Goal: Task Accomplishment & Management: Use online tool/utility

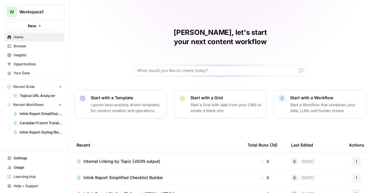
click at [149, 158] on span "Internal Linking by Topic (JSON output)" at bounding box center [121, 161] width 77 height 6
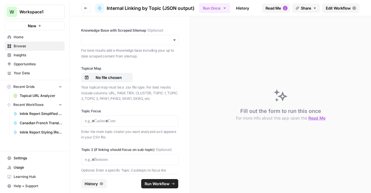
click at [329, 10] on span "Edit Workflow" at bounding box center [337, 8] width 25 height 6
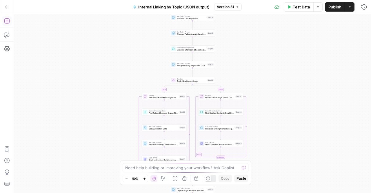
click at [4, 3] on button "Go Back" at bounding box center [7, 7] width 10 height 10
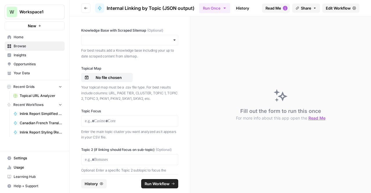
click at [333, 4] on link "Edit Workflow" at bounding box center [340, 7] width 37 height 9
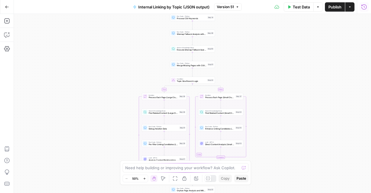
click at [364, 6] on icon "button" at bounding box center [364, 7] width 6 height 6
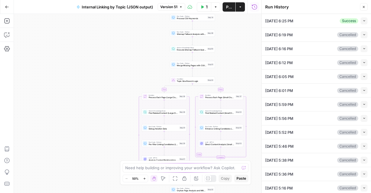
click at [360, 23] on button "Collapse" at bounding box center [363, 20] width 7 height 7
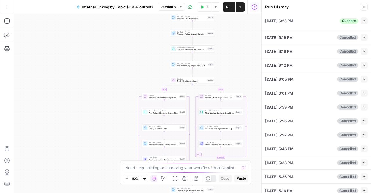
type textarea "[URL][DOMAIN_NAME] [URL][DOMAIN_NAME]"
type textarea "{ "unified_linking_rules": { "description": "Comprehensive internal linking sys…"
click at [309, 29] on div "Knowledge Base with Scraped Sitemap (Optional) TSG Scraped Site Map Only Clear …" at bounding box center [316, 169] width 102 height 282
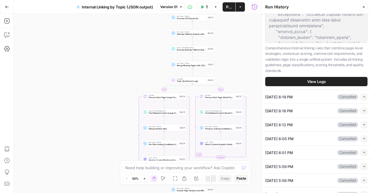
scroll to position [347, 0]
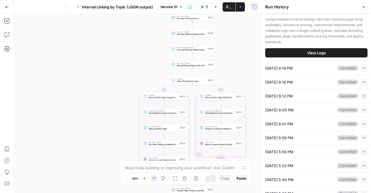
click at [285, 75] on div "10/08/25 at 6:19 PM Cancelled Collapse" at bounding box center [316, 68] width 102 height 14
click at [285, 57] on button "View Logs" at bounding box center [316, 52] width 102 height 9
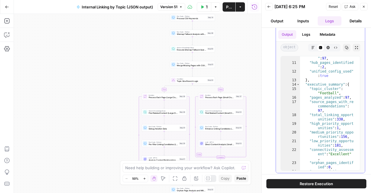
scroll to position [3, 0]
click at [322, 95] on div ""pages_with_tier_data " : 97 , "hub_pages_identified " : 2 , "unified_config_us…" at bounding box center [328, 117] width 56 height 131
click at [331, 127] on div ""pages_with_tier_data " : 97 , "hub_pages_identified " : 2 , "unified_config_us…" at bounding box center [328, 117] width 56 height 131
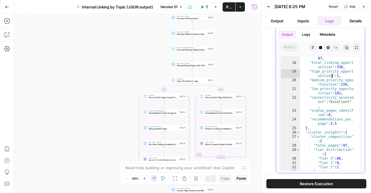
scroll to position [5, 0]
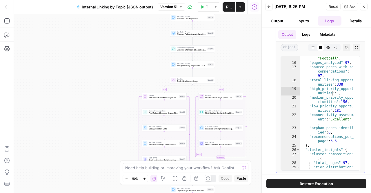
click at [306, 87] on div ""topic_cluster" : "Football" , "pages_analyzed" : 97 , "source_pages_with_re co…" at bounding box center [328, 115] width 56 height 127
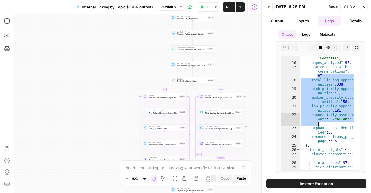
drag, startPoint x: 304, startPoint y: 74, endPoint x: 343, endPoint y: 121, distance: 60.8
click at [343, 121] on div ""topic_cluster" : "Football" , "pages_analyzed" : 97 , "source_pages_with_re co…" at bounding box center [328, 115] width 56 height 127
click at [343, 121] on div ""topic_cluster" : "Football" , "pages_analyzed" : 97 , "source_pages_with_re co…" at bounding box center [328, 113] width 56 height 114
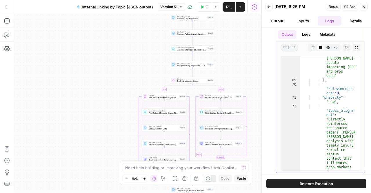
scroll to position [25, 0]
click at [338, 129] on div ""Latest Rodgers update impacting COY and prop odds" ] , "relevance_sc ore" : 0 …" at bounding box center [328, 187] width 56 height 270
type textarea "**********"
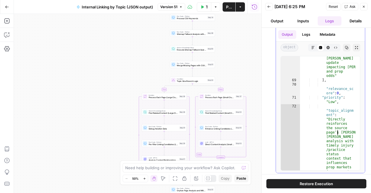
click at [342, 44] on button "Copy" at bounding box center [346, 48] width 8 height 8
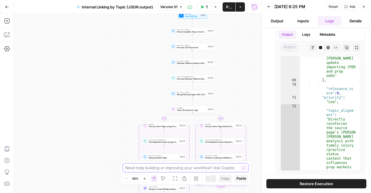
click at [166, 166] on textarea at bounding box center [182, 167] width 114 height 6
click at [165, 171] on div "Need help building or improving your workflow? Ask Copilot." at bounding box center [185, 167] width 126 height 9
click at [177, 169] on textarea at bounding box center [182, 167] width 114 height 6
click at [269, 8] on button "Back" at bounding box center [269, 7] width 8 height 8
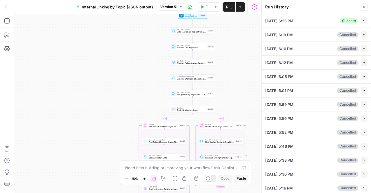
click at [358, 7] on div "Run History Close" at bounding box center [316, 7] width 102 height 8
click at [360, 7] on div "Run History Close" at bounding box center [316, 7] width 102 height 8
click at [366, 8] on button "Close" at bounding box center [364, 7] width 8 height 8
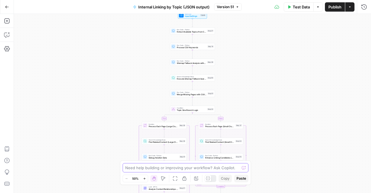
click at [188, 166] on textarea at bounding box center [182, 167] width 114 height 6
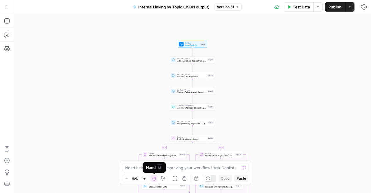
click at [155, 168] on div "Hand M" at bounding box center [154, 167] width 16 height 6
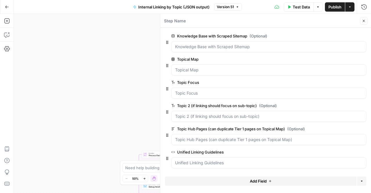
click at [364, 21] on icon "button" at bounding box center [363, 20] width 3 height 3
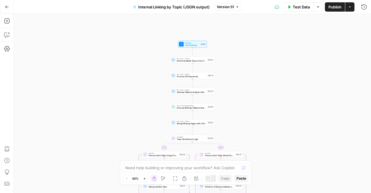
click at [156, 168] on div "Move M" at bounding box center [163, 167] width 17 height 6
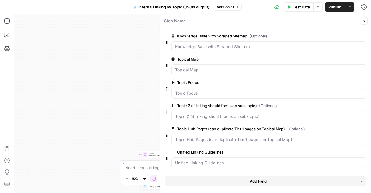
click at [156, 168] on textarea at bounding box center [182, 167] width 114 height 6
click at [363, 20] on icon "button" at bounding box center [363, 20] width 3 height 3
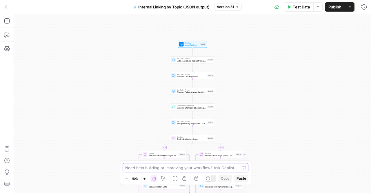
click at [163, 167] on textarea at bounding box center [182, 167] width 114 height 6
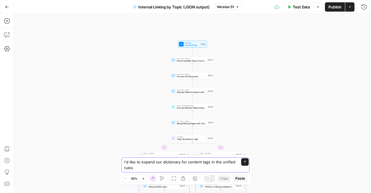
type textarea "i'd like to expand our dictionary for content tags in the unified rules"
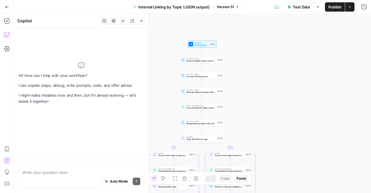
click at [93, 175] on textarea at bounding box center [81, 172] width 118 height 6
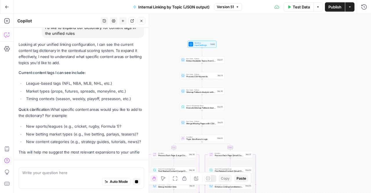
scroll to position [51, 0]
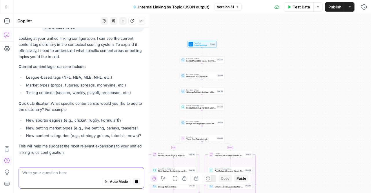
click at [65, 172] on textarea at bounding box center [81, 172] width 118 height 6
click at [135, 181] on button "Stop generating" at bounding box center [137, 181] width 8 height 8
click at [91, 173] on textarea "here is my suggestions for expansion" at bounding box center [81, 172] width 118 height 6
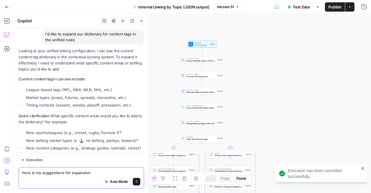
scroll to position [68, 0]
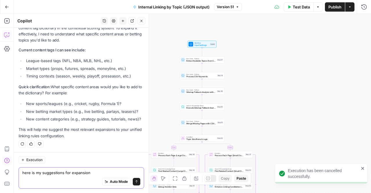
click at [100, 171] on textarea "here is my suggestions for expansion" at bounding box center [81, 172] width 118 height 6
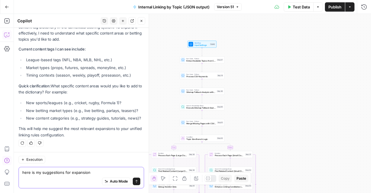
paste textarea "# ===================================== # MARKET TYPES # ======================…"
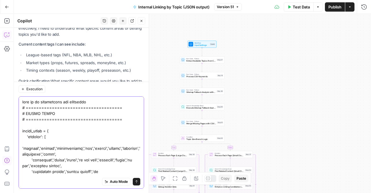
scroll to position [1526, 0]
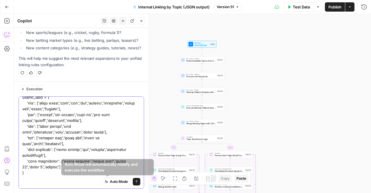
type textarea "here is my suggestions for expansion # ===================================== # …"
click at [133, 182] on button "Send" at bounding box center [137, 181] width 8 height 8
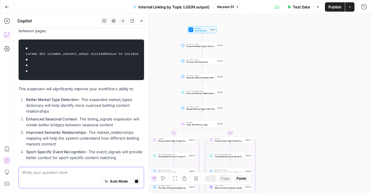
scroll to position [1572, 0]
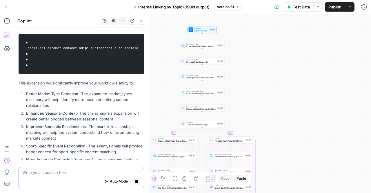
drag, startPoint x: 69, startPoint y: 129, endPoint x: 79, endPoint y: 150, distance: 23.3
click at [79, 178] on p "The enhanced dictionary will be particularly beneficial for the Football topic …" at bounding box center [81, 193] width 125 height 31
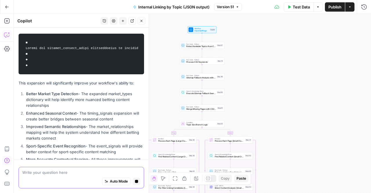
click at [79, 178] on p "The enhanced dictionary will be particularly beneficial for the Football topic …" at bounding box center [81, 193] width 125 height 31
click at [75, 183] on div "Auto Mode Stop generating" at bounding box center [81, 181] width 118 height 13
click at [58, 183] on div "Auto Mode Stop generating" at bounding box center [81, 181] width 118 height 13
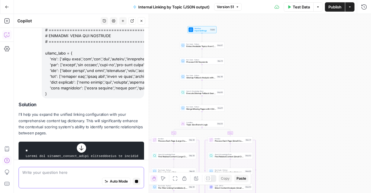
scroll to position [1456, 0]
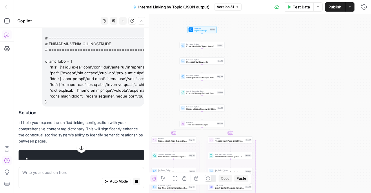
click at [69, 152] on code at bounding box center [81, 169] width 118 height 35
click at [72, 152] on code at bounding box center [81, 169] width 118 height 35
click at [75, 152] on code at bounding box center [81, 169] width 118 height 35
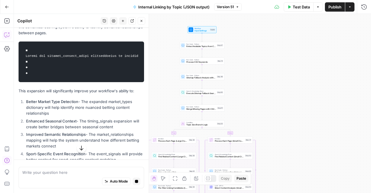
scroll to position [1572, 0]
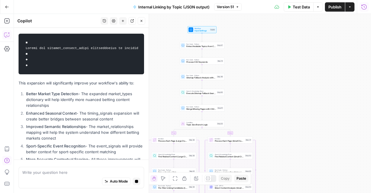
click at [361, 7] on icon "button" at bounding box center [363, 6] width 5 height 5
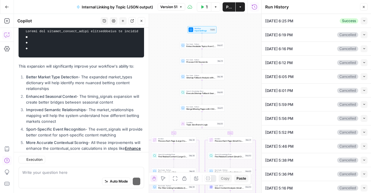
click at [360, 10] on button "Close" at bounding box center [364, 7] width 8 height 8
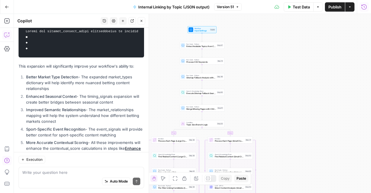
click at [204, 30] on span "Input Settings" at bounding box center [201, 30] width 14 height 3
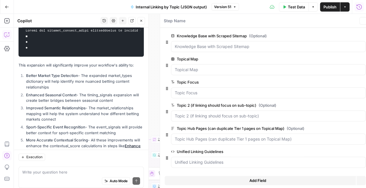
scroll to position [1589, 0]
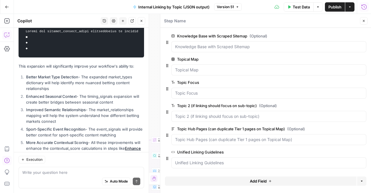
click at [298, 11] on button "Test Data" at bounding box center [298, 6] width 30 height 9
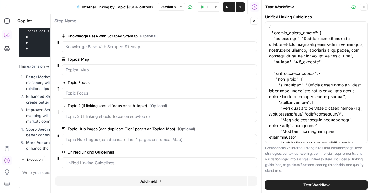
scroll to position [236, 0]
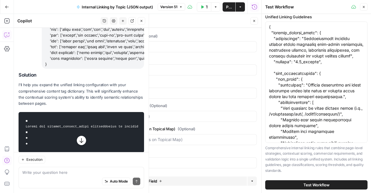
scroll to position [1473, 0]
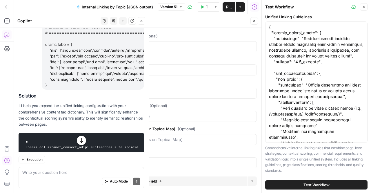
click at [78, 141] on icon "button" at bounding box center [81, 140] width 6 height 6
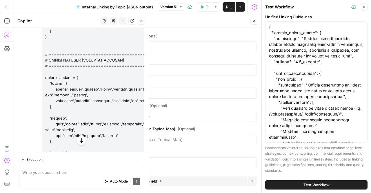
scroll to position [836, 0]
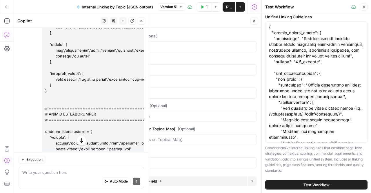
click at [36, 175] on div "Write your question here Auto Mode Send" at bounding box center [81, 176] width 125 height 21
paste textarea "{ "unified_linking_rules": { "description": "Comprehensive internal linking sys…"
type textarea "how does this look for new unified rules? { "unified_linking_rules": { "descrip…"
click at [82, 155] on div at bounding box center [93, 50] width 102 height 1352
click at [81, 147] on icon "button" at bounding box center [81, 148] width 6 height 6
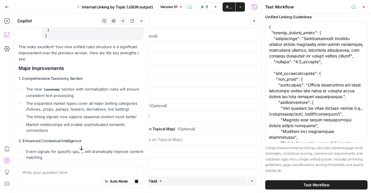
scroll to position [4728, 0]
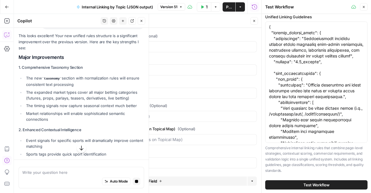
drag, startPoint x: 29, startPoint y: 68, endPoint x: 76, endPoint y: 105, distance: 59.6
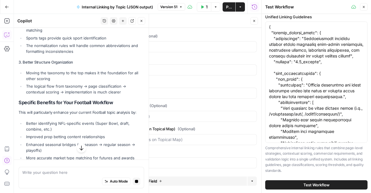
scroll to position [4815, 0]
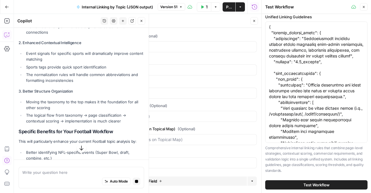
drag, startPoint x: 32, startPoint y: 86, endPoint x: 61, endPoint y: 111, distance: 37.9
click at [61, 149] on ul "Better identifying NFL-specific events (Super Bowl, draft, combine, etc.) Impro…" at bounding box center [81, 172] width 125 height 46
click at [61, 170] on li "Enhanced seasonal bridges (preseason → regular season → playoffs)" at bounding box center [84, 176] width 119 height 12
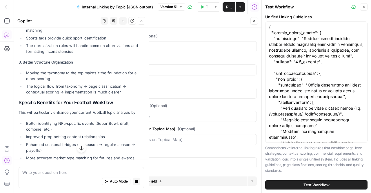
drag, startPoint x: 34, startPoint y: 97, endPoint x: 55, endPoint y: 96, distance: 21.8
click at [42, 155] on li "More accurate market type matching for futures and awards content" at bounding box center [84, 161] width 119 height 12
click at [55, 155] on li "More accurate market type matching for futures and awards content" at bounding box center [84, 161] width 119 height 12
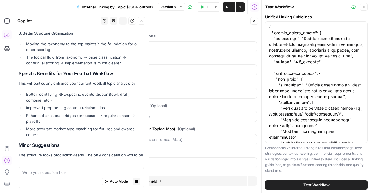
click at [97, 152] on p "The structure looks production-ready. The only consideration would be whether y…" at bounding box center [81, 164] width 125 height 25
drag, startPoint x: 27, startPoint y: 84, endPoint x: 101, endPoint y: 105, distance: 77.1
click at [106, 116] on div "This looks excellent! Your new unified rules structure is a significant improve…" at bounding box center [81, 54] width 125 height 333
click at [101, 152] on p "The structure looks production-ready. The only consideration would be whether y…" at bounding box center [81, 164] width 125 height 25
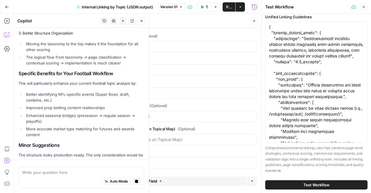
click at [107, 152] on p "The structure looks production-ready. The only consideration would be whether y…" at bounding box center [81, 164] width 125 height 25
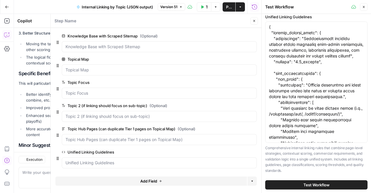
scroll to position [4890, 0]
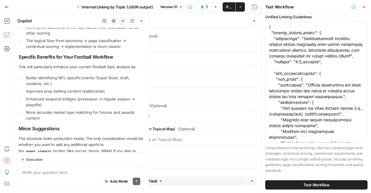
click at [142, 18] on button "Close" at bounding box center [142, 21] width 8 height 8
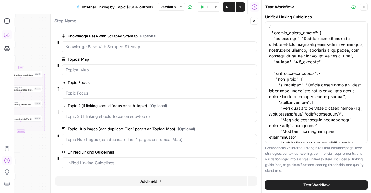
click at [8, 36] on icon "button" at bounding box center [7, 35] width 6 height 6
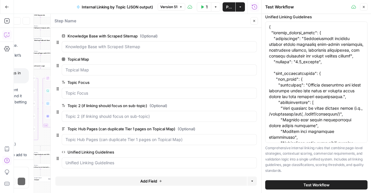
scroll to position [4873, 0]
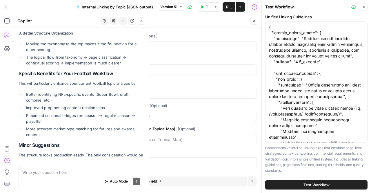
click at [64, 172] on textarea at bounding box center [81, 172] width 118 height 6
type textarea "yes lets"
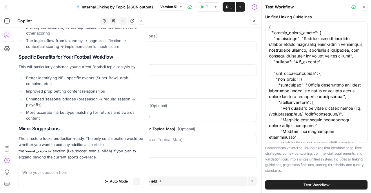
scroll to position [4895, 0]
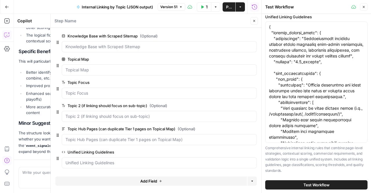
click at [254, 17] on button "Close" at bounding box center [254, 21] width 8 height 8
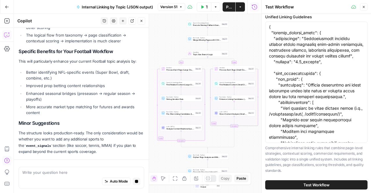
drag, startPoint x: 190, startPoint y: 143, endPoint x: 198, endPoint y: 138, distance: 10.1
click at [198, 138] on div "true false Workflow Input Settings Inputs Run Code · Python Extract Available T…" at bounding box center [137, 103] width 247 height 179
click at [363, 10] on button "Close" at bounding box center [364, 7] width 8 height 8
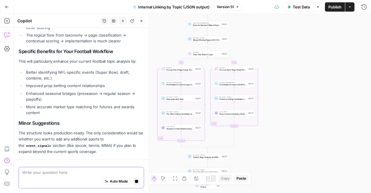
click at [60, 169] on textarea at bounding box center [81, 172] width 118 height 6
drag, startPoint x: 72, startPoint y: 72, endPoint x: 80, endPoint y: 85, distance: 15.9
click at [80, 130] on p "The structure looks production-ready. The only consideration would be whether y…" at bounding box center [81, 142] width 125 height 25
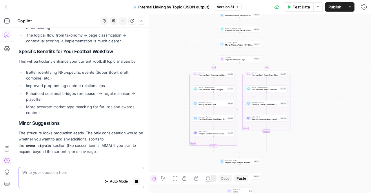
click at [71, 172] on textarea at bounding box center [81, 172] width 118 height 6
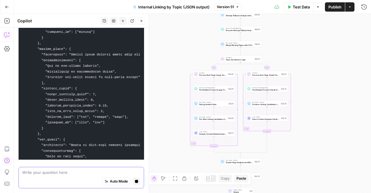
scroll to position [6328, 0]
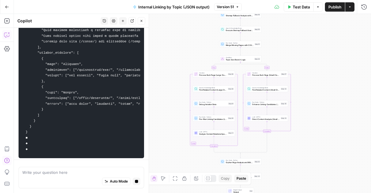
scroll to position [7619, 0]
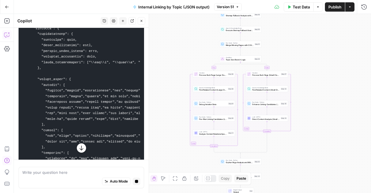
scroll to position [5013, 0]
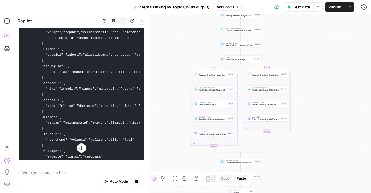
click at [81, 151] on icon "button" at bounding box center [81, 148] width 6 height 6
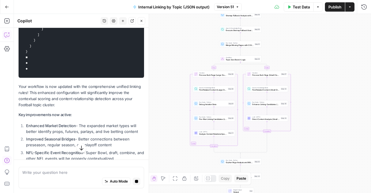
scroll to position [7873, 0]
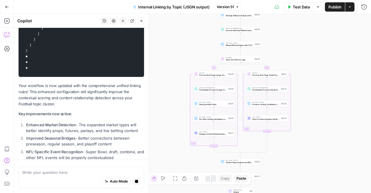
drag, startPoint x: 74, startPoint y: 153, endPoint x: 38, endPoint y: 83, distance: 79.2
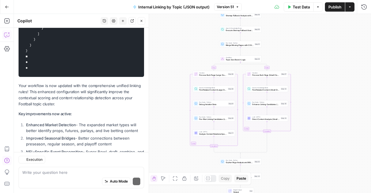
scroll to position [7890, 0]
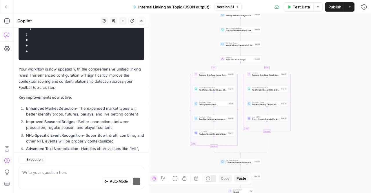
drag, startPoint x: 27, startPoint y: 75, endPoint x: 42, endPoint y: 96, distance: 25.2
click at [42, 105] on ol "Enhanced Market Detection - The expanded market types will better identify prop…" at bounding box center [81, 137] width 125 height 65
click at [42, 145] on li "Advanced Text Normalization - Handles abbreviations like "ML", "ATS", "O/U", "S…" at bounding box center [84, 151] width 119 height 12
click at [88, 159] on li "Sophisticated Market Relationships - Understanding how futures connect to award…" at bounding box center [84, 165] width 119 height 12
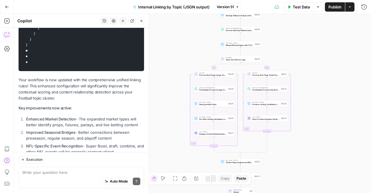
scroll to position [7832, 0]
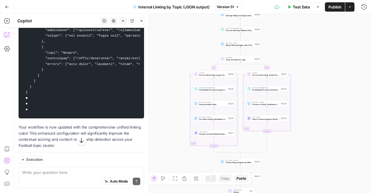
click at [79, 144] on button "button" at bounding box center [81, 139] width 9 height 9
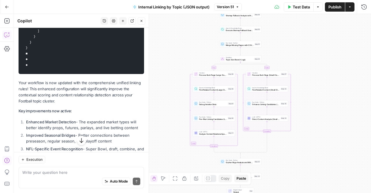
scroll to position [7890, 0]
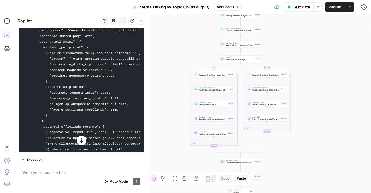
scroll to position [7282, 0]
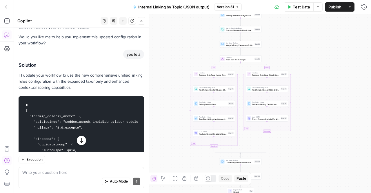
scroll to position [4995, 0]
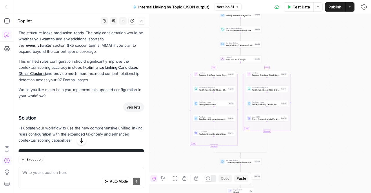
drag, startPoint x: 32, startPoint y: 102, endPoint x: 24, endPoint y: 94, distance: 11.5
copy code "■ { "unified_linking_rules": { "description": "Comprehensive internal linking s…"
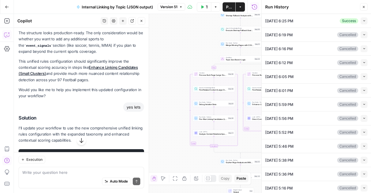
click at [361, 9] on button "Close" at bounding box center [364, 7] width 8 height 8
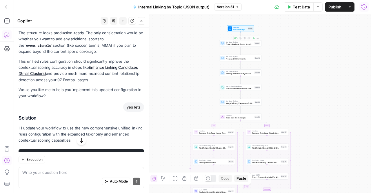
click at [231, 32] on div "true false Workflow Input Settings Inputs Run Code · Python Extract Available T…" at bounding box center [192, 103] width 357 height 179
click at [234, 29] on span "Input Settings" at bounding box center [239, 29] width 13 height 3
click at [236, 29] on span "Input Settings" at bounding box center [239, 29] width 13 height 3
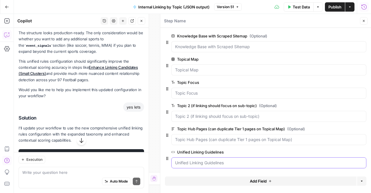
click at [193, 163] on Guidelines "Unified Linking Guidelines" at bounding box center [268, 163] width 187 height 6
click at [345, 152] on span "edit field" at bounding box center [344, 151] width 13 height 5
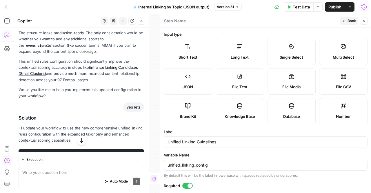
scroll to position [87, 0]
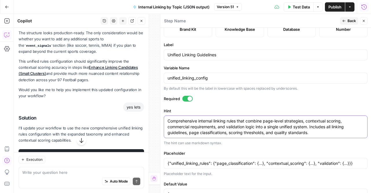
click at [199, 129] on textarea "Comprehensive internal linking rules that combine page-level strategies, contex…" at bounding box center [265, 126] width 196 height 17
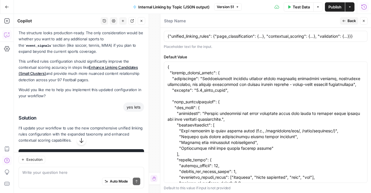
click at [175, 62] on div at bounding box center [266, 121] width 204 height 121
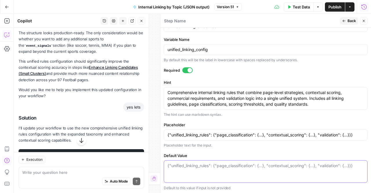
scroll to position [5023, 0]
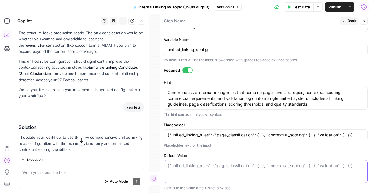
paste textarea "■ { "unified_linking_rules": { "description": "Comprehensive internal linking s…"
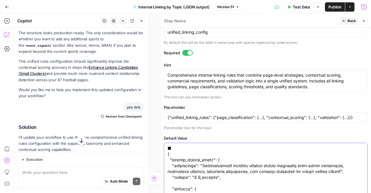
scroll to position [127, 0]
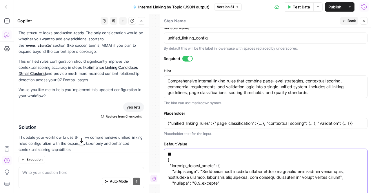
type textarea "■ { "unified_linking_rules": { "description": "Comprehensive internal linking s…"
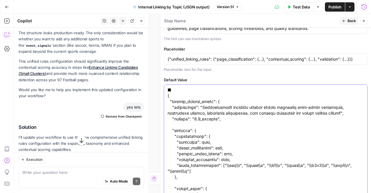
scroll to position [214, 0]
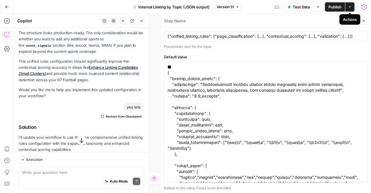
click at [345, 20] on div "Actions" at bounding box center [349, 20] width 14 height 6
click at [351, 18] on span "Back" at bounding box center [351, 20] width 8 height 5
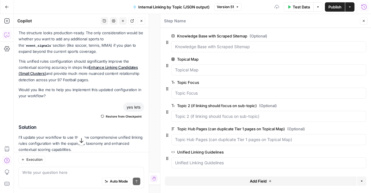
drag, startPoint x: 73, startPoint y: 144, endPoint x: 76, endPoint y: 141, distance: 4.3
click at [79, 141] on icon "button" at bounding box center [81, 140] width 4 height 5
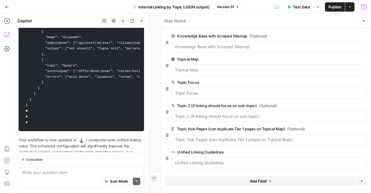
click at [47, 177] on div "Auto Mode Send" at bounding box center [81, 181] width 118 height 13
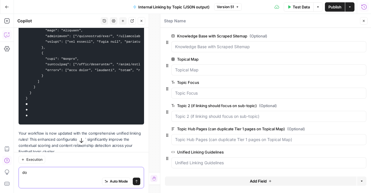
click at [50, 173] on textarea "do" at bounding box center [81, 172] width 118 height 6
click at [53, 173] on textarea "do" at bounding box center [81, 172] width 118 height 6
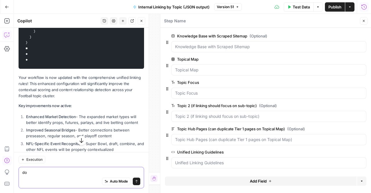
scroll to position [7921, 0]
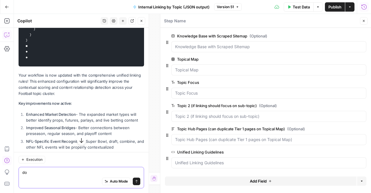
type textarea "d"
type textarea "s"
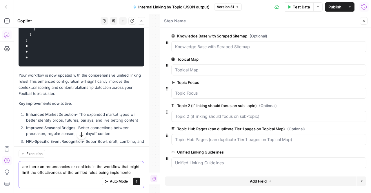
type textarea "are there an redundancies or conflicts in the workflow that might limit the eff…"
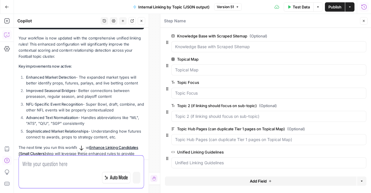
scroll to position [7884, 0]
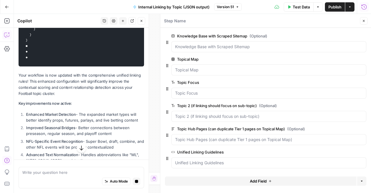
click at [79, 146] on icon "button" at bounding box center [81, 148] width 6 height 6
click at [78, 147] on icon "button" at bounding box center [81, 148] width 6 height 6
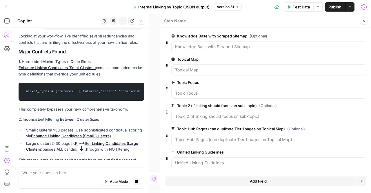
scroll to position [8113, 0]
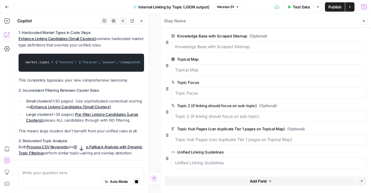
drag, startPoint x: 89, startPoint y: 118, endPoint x: 14, endPoint y: 102, distance: 75.7
click at [99, 160] on p "4. Inconsistent Unified Config Usage Some steps properly reference {{ unified_l…" at bounding box center [81, 172] width 125 height 25
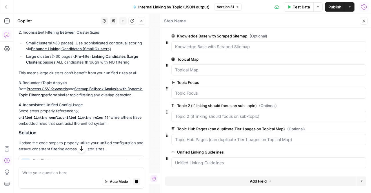
scroll to position [8229, 0]
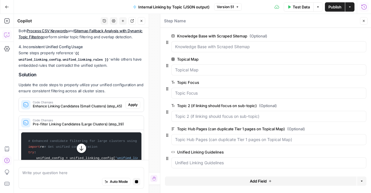
click at [80, 149] on icon "button" at bounding box center [81, 147] width 4 height 5
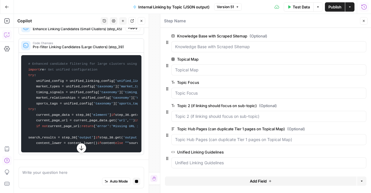
click at [80, 149] on icon "button" at bounding box center [81, 147] width 4 height 5
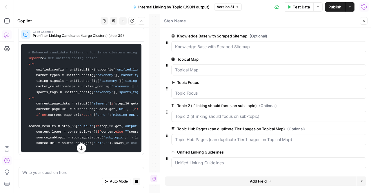
click at [80, 149] on icon "button" at bounding box center [81, 147] width 4 height 5
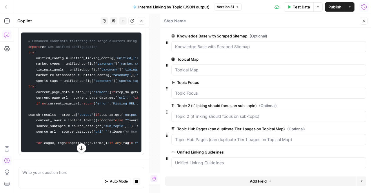
click at [80, 149] on icon "button" at bounding box center [81, 147] width 4 height 5
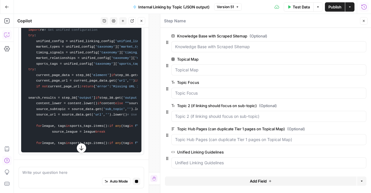
click at [80, 149] on icon "button" at bounding box center [81, 147] width 4 height 5
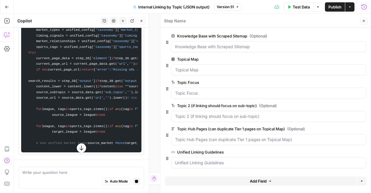
click at [80, 149] on icon "button" at bounding box center [81, 147] width 4 height 5
click at [80, 149] on icon "button" at bounding box center [81, 148] width 6 height 6
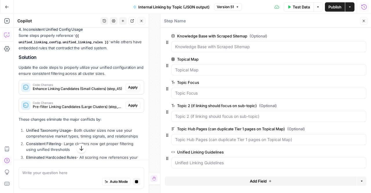
scroll to position [8254, 0]
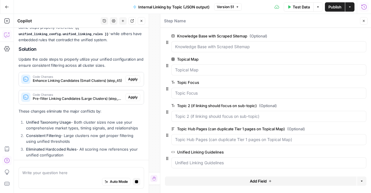
click at [71, 119] on ol "Unified Taxonomy Usage - Both cluster sizes now use your comprehensive market t…" at bounding box center [81, 145] width 125 height 52
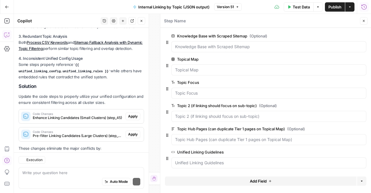
click at [72, 183] on li "Eliminated Hardcoded Rules - All scoring now references your unified configurat…" at bounding box center [84, 189] width 119 height 12
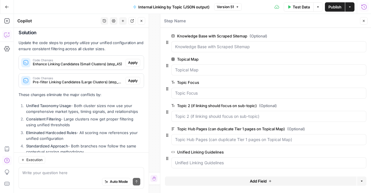
drag, startPoint x: 86, startPoint y: 77, endPoint x: 39, endPoint y: 70, distance: 47.1
click at [39, 102] on li "Unified Taxonomy Usage - Both cluster sizes now use your comprehensive market t…" at bounding box center [84, 108] width 119 height 12
click at [39, 103] on strong "Unified Taxonomy Usage" at bounding box center [48, 105] width 45 height 5
drag, startPoint x: 25, startPoint y: 70, endPoint x: 131, endPoint y: 80, distance: 105.6
click at [131, 102] on li "Unified Taxonomy Usage - Both cluster sizes now use your comprehensive market t…" at bounding box center [84, 108] width 119 height 12
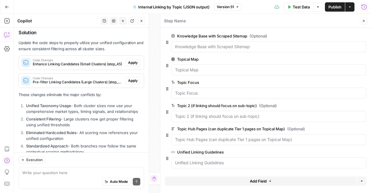
click at [108, 116] on li "Consistent Filtering - Large clusters now get proper filtering using unified th…" at bounding box center [84, 122] width 119 height 12
drag, startPoint x: 103, startPoint y: 93, endPoint x: 17, endPoint y: 84, distance: 86.4
click at [57, 129] on li "Eliminated Hardcoded Rules - All scoring now references your unified configurat…" at bounding box center [84, 135] width 119 height 12
drag, startPoint x: 72, startPoint y: 108, endPoint x: 19, endPoint y: 99, distance: 54.0
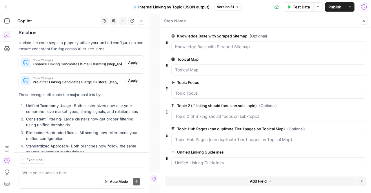
click at [19, 102] on ol "Unified Taxonomy Usage - Both cluster sizes now use your comprehensive market t…" at bounding box center [81, 128] width 125 height 52
drag, startPoint x: 26, startPoint y: 100, endPoint x: 70, endPoint y: 106, distance: 44.7
click at [70, 129] on li "Eliminated Hardcoded Rules - All scoring now references your unified configurat…" at bounding box center [84, 135] width 119 height 12
click at [78, 143] on li "Standardized Approach - Both branches now follow the same contextual scoring me…" at bounding box center [84, 149] width 119 height 12
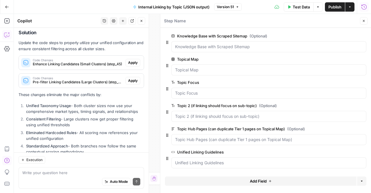
click at [83, 173] on div "Regenerate Helpful Not helpful" at bounding box center [81, 177] width 125 height 8
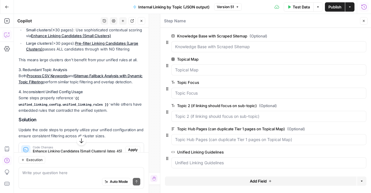
click at [128, 147] on span "Apply" at bounding box center [133, 149] width 10 height 5
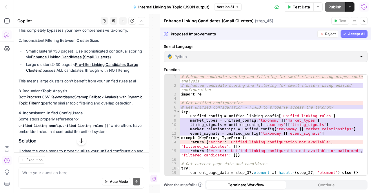
scroll to position [8155, 0]
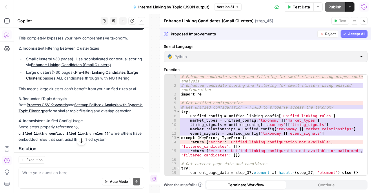
click at [127, 176] on span "Accept" at bounding box center [132, 178] width 12 height 5
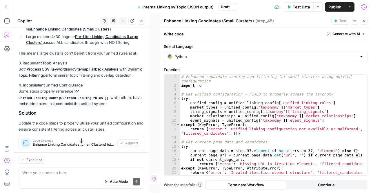
scroll to position [8213, 0]
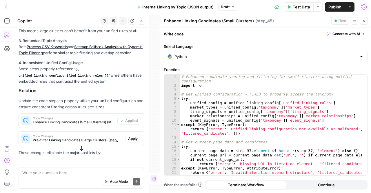
click at [94, 137] on span "Pre-filter Linking Candidates (Large Clusters) (step_39)" at bounding box center [78, 139] width 90 height 5
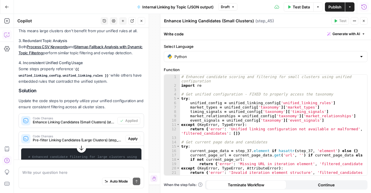
click at [128, 136] on span "Apply" at bounding box center [133, 138] width 10 height 5
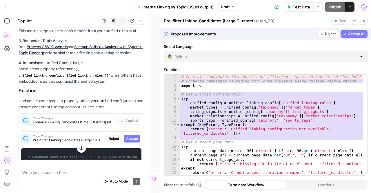
click at [126, 135] on button "Accept" at bounding box center [132, 139] width 17 height 8
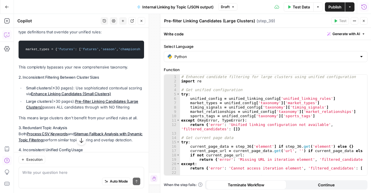
scroll to position [8115, 0]
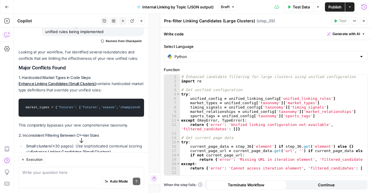
click at [365, 25] on header "Pre-filter Linking Candidates (Large Clusters) Pre-filter Linking Candidates (L…" at bounding box center [265, 21] width 210 height 14
click at [364, 22] on icon "button" at bounding box center [363, 20] width 3 height 3
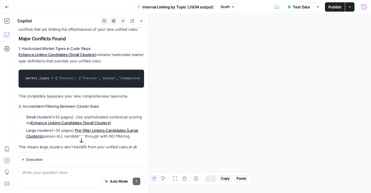
scroll to position [8201, 0]
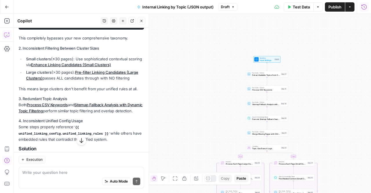
drag, startPoint x: 34, startPoint y: 77, endPoint x: 19, endPoint y: 58, distance: 24.3
click at [19, 96] on p "3. Redundant Topic Analysis Both Process CSV Keywords and Sitemap Fallback Anal…" at bounding box center [81, 105] width 125 height 18
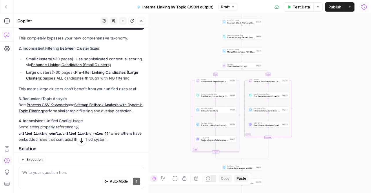
copy p "3. Redundant Topic Analysis Both Process CSV Keywords and Sitemap Fallback Anal…"
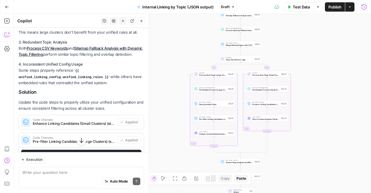
scroll to position [8259, 0]
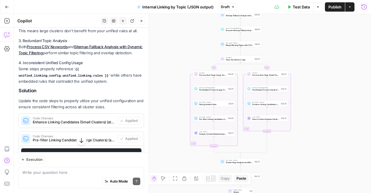
click at [53, 168] on div "Write your question here Auto Mode Send" at bounding box center [81, 176] width 125 height 21
type textarea "e"
drag, startPoint x: 59, startPoint y: 175, endPoint x: 43, endPoint y: 168, distance: 17.6
click at [51, 171] on textarea at bounding box center [81, 172] width 118 height 6
paste textarea "3. Redundant Topic Analysis Both Process CSV Keywords and Sitemap Fallback Anal…"
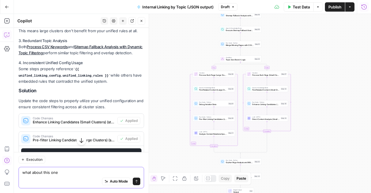
type textarea "what about this one 3. Redundant Topic Analysis Both Process CSV Keywords and S…"
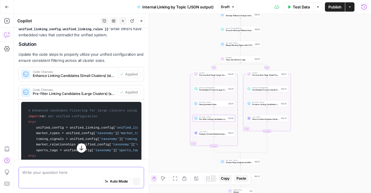
scroll to position [8213, 0]
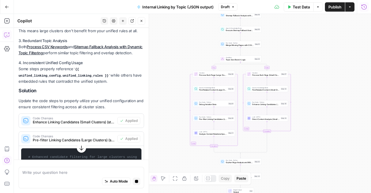
click at [78, 147] on icon "button" at bounding box center [81, 148] width 6 height 6
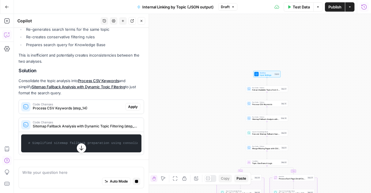
scroll to position [9202, 0]
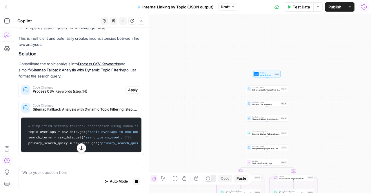
drag, startPoint x: 37, startPoint y: 85, endPoint x: 99, endPoint y: 117, distance: 69.4
click at [99, 117] on div "You're absolutely right about this redundancy. Looking at the workflow: Current…" at bounding box center [81, 40] width 125 height 227
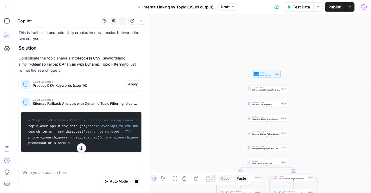
click at [99, 117] on div "You're absolutely right about this redundancy. Looking at the workflow: Current…" at bounding box center [81, 38] width 125 height 233
drag, startPoint x: 88, startPoint y: 103, endPoint x: 67, endPoint y: 87, distance: 26.8
click at [67, 87] on div "You're absolutely right about this redundancy. Looking at the workflow: Current…" at bounding box center [81, 38] width 125 height 233
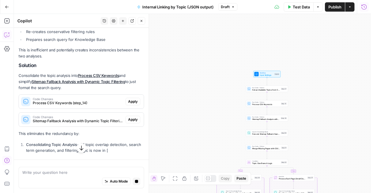
scroll to position [9259, 0]
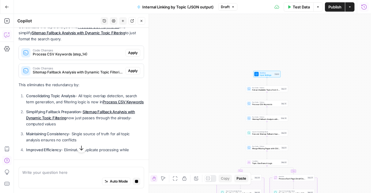
drag, startPoint x: 93, startPoint y: 102, endPoint x: 101, endPoint y: 126, distance: 25.1
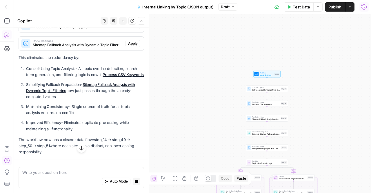
click at [32, 104] on div "You're absolutely right about this redundancy. Looking at the workflow: Current…" at bounding box center [81, 9] width 125 height 292
click at [23, 15] on p "Consolidate the topic analysis into Process CSV Keywords and simplify Sitemap F…" at bounding box center [81, 6] width 125 height 18
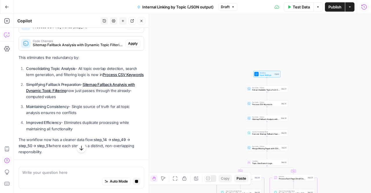
click at [23, 15] on p "Consolidate the topic analysis into Process CSV Keywords and simplify Sitemap F…" at bounding box center [81, 6] width 125 height 18
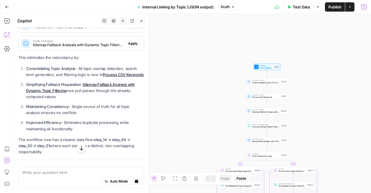
scroll to position [9375, 0]
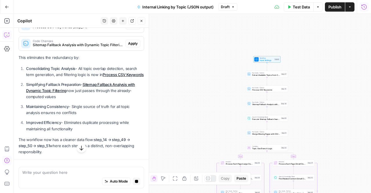
click at [45, 115] on div "You're absolutely right about this redundancy. Looking at the workflow: Current…" at bounding box center [81, 9] width 125 height 292
drag, startPoint x: 47, startPoint y: 89, endPoint x: 77, endPoint y: 125, distance: 46.7
click at [77, 125] on ol "Consolidating Topic Analysis - All topic overlap detection, search term generat…" at bounding box center [81, 98] width 125 height 66
click at [77, 100] on p "Simplifying Fallback Preparation - Sitemap Fallback Analysis with Dynamic Topic…" at bounding box center [85, 90] width 118 height 18
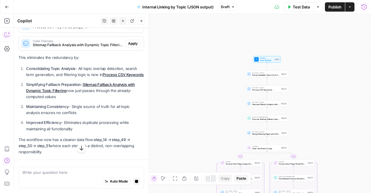
drag, startPoint x: 77, startPoint y: 126, endPoint x: 73, endPoint y: 114, distance: 11.9
click at [73, 100] on p "Simplifying Fallback Preparation - Sitemap Fallback Analysis with Dynamic Topic…" at bounding box center [85, 90] width 118 height 18
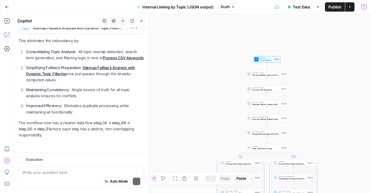
scroll to position [9494, 0]
click at [38, 171] on textarea at bounding box center [81, 172] width 118 height 6
click at [40, 172] on textarea "the f" at bounding box center [81, 172] width 118 height 6
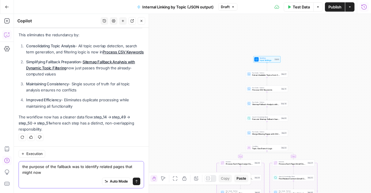
scroll to position [9500, 0]
type textarea "the purpose of the fallback was to identify related pages that might not be in …"
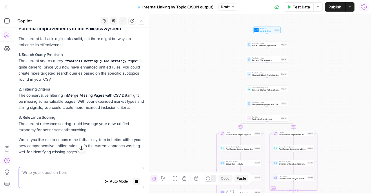
scroll to position [9636, 0]
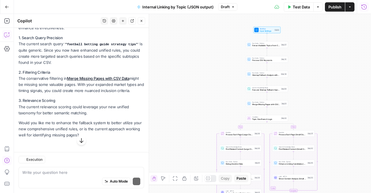
click at [42, 65] on p "1. Search Query Precision The current search query "football betting guide stra…" at bounding box center [81, 50] width 125 height 31
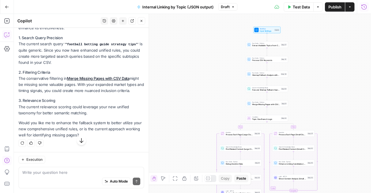
click at [55, 65] on p "1. Search Query Precision The current search query "football betting guide stra…" at bounding box center [81, 50] width 125 height 31
click at [59, 123] on p "Would you like me to enhance the fallback system to better utilize your new com…" at bounding box center [81, 129] width 125 height 18
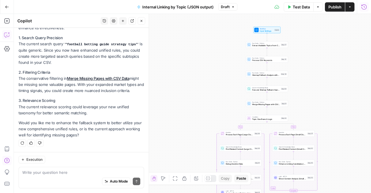
click at [90, 135] on p "Would you like me to enhance the fallback system to better utilize your new com…" at bounding box center [81, 129] width 125 height 18
drag, startPoint x: 90, startPoint y: 135, endPoint x: 52, endPoint y: 113, distance: 44.2
click at [52, 113] on div "You're absolutely right! I misunderstood the purpose. The fallback system is de…" at bounding box center [81, 20] width 125 height 234
click at [52, 113] on p "3. Relevance Scoring The current relevance scoring could leverage your new unif…" at bounding box center [81, 106] width 125 height 18
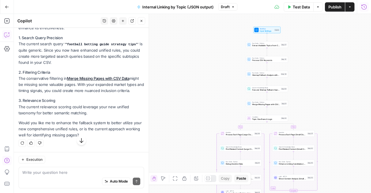
drag, startPoint x: 104, startPoint y: 137, endPoint x: 19, endPoint y: 84, distance: 100.2
click at [19, 84] on div "You're absolutely right! I misunderstood the purpose. The fallback system is de…" at bounding box center [81, 20] width 125 height 234
click at [54, 124] on p "Would you like me to enhance the fallback system to better utilize your new com…" at bounding box center [81, 129] width 125 height 18
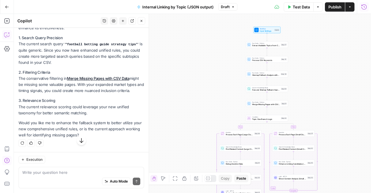
drag, startPoint x: 45, startPoint y: 83, endPoint x: 86, endPoint y: 86, distance: 40.6
drag, startPoint x: 86, startPoint y: 86, endPoint x: 87, endPoint y: 95, distance: 9.3
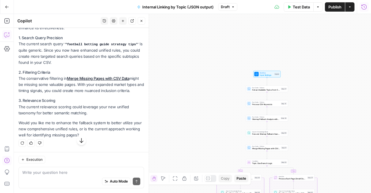
scroll to position [9757, 0]
click at [61, 175] on div "Auto Mode Send" at bounding box center [81, 181] width 118 height 13
type textarea "yes let's enhance the system"
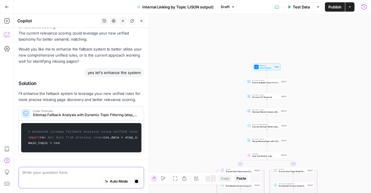
scroll to position [9805, 0]
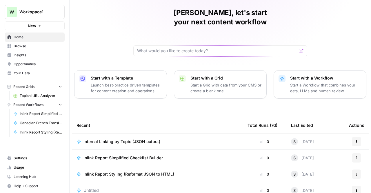
scroll to position [29, 0]
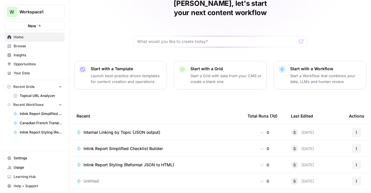
click at [115, 145] on span "Inlink Report Simplified Checklist Builder" at bounding box center [122, 148] width 79 height 6
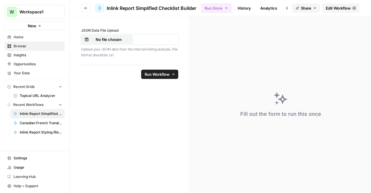
click at [110, 38] on p "No file chosen" at bounding box center [108, 39] width 37 height 6
click at [155, 78] on button "Run Workflow" at bounding box center [159, 73] width 37 height 9
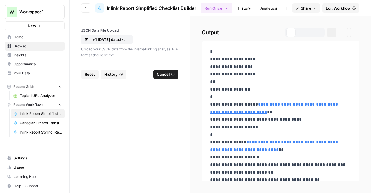
click at [102, 3] on div at bounding box center [99, 7] width 9 height 9
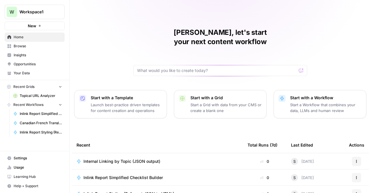
click at [112, 174] on span "Inlink Report Simplified Checklist Builder" at bounding box center [122, 177] width 79 height 6
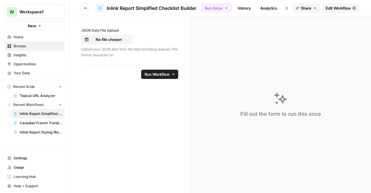
click at [244, 8] on link "History" at bounding box center [244, 7] width 20 height 9
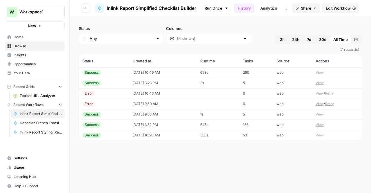
click at [190, 68] on td "10/09/25 at 10:49 AM" at bounding box center [163, 72] width 68 height 10
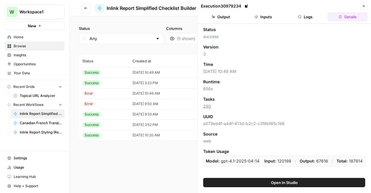
click at [258, 15] on button "Inputs" at bounding box center [263, 16] width 40 height 9
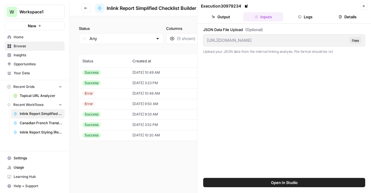
click at [232, 17] on button "Output" at bounding box center [221, 16] width 40 height 9
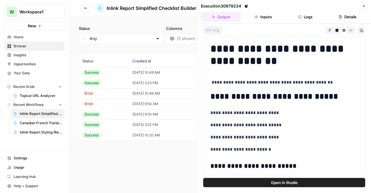
click at [363, 29] on button "Copy" at bounding box center [361, 31] width 8 height 8
click at [360, 7] on button "Close" at bounding box center [364, 6] width 8 height 8
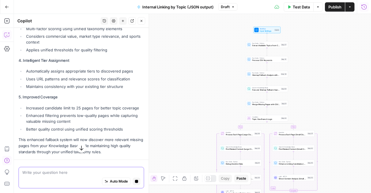
scroll to position [9826, 0]
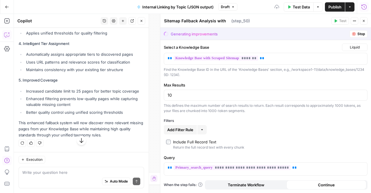
type textarea "Execute Sitemap Fallback Search"
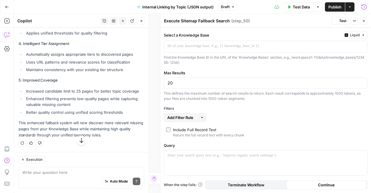
type input "20"
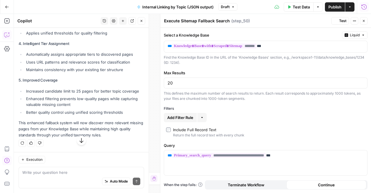
scroll to position [9891, 0]
drag, startPoint x: 125, startPoint y: 116, endPoint x: 135, endPoint y: 120, distance: 10.6
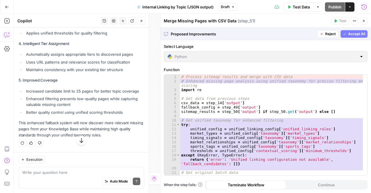
scroll to position [9826, 0]
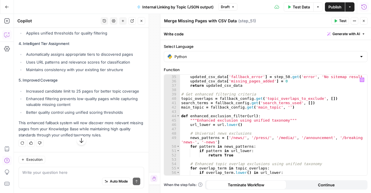
scroll to position [243, 0]
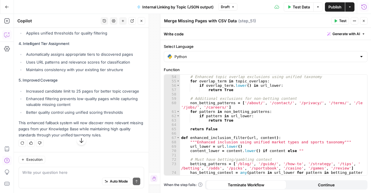
click at [78, 143] on icon "button" at bounding box center [81, 140] width 6 height 6
click at [90, 176] on div "Auto Mode Send" at bounding box center [81, 181] width 118 height 13
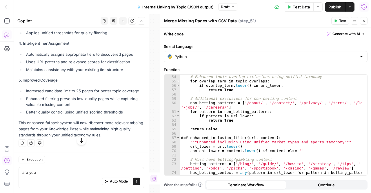
drag, startPoint x: 36, startPoint y: 102, endPoint x: 19, endPoint y: 101, distance: 17.5
copy p "topk: 20"
click at [51, 176] on div "Auto Mode Send" at bounding box center [81, 181] width 118 height 13
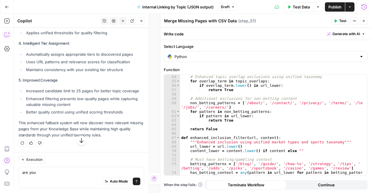
click at [51, 177] on div "Auto Mode Send" at bounding box center [81, 181] width 118 height 13
click at [33, 175] on div "Auto Mode Send" at bounding box center [81, 181] width 118 height 13
click at [32, 173] on textarea "are you" at bounding box center [81, 172] width 118 height 6
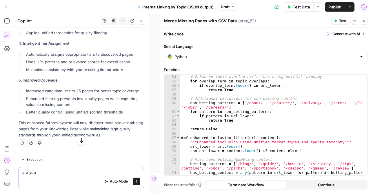
click at [32, 173] on textarea "are you" at bounding box center [81, 172] width 118 height 6
paste textarea "topk: 20"
click at [21, 172] on div "topk: 20 topk: 20 Auto Mode Send" at bounding box center [81, 176] width 125 height 21
click at [50, 175] on textarea "will topk: 20" at bounding box center [81, 172] width 118 height 6
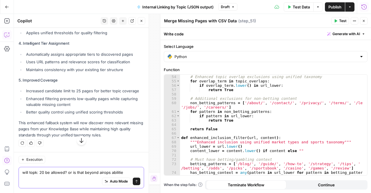
type textarea "will topk: 20 be allowed? or is that beyond airops abilities"
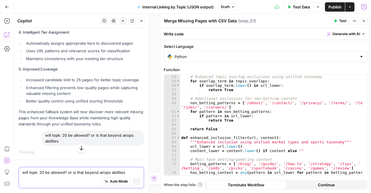
scroll to position [9847, 0]
click at [78, 150] on icon "button" at bounding box center [81, 148] width 6 height 6
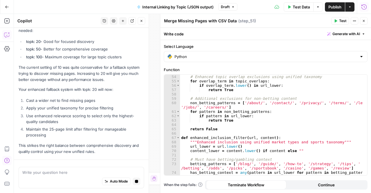
scroll to position [10164, 0]
drag, startPoint x: 33, startPoint y: 79, endPoint x: 49, endPoint y: 91, distance: 20.0
click at [52, 104] on div "Looking at the workflow specification, the topk parameter for Knowledge Base Se…" at bounding box center [81, 70] width 125 height 167
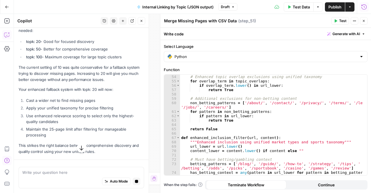
click at [51, 21] on strong "topk: 20 is definitely allowed" at bounding box center [43, 18] width 49 height 5
drag, startPoint x: 24, startPoint y: 92, endPoint x: 46, endPoint y: 106, distance: 25.6
click at [46, 106] on div "Looking at the workflow specification, the topk parameter for Knowledge Base Se…" at bounding box center [81, 70] width 125 height 167
click at [46, 21] on strong "topk: 20 is definitely allowed" at bounding box center [43, 18] width 49 height 5
drag, startPoint x: 48, startPoint y: 116, endPoint x: 41, endPoint y: 105, distance: 13.5
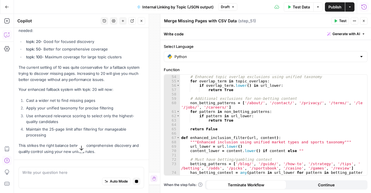
click at [41, 34] on p "topk: 20 is definitely allowed and well within AirOps capabilities. In fact, fo…" at bounding box center [81, 24] width 125 height 18
click at [41, 21] on strong "topk: 20 is definitely allowed" at bounding box center [43, 18] width 49 height 5
click at [80, 149] on p "This strikes the right balance between comprehensive discovery and quality cont…" at bounding box center [81, 148] width 125 height 12
click at [366, 21] on button "Close" at bounding box center [364, 21] width 8 height 8
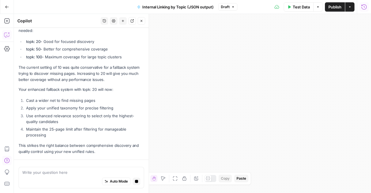
click at [296, 5] on span "Test Data" at bounding box center [300, 7] width 17 height 6
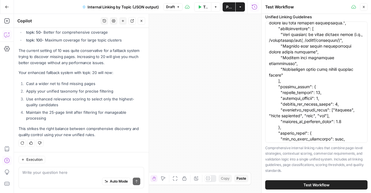
scroll to position [116, 0]
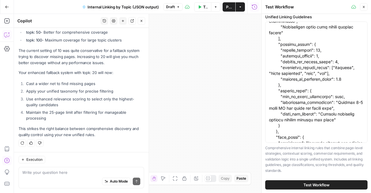
click at [307, 182] on span "Test Workflow" at bounding box center [316, 185] width 26 height 6
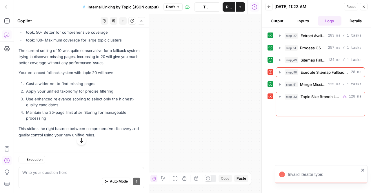
scroll to position [9266, 0]
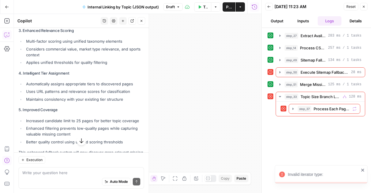
click at [277, 70] on icon "button" at bounding box center [279, 72] width 5 height 5
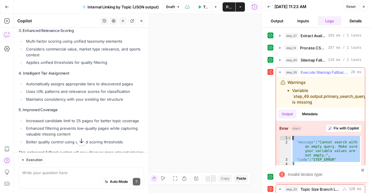
drag, startPoint x: 337, startPoint y: 160, endPoint x: 281, endPoint y: 135, distance: 61.7
click at [281, 135] on div "* 1 2 3 4 { "message" : "Cannot search with an empty query. Make sure your vari…" at bounding box center [320, 150] width 82 height 30
type textarea "**********"
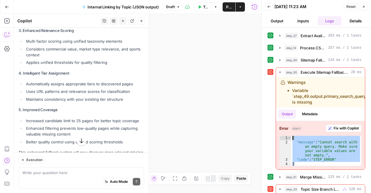
click at [45, 166] on div "Execution Write your question here Auto Mode Send" at bounding box center [81, 172] width 135 height 41
click at [45, 174] on textarea at bounding box center [81, 172] width 118 height 6
paste textarea "{ "message": "Cannot search with an empty query. Make sure your variable values…"
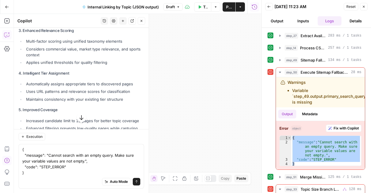
click at [24, 145] on div "{ "message": "Cannot search with an empty query. Make sure your variable values…" at bounding box center [81, 165] width 125 height 45
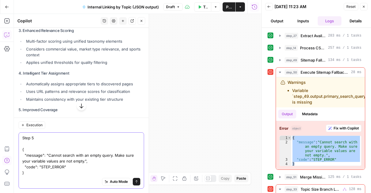
type textarea "Step 50 { "message": "Cannot search with an empty query. Make sure your variabl…"
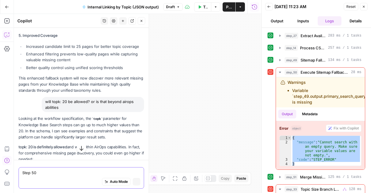
scroll to position [9192, 0]
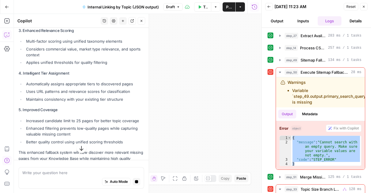
click at [79, 150] on icon "button" at bounding box center [81, 148] width 6 height 6
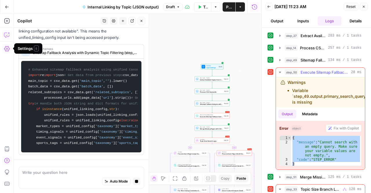
scroll to position [17, 0]
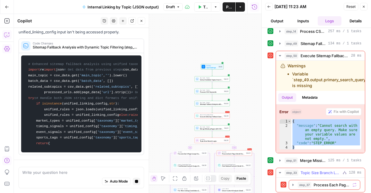
click at [291, 182] on icon "button" at bounding box center [292, 184] width 5 height 5
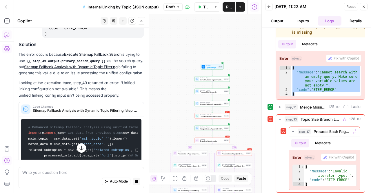
scroll to position [9501, 0]
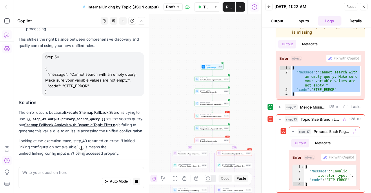
drag, startPoint x: 31, startPoint y: 113, endPoint x: 39, endPoint y: 120, distance: 10.4
click at [39, 120] on p "The error occurs because Execute Sitemap Fallback Search is trying to use {{ st…" at bounding box center [81, 121] width 125 height 25
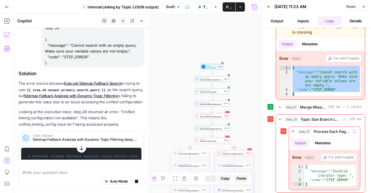
click at [54, 134] on span "Code Changes" at bounding box center [85, 135] width 105 height 3
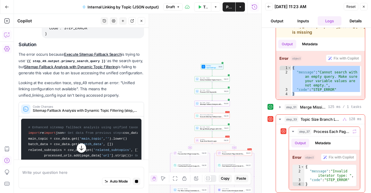
click at [78, 148] on icon "button" at bounding box center [81, 148] width 6 height 6
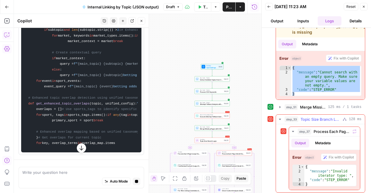
scroll to position [10231, 0]
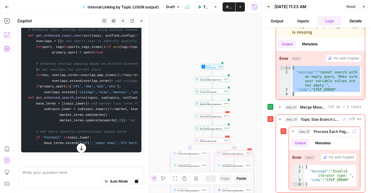
click at [78, 147] on icon "button" at bounding box center [81, 148] width 6 height 6
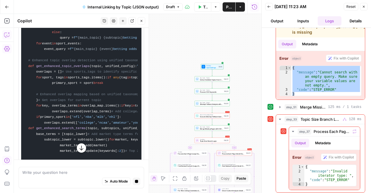
scroll to position [9451, 0]
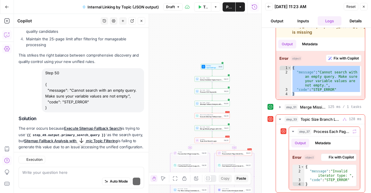
scroll to position [9662, 0]
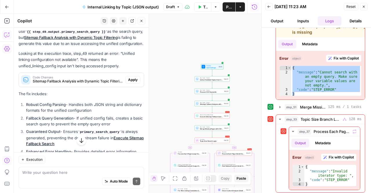
drag, startPoint x: 66, startPoint y: 105, endPoint x: 52, endPoint y: 101, distance: 14.8
click at [52, 101] on ol "Robust Config Parsing - Handles both JSON string and dictionary formats for the…" at bounding box center [81, 130] width 125 height 58
click at [51, 103] on ol "Robust Config Parsing - Handles both JSON string and dictionary formats for the…" at bounding box center [81, 130] width 125 height 58
drag, startPoint x: 66, startPoint y: 93, endPoint x: 83, endPoint y: 109, distance: 23.3
click at [83, 109] on ol "Robust Config Parsing - Handles both JSON string and dictionary formats for the…" at bounding box center [81, 130] width 125 height 58
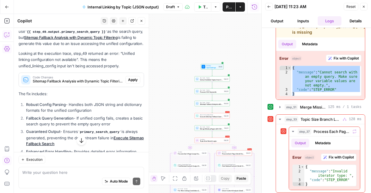
click at [83, 115] on li "Fallback Query Generation - If unified config fails, creates a basic search que…" at bounding box center [84, 121] width 119 height 12
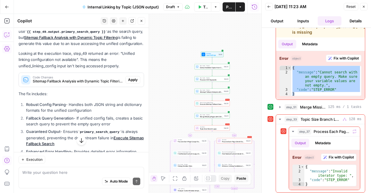
drag, startPoint x: 86, startPoint y: 129, endPoint x: 83, endPoint y: 126, distance: 4.3
click at [83, 128] on li "Guaranteed Output - Ensures primary_search_query is always generated, preventin…" at bounding box center [84, 137] width 119 height 18
click at [82, 128] on li "Guaranteed Output - Ensures primary_search_query is always generated, preventin…" at bounding box center [84, 137] width 119 height 18
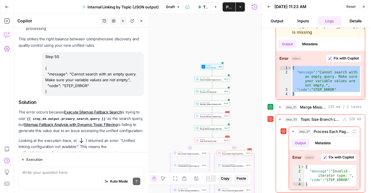
scroll to position [9633, 0]
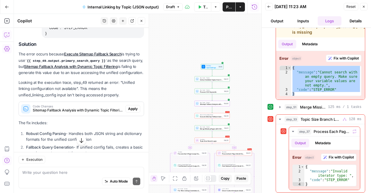
click at [97, 107] on span "Sitemap Fallback Analysis with Dynamic Topic Filtering (step_49)" at bounding box center [78, 109] width 90 height 5
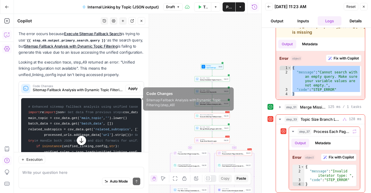
scroll to position [9662, 0]
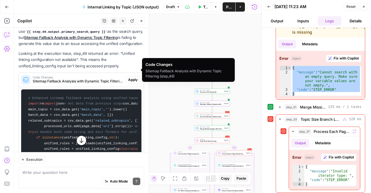
click at [85, 78] on span "Sitemap Fallback Analysis with Dynamic Topic Filtering (step_49)" at bounding box center [78, 80] width 90 height 5
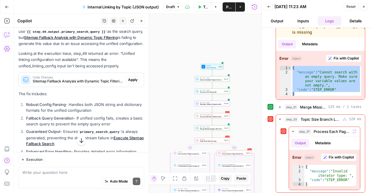
click at [85, 78] on span "Sitemap Fallback Analysis with Dynamic Topic Filtering (step_49)" at bounding box center [78, 80] width 90 height 5
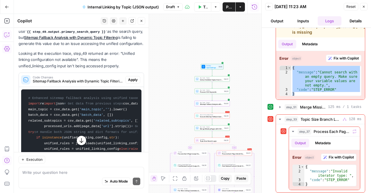
click at [69, 78] on span "Sitemap Fallback Analysis with Dynamic Topic Filtering (step_49)" at bounding box center [78, 80] width 90 height 5
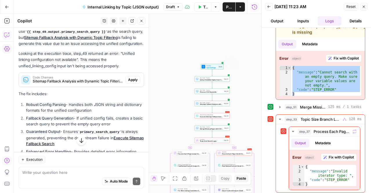
click at [79, 142] on icon "button" at bounding box center [81, 140] width 4 height 5
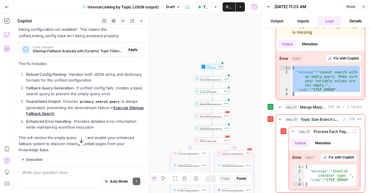
scroll to position [9696, 0]
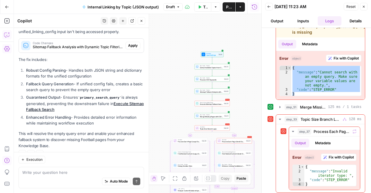
drag, startPoint x: 76, startPoint y: 88, endPoint x: 105, endPoint y: 100, distance: 30.4
click at [105, 100] on li "Guaranteed Output - Ensures primary_search_query is always generated, preventin…" at bounding box center [84, 103] width 119 height 18
click at [67, 94] on li "Guaranteed Output - Ensures primary_search_query is always generated, preventin…" at bounding box center [84, 103] width 119 height 18
drag, startPoint x: 95, startPoint y: 118, endPoint x: 85, endPoint y: 100, distance: 20.4
click at [85, 100] on div "Solution The error occurs because Execute Sitemap Fallback Search is trying to …" at bounding box center [81, 63] width 125 height 170
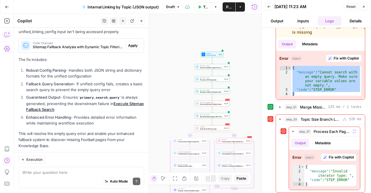
click at [85, 100] on li "Guaranteed Output - Ensures primary_search_query is always generated, preventin…" at bounding box center [84, 103] width 119 height 18
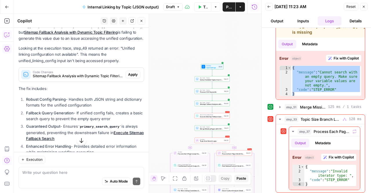
scroll to position [9609, 0]
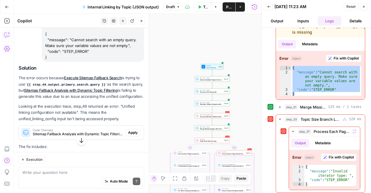
click at [77, 128] on span "Code Changes" at bounding box center [78, 129] width 90 height 3
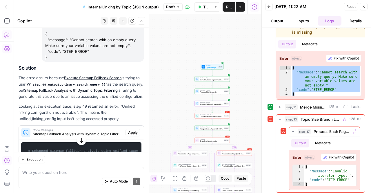
click at [131, 130] on span "Apply" at bounding box center [133, 132] width 10 height 5
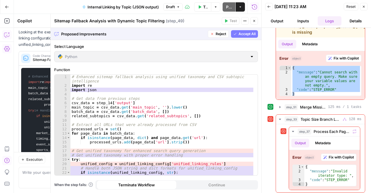
scroll to position [9535, 0]
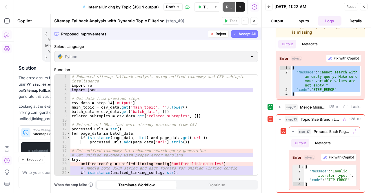
click at [242, 32] on span "Accept All" at bounding box center [246, 33] width 17 height 5
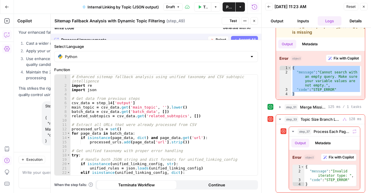
scroll to position [9618, 0]
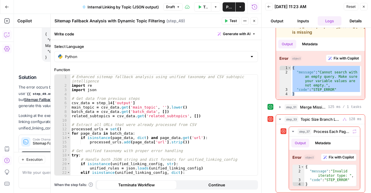
click at [254, 21] on icon "button" at bounding box center [254, 21] width 2 height 2
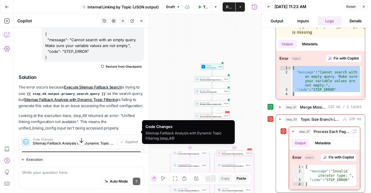
click at [78, 138] on icon "button" at bounding box center [81, 140] width 6 height 6
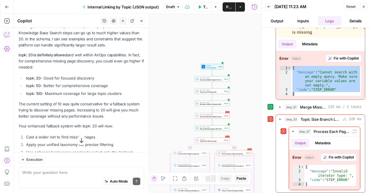
scroll to position [9615, 0]
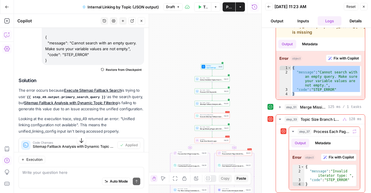
click at [269, 5] on icon "button" at bounding box center [268, 6] width 3 height 3
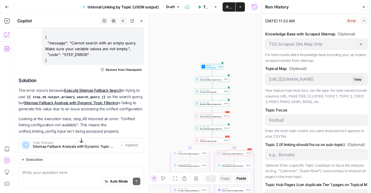
click at [198, 8] on icon "button" at bounding box center [199, 6] width 3 height 3
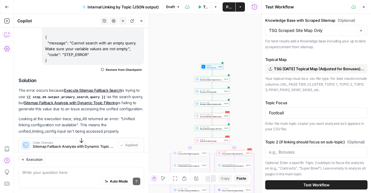
click at [296, 182] on button "Test Workflow" at bounding box center [316, 184] width 102 height 9
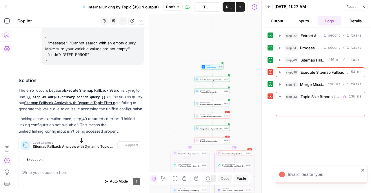
scroll to position [9615, 0]
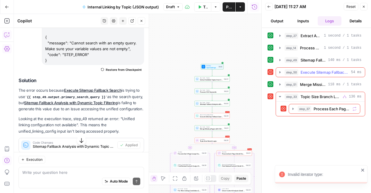
click at [280, 71] on icon "button" at bounding box center [279, 72] width 5 height 5
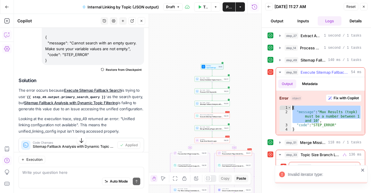
drag, startPoint x: 314, startPoint y: 120, endPoint x: 287, endPoint y: 103, distance: 31.3
click at [287, 103] on div "**********" at bounding box center [320, 113] width 89 height 44
click at [307, 111] on div "{ "message" : "Max Results (topk) must be a number between 1 and 10" , "code" :…" at bounding box center [326, 117] width 70 height 25
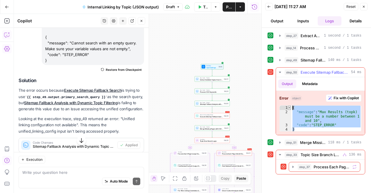
drag, startPoint x: 336, startPoint y: 127, endPoint x: 289, endPoint y: 107, distance: 51.1
click at [289, 107] on div "**********" at bounding box center [320, 118] width 82 height 26
type textarea "**********"
click at [41, 170] on textarea at bounding box center [81, 172] width 118 height 6
paste textarea "{ "message": "Max Results (topk) must be a number between 1 and 10", "code": "S…"
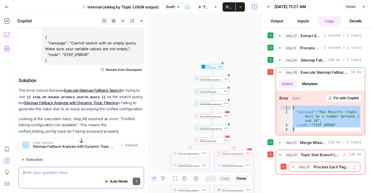
type textarea "{ "message": "Max Results (topk) must be a number between 1 and 10", "code": "S…"
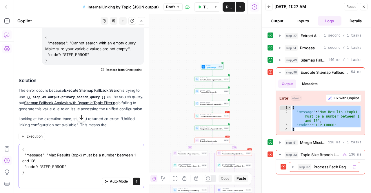
click at [24, 149] on textarea "{ "message": "Max Results (topk) must be a number between 1 and 10", "code": "S…" at bounding box center [81, 160] width 118 height 29
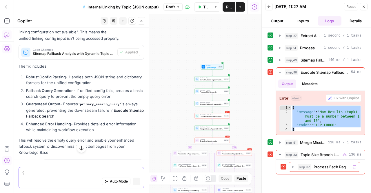
scroll to position [9532, 0]
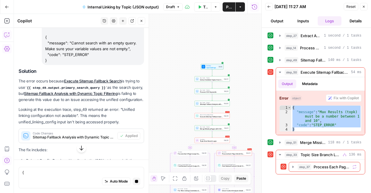
click at [78, 149] on icon "button" at bounding box center [81, 148] width 6 height 6
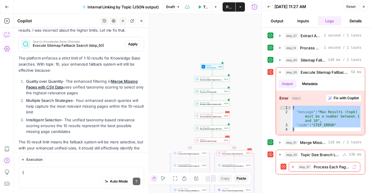
scroll to position [9870, 0]
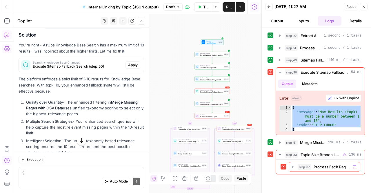
drag, startPoint x: 35, startPoint y: 69, endPoint x: 43, endPoint y: 76, distance: 10.5
click at [43, 76] on p "The platform enforces a strict limit of 1-10 results for Knowledge Base searche…" at bounding box center [81, 85] width 125 height 18
click at [84, 85] on div "Solution You're right - AirOps Knowledge Base Search has a maximum limit of 10 …" at bounding box center [81, 105] width 125 height 146
click at [57, 80] on p "The platform enforces a strict limit of 1-10 results for Knowledge Base searche…" at bounding box center [81, 85] width 125 height 18
click at [130, 62] on span "Apply" at bounding box center [133, 64] width 10 height 5
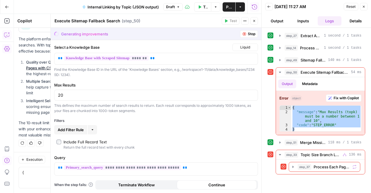
scroll to position [9778, 0]
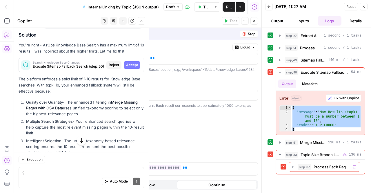
click at [126, 62] on span "Accept" at bounding box center [132, 64] width 12 height 5
type input "10"
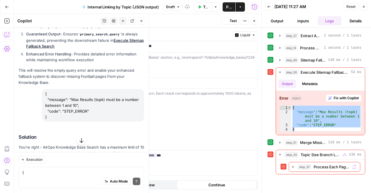
scroll to position [9880, 0]
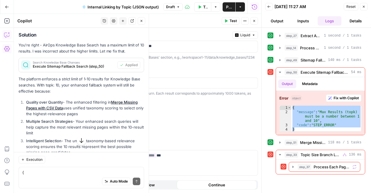
click at [81, 141] on icon "button" at bounding box center [81, 140] width 6 height 6
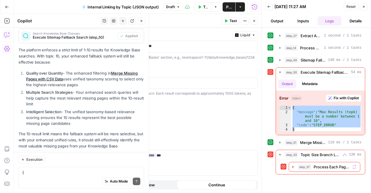
scroll to position [9851, 0]
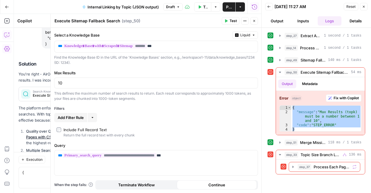
click at [203, 7] on span "Test Data" at bounding box center [205, 7] width 4 height 6
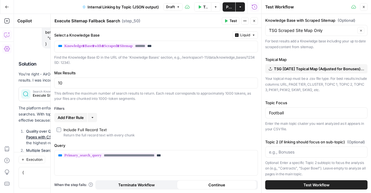
click at [200, 7] on icon "button" at bounding box center [200, 6] width 3 height 3
click at [236, 25] on header "Execute Sitemap Fallback Search Execute Sitemap Fallback Search ( step_50 ) Tes…" at bounding box center [156, 21] width 210 height 14
click at [230, 22] on span "Test" at bounding box center [232, 20] width 7 height 5
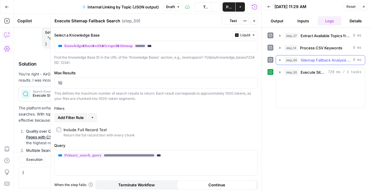
scroll to position [9851, 0]
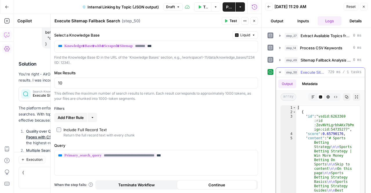
click at [278, 72] on icon "button" at bounding box center [279, 72] width 5 height 5
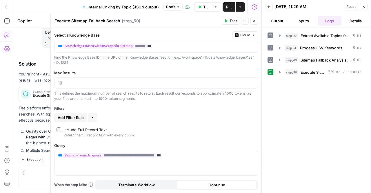
click at [361, 8] on button "Close" at bounding box center [364, 7] width 8 height 8
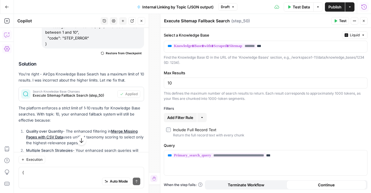
click at [300, 4] on span "Test Data" at bounding box center [300, 7] width 17 height 6
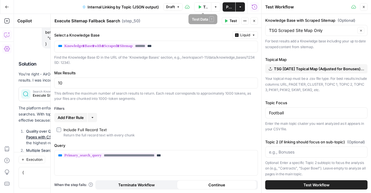
click at [201, 5] on button "Test Data" at bounding box center [202, 6] width 17 height 9
click at [258, 23] on header "Execute Sitemap Fallback Search Execute Sitemap Fallback Search ( step_50 ) Tes…" at bounding box center [156, 21] width 210 height 14
click at [255, 21] on icon "button" at bounding box center [253, 20] width 3 height 3
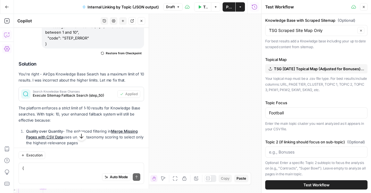
click at [199, 6] on icon "button" at bounding box center [200, 6] width 3 height 3
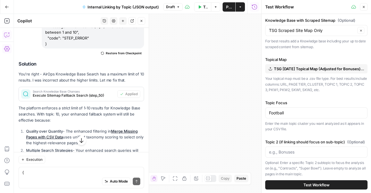
click at [199, 6] on icon "button" at bounding box center [200, 6] width 3 height 3
click at [363, 6] on icon "button" at bounding box center [363, 6] width 3 height 3
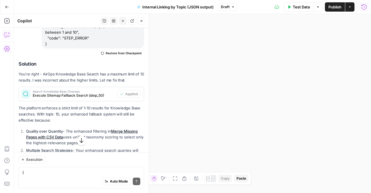
click at [293, 8] on span "Test Data" at bounding box center [300, 7] width 17 height 6
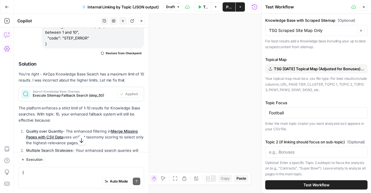
click at [304, 184] on span "Test Workflow" at bounding box center [316, 185] width 26 height 6
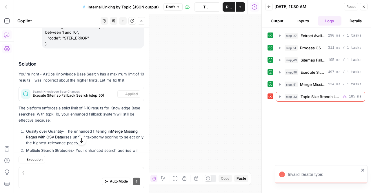
scroll to position [9851, 0]
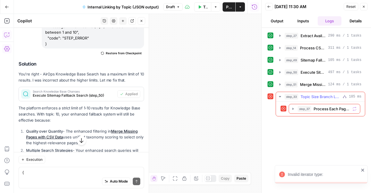
click at [276, 94] on button "step_33 Topic Size Branch Logic 185 ms" at bounding box center [320, 96] width 89 height 9
click at [277, 94] on icon "button" at bounding box center [279, 96] width 5 height 5
click at [289, 106] on button "step_37 Process Each Page (Small Clusters) 72 ms" at bounding box center [324, 108] width 71 height 9
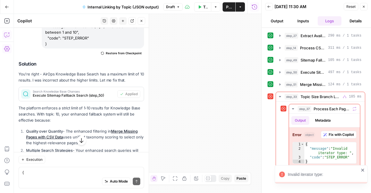
click at [361, 172] on icon "close" at bounding box center [362, 169] width 4 height 5
click at [141, 21] on icon "button" at bounding box center [141, 21] width 2 height 2
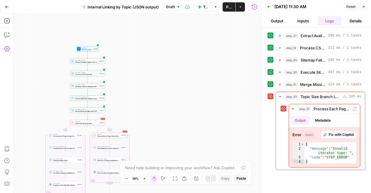
drag, startPoint x: 65, startPoint y: 123, endPoint x: 129, endPoint y: 103, distance: 67.3
click at [129, 103] on div "true false Workflow Input Settings Inputs Run Code · Python Extract Available T…" at bounding box center [137, 103] width 247 height 179
click at [162, 168] on textarea at bounding box center [182, 167] width 114 height 6
type textarea "t"
type textarea "its trying to go through the wrong loop for the batch size"
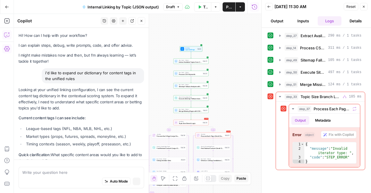
scroll to position [9818, 0]
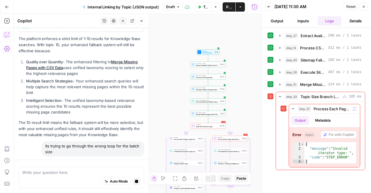
drag, startPoint x: 154, startPoint y: 85, endPoint x: 170, endPoint y: 87, distance: 15.7
click at [170, 87] on div "true false Workflow Input Settings Inputs Run Code · Python Extract Available T…" at bounding box center [137, 103] width 247 height 179
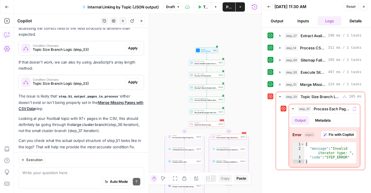
scroll to position [9990, 0]
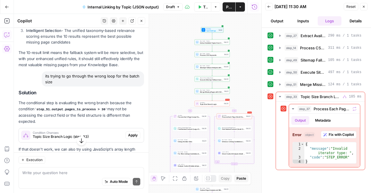
drag, startPoint x: 52, startPoint y: 89, endPoint x: 79, endPoint y: 110, distance: 34.6
click at [79, 110] on div "Solution The conditional step is evaluating the wrong branch because the condit…" at bounding box center [81, 163] width 125 height 146
click at [79, 110] on p "The conditional step is evaluating the wrong branch because the condition step_…" at bounding box center [81, 112] width 125 height 25
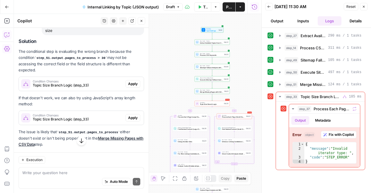
scroll to position [10047, 0]
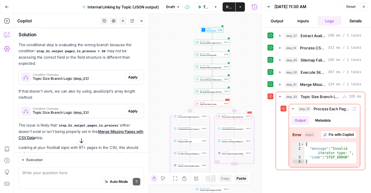
click at [54, 144] on p "Looking at your Football topic with 97+ pages in the CSV, this should definitel…" at bounding box center [81, 153] width 125 height 18
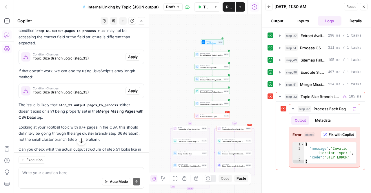
scroll to position [10076, 0]
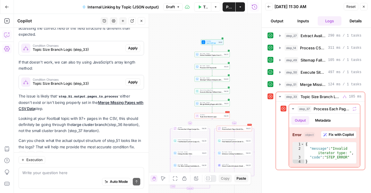
click at [37, 118] on p "Looking at your Football topic with 97+ pages in the CSV, this should definitel…" at bounding box center [81, 124] width 125 height 18
click at [279, 82] on icon "button" at bounding box center [279, 84] width 5 height 5
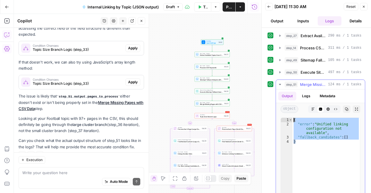
drag, startPoint x: 352, startPoint y: 139, endPoint x: 285, endPoint y: 116, distance: 70.4
click at [285, 117] on div "* 1 2 3 4 { "error" : "Unified linking configuration not available" , "fallback…" at bounding box center [320, 174] width 80 height 114
type textarea "**********"
click at [71, 173] on textarea at bounding box center [81, 172] width 118 height 6
paste textarea "{ "error": "Unified linking configuration not available", "fallback_candidates"…"
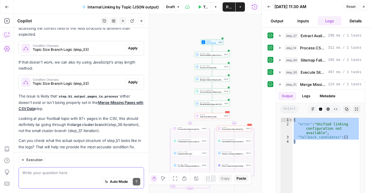
type textarea "{ "error": "Unified linking configuration not available", "fallback_candidates"…"
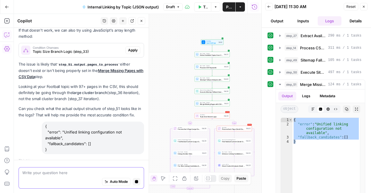
scroll to position [10003, 0]
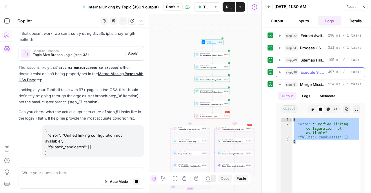
click at [280, 72] on icon "button" at bounding box center [279, 72] width 5 height 5
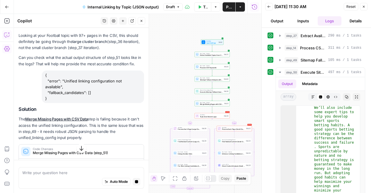
scroll to position [10144, 0]
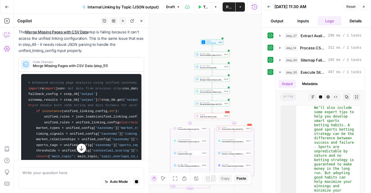
click at [79, 145] on icon "button" at bounding box center [81, 148] width 6 height 6
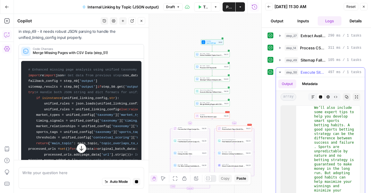
scroll to position [10111, 0]
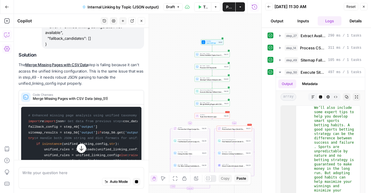
click at [277, 70] on icon "button" at bounding box center [279, 72] width 5 height 5
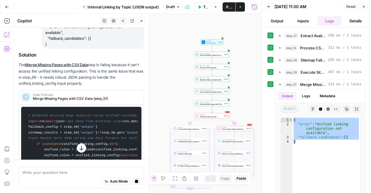
click at [78, 149] on icon "button" at bounding box center [81, 148] width 6 height 6
click at [35, 173] on textarea at bounding box center [81, 172] width 118 height 6
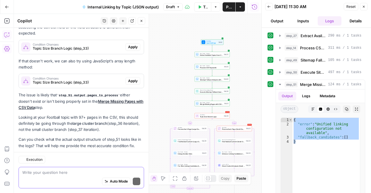
scroll to position [10196, 0]
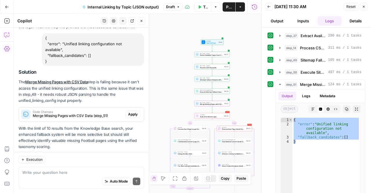
click at [59, 113] on span "Merge Missing Pages with CSV Data (step_51)" at bounding box center [78, 115] width 90 height 5
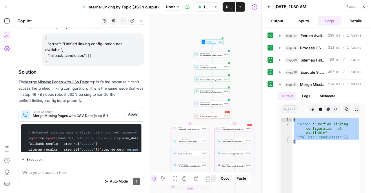
click at [131, 111] on span "Apply" at bounding box center [133, 113] width 10 height 5
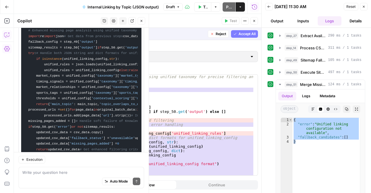
scroll to position [11595, 0]
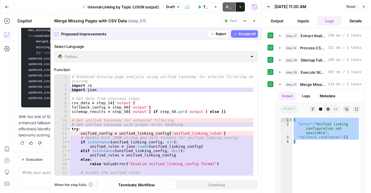
click at [240, 35] on span "Accept All" at bounding box center [246, 33] width 17 height 5
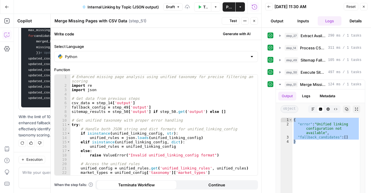
scroll to position [11715, 0]
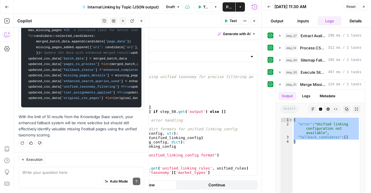
click at [38, 129] on p "With the limit of 10 results from the Knowledge Base search, your enhanced fall…" at bounding box center [81, 125] width 125 height 25
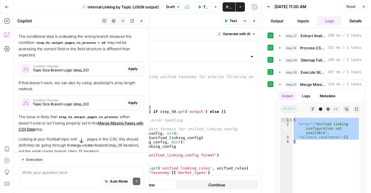
scroll to position [10210, 0]
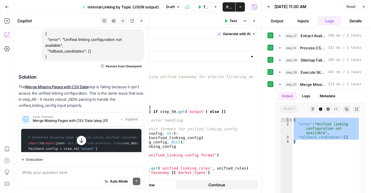
click at [57, 84] on p "The Merge Missing Pages with CSV Data step is failing because it can't access t…" at bounding box center [81, 96] width 125 height 25
drag, startPoint x: 37, startPoint y: 82, endPoint x: 56, endPoint y: 90, distance: 20.3
click at [56, 90] on p "The Merge Missing Pages with CSV Data step is failing because it can't access t…" at bounding box center [81, 96] width 125 height 25
click at [81, 118] on span "Merge Missing Pages with CSV Data (step_51)" at bounding box center [74, 120] width 82 height 5
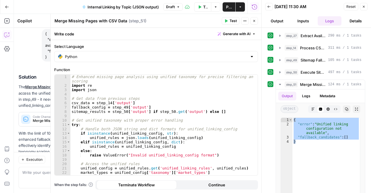
click at [231, 22] on span "Test" at bounding box center [232, 20] width 7 height 5
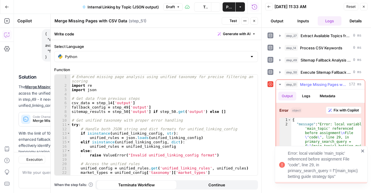
scroll to position [10215, 0]
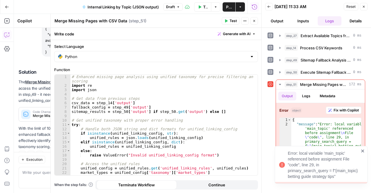
click at [364, 151] on icon "close" at bounding box center [362, 150] width 4 height 5
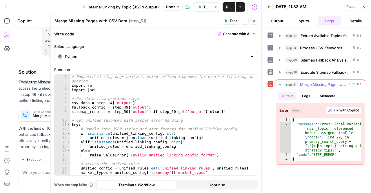
click at [317, 144] on div "{ "message" : "Error: local variable 'main_topic' referenced before assignment …" at bounding box center [326, 144] width 70 height 52
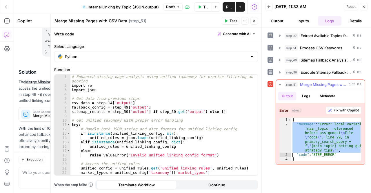
click at [326, 147] on div "{ "message" : "Error: local variable 'main_topic' referenced before assignment …" at bounding box center [326, 139] width 70 height 43
type textarea "**********"
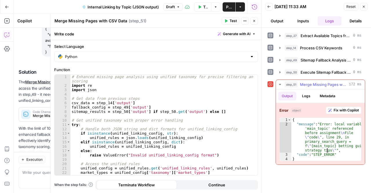
click at [330, 108] on icon "button" at bounding box center [329, 109] width 3 height 3
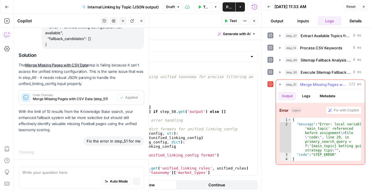
scroll to position [10100, 0]
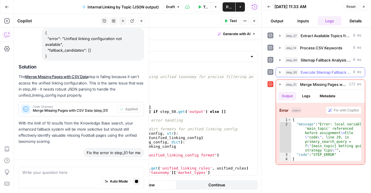
click at [276, 70] on button "step_50 Execute Sitemap Fallback Search 0 ms" at bounding box center [320, 71] width 89 height 9
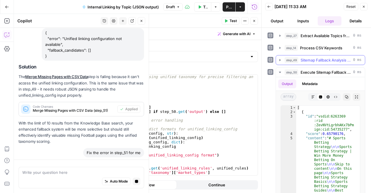
click at [283, 57] on button "step_49 Sitemap Fallback Analysis with Dynamic Topic Filtering 0 ms" at bounding box center [320, 59] width 89 height 9
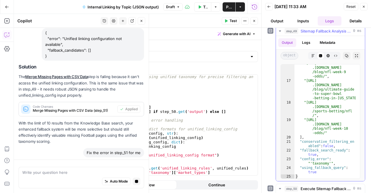
scroll to position [10106, 0]
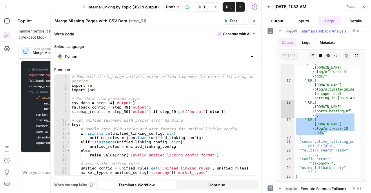
drag, startPoint x: 329, startPoint y: 133, endPoint x: 309, endPoint y: 102, distance: 36.7
click at [309, 102] on div ""https://www .thesportsgeek.com /blog/nfl-week-9 -odds/" , "https://www .thespo…" at bounding box center [324, 129] width 61 height 136
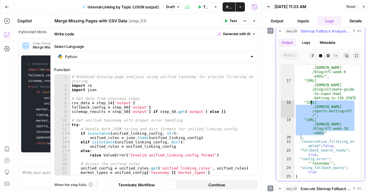
type textarea "**********"
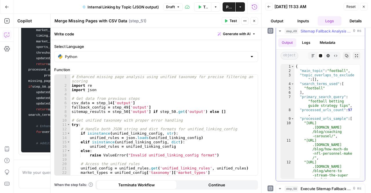
scroll to position [10603, 0]
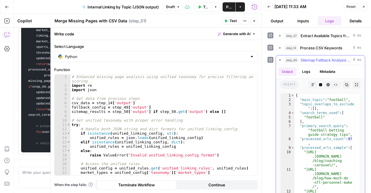
click at [281, 60] on icon "button" at bounding box center [279, 60] width 5 height 5
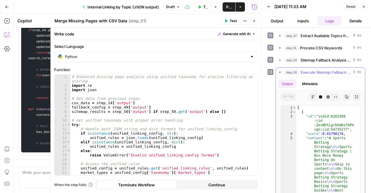
scroll to position [10699, 0]
click at [282, 69] on button "step_50 Execute Sitemap Fallback Search 0 ms" at bounding box center [320, 71] width 89 height 9
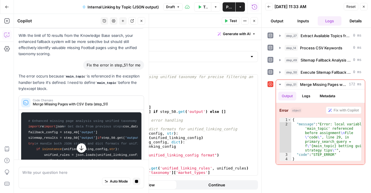
scroll to position [10129, 0]
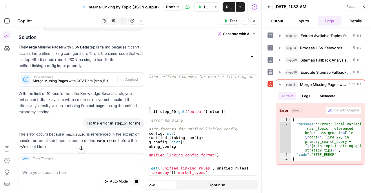
drag, startPoint x: 37, startPoint y: 123, endPoint x: 65, endPoint y: 128, distance: 28.8
click at [65, 131] on p "The error occurs because main_topic is referenced in the exception handler befo…" at bounding box center [81, 140] width 125 height 19
drag, startPoint x: 48, startPoint y: 120, endPoint x: 44, endPoint y: 120, distance: 4.3
click at [44, 131] on p "The error occurs because main_topic is referenced in the exception handler befo…" at bounding box center [81, 140] width 125 height 19
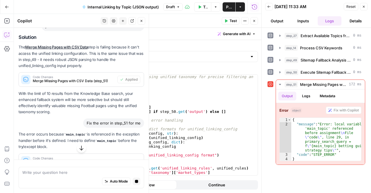
click at [39, 131] on p "The error occurs because main_topic is referenced in the exception handler befo…" at bounding box center [81, 140] width 125 height 19
drag, startPoint x: 35, startPoint y: 121, endPoint x: 45, endPoint y: 135, distance: 17.3
click at [45, 135] on p "The error occurs because main_topic is referenced in the exception handler befo…" at bounding box center [81, 140] width 125 height 19
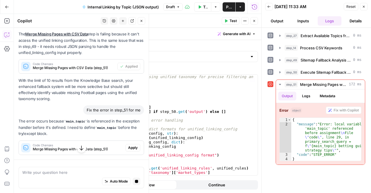
scroll to position [10130, 0]
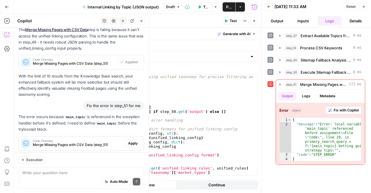
click at [71, 139] on span "Code Changes" at bounding box center [78, 140] width 90 height 3
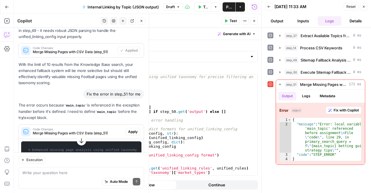
click at [129, 129] on span "Apply" at bounding box center [133, 131] width 10 height 5
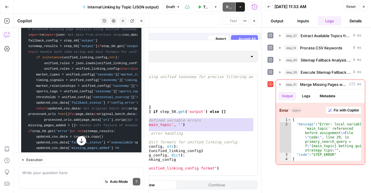
scroll to position [10158, 0]
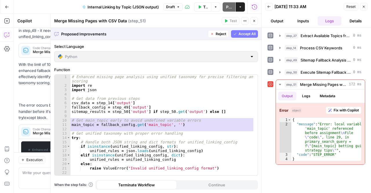
click at [244, 37] on button "Accept All" at bounding box center [244, 34] width 27 height 8
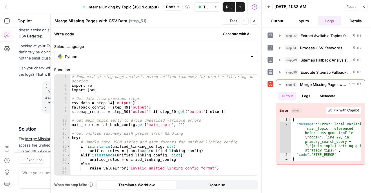
scroll to position [10278, 0]
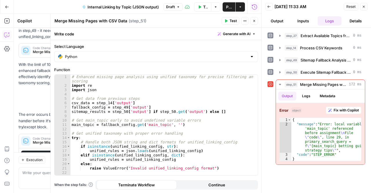
click at [232, 21] on span "Test" at bounding box center [232, 20] width 7 height 5
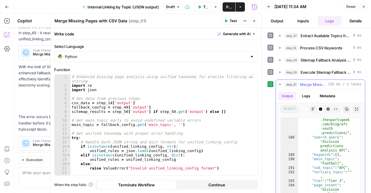
scroll to position [1824, 0]
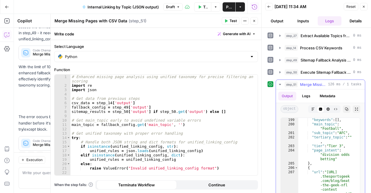
click at [279, 84] on icon "button" at bounding box center [279, 84] width 2 height 1
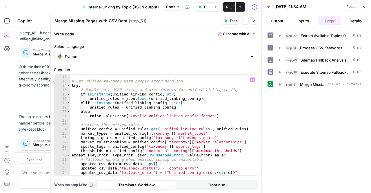
scroll to position [52, 0]
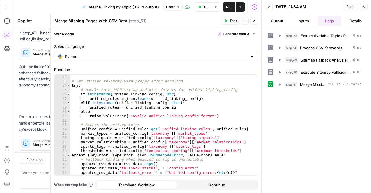
click at [199, 8] on icon "button" at bounding box center [200, 6] width 3 height 3
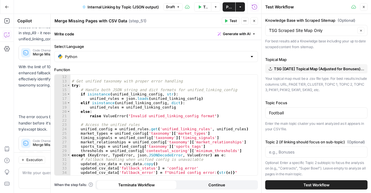
click at [299, 186] on button "Test Workflow" at bounding box center [316, 184] width 102 height 9
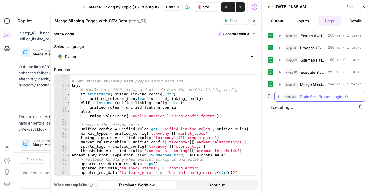
click at [275, 98] on button "step_33 Topic Size Branch Logic" at bounding box center [319, 96] width 90 height 9
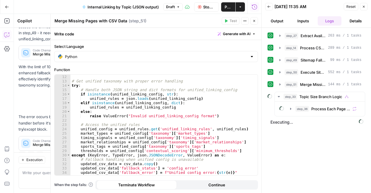
click at [255, 24] on button "Close" at bounding box center [254, 21] width 8 height 8
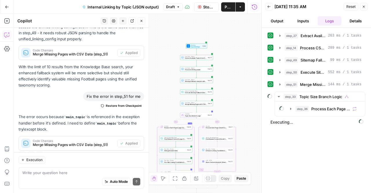
scroll to position [10276, 0]
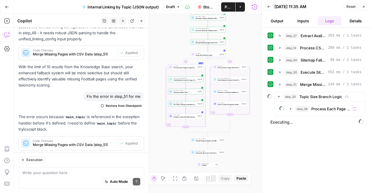
drag, startPoint x: 169, startPoint y: 116, endPoint x: 165, endPoint y: 54, distance: 61.5
click at [165, 54] on div "true false Workflow Input Settings Inputs Run Code · Python Extract Available T…" at bounding box center [137, 103] width 247 height 179
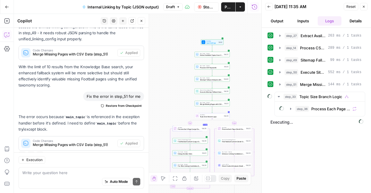
click at [140, 20] on icon "button" at bounding box center [141, 20] width 3 height 3
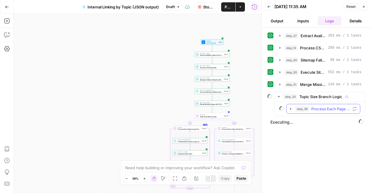
click at [289, 107] on icon "button" at bounding box center [290, 108] width 5 height 5
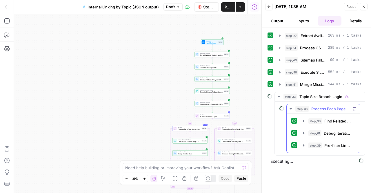
click at [298, 149] on div "step_38 Find Related Content (Large Clusters) 638 ms / 1 tasks step_61 Debug It…" at bounding box center [322, 132] width 73 height 39
click at [299, 145] on button "step_39 Pre-filter Linking Candidates (Large Clusters) 136 ms / 1 tasks" at bounding box center [326, 144] width 55 height 9
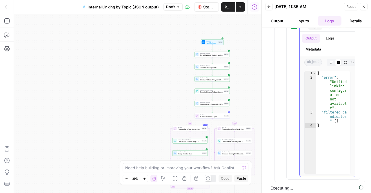
scroll to position [89, 0]
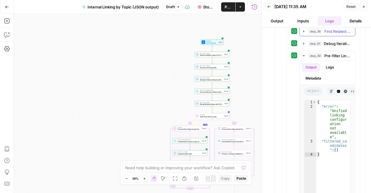
click at [305, 29] on icon "button" at bounding box center [303, 31] width 5 height 5
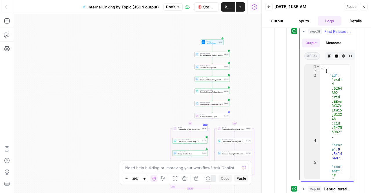
click at [304, 29] on icon "button" at bounding box center [303, 31] width 5 height 5
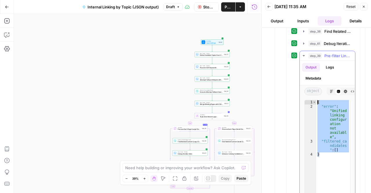
drag, startPoint x: 344, startPoint y: 156, endPoint x: 320, endPoint y: 97, distance: 64.6
click at [320, 97] on div "* 1 2 3 4 { "error" : "Unified linking configur ation not availabl e" , "filter…" at bounding box center [326, 151] width 55 height 108
type textarea "**********"
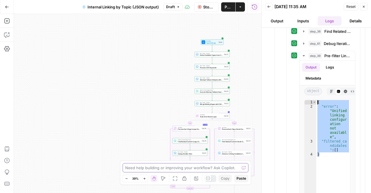
click at [151, 170] on textarea at bounding box center [182, 167] width 114 height 6
paste textarea "{ "error": "Unified linking configuration not available", "filtered_candidates"…"
type textarea "step 39 { "error": "Unified linking configuration not available", "filtered_can…"
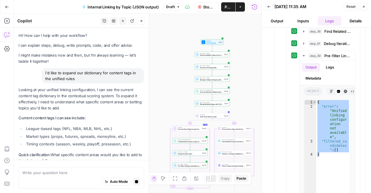
scroll to position [10187, 0]
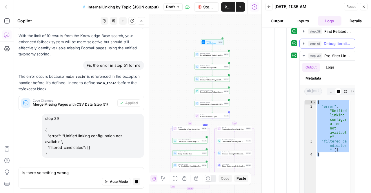
type textarea "is there something wrong"
click at [301, 53] on icon "button" at bounding box center [303, 55] width 5 height 5
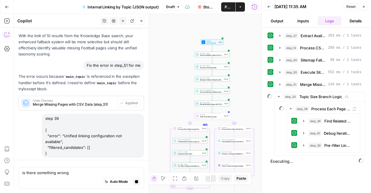
scroll to position [0, 0]
click at [278, 96] on icon "button" at bounding box center [278, 96] width 2 height 1
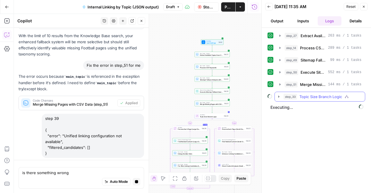
click at [277, 94] on icon "button" at bounding box center [278, 96] width 5 height 5
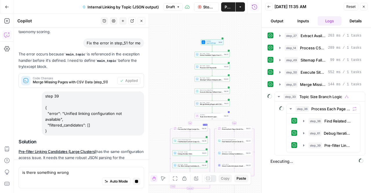
scroll to position [10259, 0]
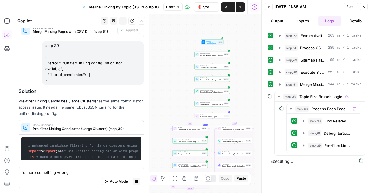
click at [198, 8] on icon "button" at bounding box center [199, 6] width 3 height 3
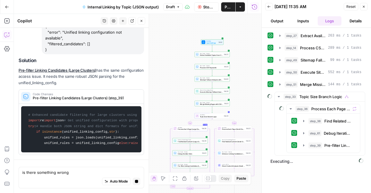
scroll to position [10339, 0]
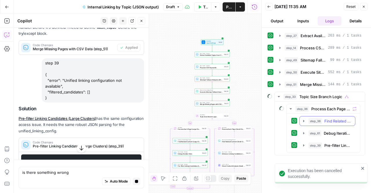
click at [276, 98] on button "step_33 Topic Size Branch Logic" at bounding box center [319, 96] width 90 height 9
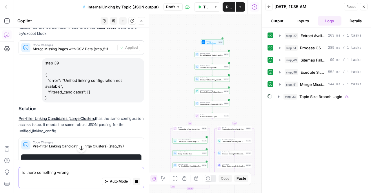
click at [68, 174] on textarea "is there something wrong" at bounding box center [81, 172] width 118 height 6
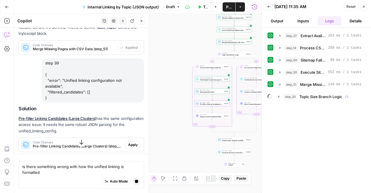
click at [79, 140] on icon "button" at bounding box center [81, 142] width 6 height 6
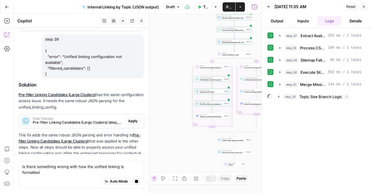
scroll to position [10267, 0]
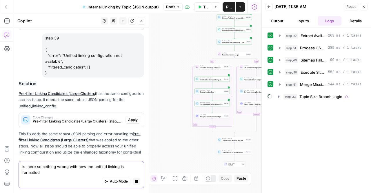
click at [70, 169] on textarea "is there something wrong with how the unified linking is formatted" at bounding box center [81, 169] width 118 height 12
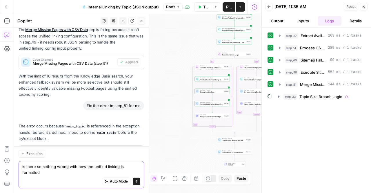
scroll to position [10413, 0]
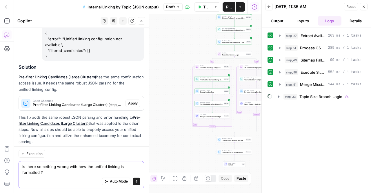
type textarea "is there something wrong with how the unified linking is formatted ?"
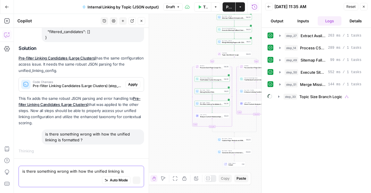
scroll to position [10289, 0]
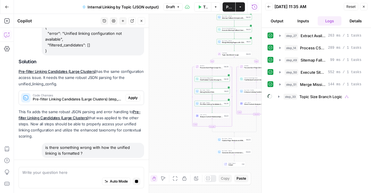
click at [96, 96] on span "Pre-filter Linking Candidates (Large Clusters) (step_39)" at bounding box center [78, 98] width 90 height 5
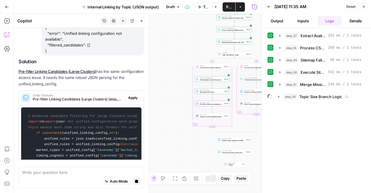
click at [78, 91] on div "Code Changes Pre-filter Linking Candidates (Large Clusters) (step_39)" at bounding box center [72, 98] width 107 height 14
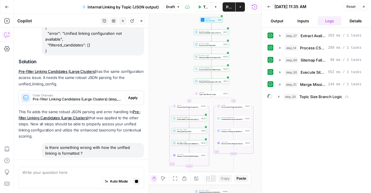
drag, startPoint x: 210, startPoint y: 55, endPoint x: 214, endPoint y: 131, distance: 76.8
click at [214, 131] on div "true false Workflow Input Settings Inputs Run Code · Python Extract Available T…" at bounding box center [137, 103] width 247 height 179
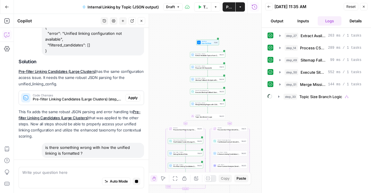
drag, startPoint x: 178, startPoint y: 76, endPoint x: 175, endPoint y: 98, distance: 22.9
click at [175, 98] on div "true false Workflow Input Settings Inputs Run Code · Python Extract Available T…" at bounding box center [137, 103] width 247 height 179
click at [365, 6] on icon "button" at bounding box center [363, 6] width 3 height 3
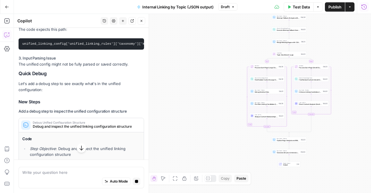
scroll to position [10419, 0]
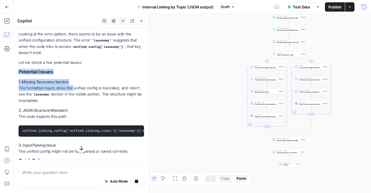
drag, startPoint x: 17, startPoint y: 56, endPoint x: 78, endPoint y: 89, distance: 69.6
click at [78, 89] on p "1. Missing Taxonomy Section The formatted inputs show the unified config is tru…" at bounding box center [81, 91] width 125 height 25
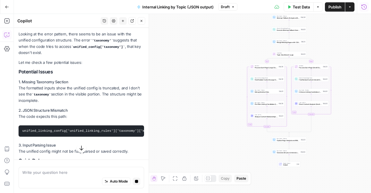
drag, startPoint x: 78, startPoint y: 89, endPoint x: 35, endPoint y: 67, distance: 48.7
click at [35, 79] on p "1. Missing Taxonomy Section The formatted inputs show the unified config is tru…" at bounding box center [81, 91] width 125 height 25
click at [75, 83] on p "1. Missing Taxonomy Section The formatted inputs show the unified config is tru…" at bounding box center [81, 91] width 125 height 25
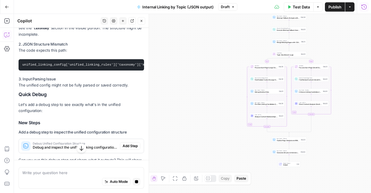
click at [83, 149] on button "button" at bounding box center [81, 147] width 9 height 9
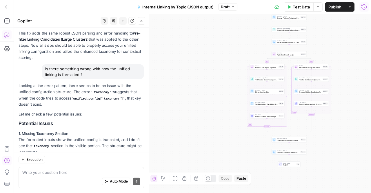
scroll to position [10645, 0]
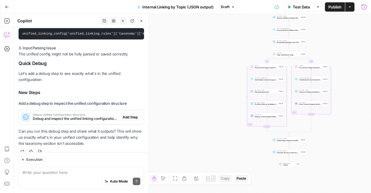
click at [14, 8] on div "Go Back Internal Linking by Topic (JSON output) Draft Test Data Options Publish…" at bounding box center [185, 7] width 371 height 14
click at [8, 8] on icon "button" at bounding box center [7, 7] width 4 height 4
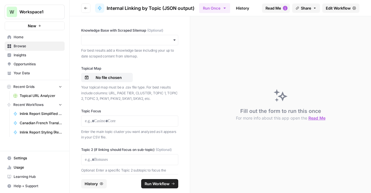
click at [91, 6] on header "Go back Internal Linking by Topic (JSON output) Run Once History Analytics Inte…" at bounding box center [219, 8] width 301 height 16
click at [85, 8] on icon "button" at bounding box center [85, 7] width 3 height 3
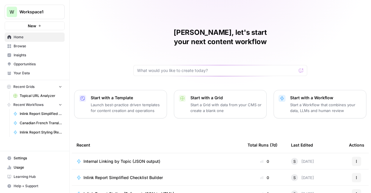
click at [120, 158] on span "Internal Linking by Topic (JSON output)" at bounding box center [121, 161] width 77 height 6
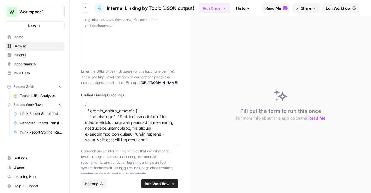
scroll to position [208, 0]
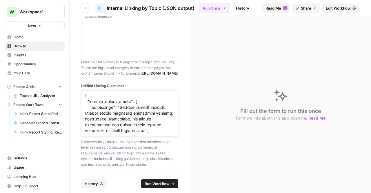
click at [107, 99] on textarea "Unified Linking Guidelines" at bounding box center [129, 113] width 89 height 41
click at [113, 109] on textarea "Unified Linking Guidelines" at bounding box center [129, 113] width 89 height 41
click at [85, 8] on icon "button" at bounding box center [85, 8] width 3 height 2
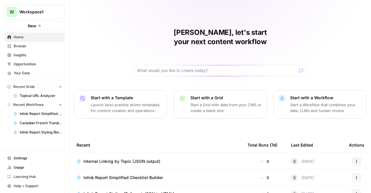
click at [104, 156] on td "Internal Linking by Topic (JSON output)" at bounding box center [157, 161] width 171 height 16
click at [107, 158] on span "Internal Linking by Topic (JSON output)" at bounding box center [121, 161] width 77 height 6
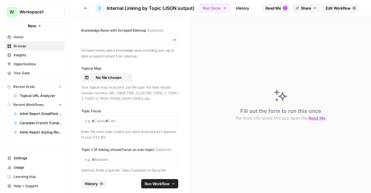
click at [335, 10] on span "Edit Workflow" at bounding box center [337, 8] width 25 height 6
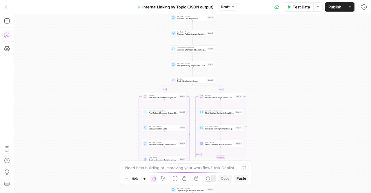
click at [8, 24] on button "Add Steps" at bounding box center [6, 20] width 9 height 9
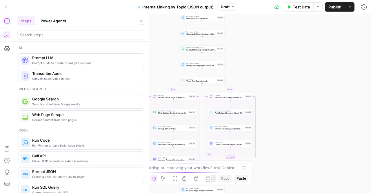
click at [7, 34] on icon "button" at bounding box center [7, 35] width 6 height 6
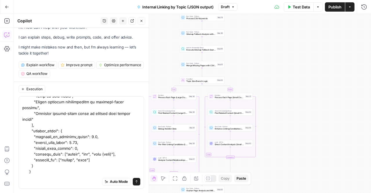
scroll to position [492, 0]
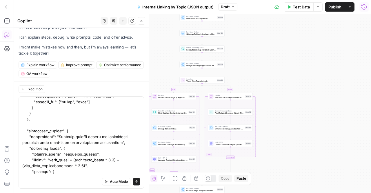
type textarea "is there a formatting issue in here that will c { "unified_linking_rules": { "d…"
click at [366, 7] on icon "button" at bounding box center [363, 6] width 5 height 5
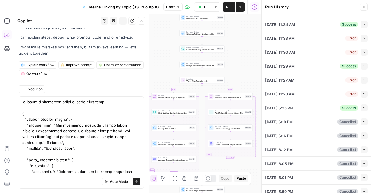
scroll to position [0, 0]
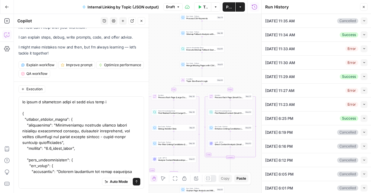
click at [360, 21] on button "Collapse" at bounding box center [363, 20] width 7 height 7
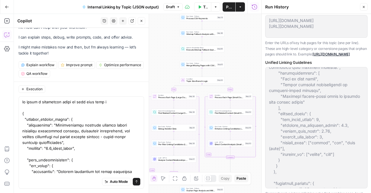
scroll to position [463, 0]
click at [358, 6] on div "Run History" at bounding box center [311, 7] width 93 height 6
click at [362, 6] on icon "button" at bounding box center [363, 6] width 3 height 3
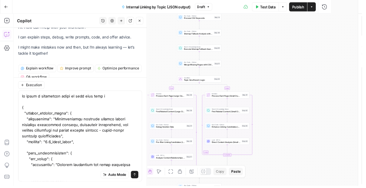
scroll to position [19, 0]
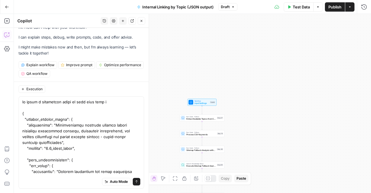
click at [191, 105] on div "Workflow Input Settings Inputs Test Step" at bounding box center [201, 101] width 29 height 7
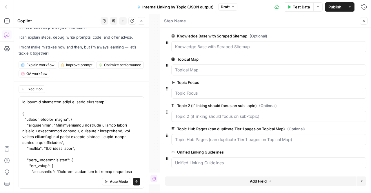
click at [338, 151] on button "edit field" at bounding box center [347, 151] width 22 height 7
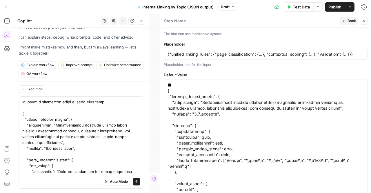
scroll to position [214, 0]
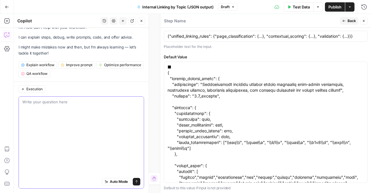
scroll to position [0, 0]
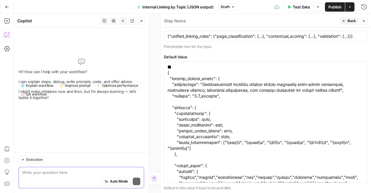
paste textarea "■ { "unified_linking_rules": { "description": "Comprehensive internal linking s…"
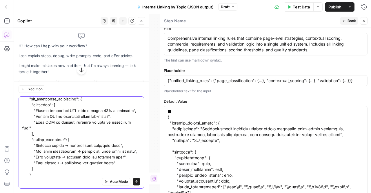
scroll to position [156, 0]
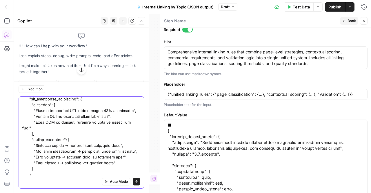
type textarea "■ { "unified_linking_rules": { "description": "Comprehensive internal linking s…"
click at [141, 24] on button "Close" at bounding box center [142, 21] width 8 height 8
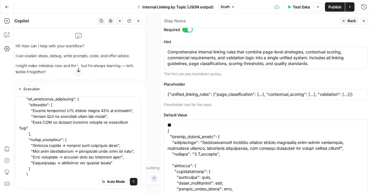
scroll to position [0, 0]
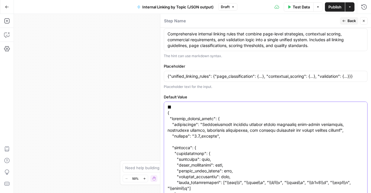
scroll to position [87, 0]
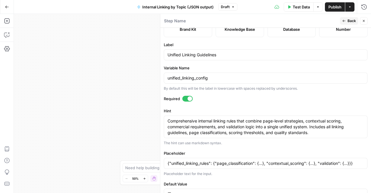
click at [297, 5] on span "Test Data" at bounding box center [300, 7] width 17 height 6
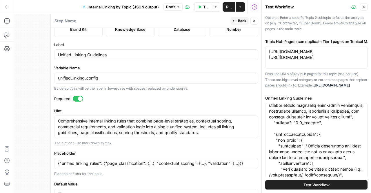
scroll to position [29, 0]
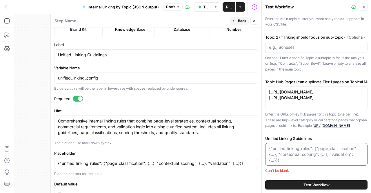
scroll to position [0, 0]
paste textarea "■ { "unified_linking_rules": { "description": "Comprehensive internal linking s…"
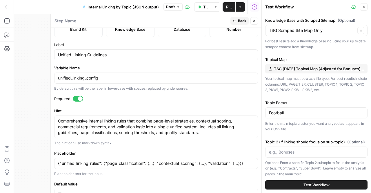
type textarea "■ { "unified_linking_rules": { "description": "Comprehensive internal linking s…"
click at [325, 182] on span "Test Workflow" at bounding box center [316, 185] width 26 height 6
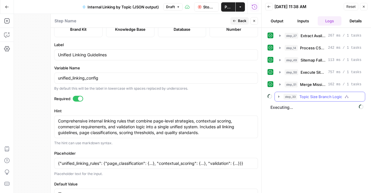
click at [278, 94] on icon "button" at bounding box center [278, 96] width 5 height 5
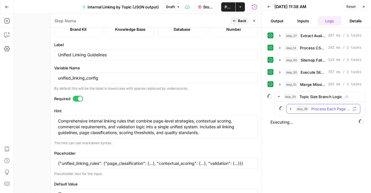
click at [293, 110] on button "step_36 Process Each Page (Large Clusters)" at bounding box center [322, 108] width 73 height 9
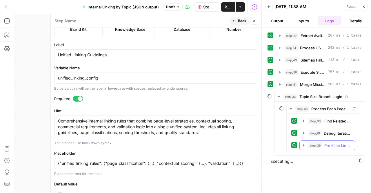
click at [302, 144] on icon "button" at bounding box center [303, 145] width 5 height 5
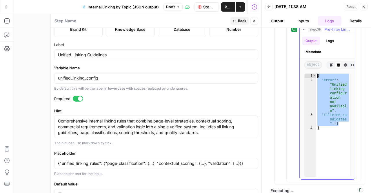
drag, startPoint x: 340, startPoint y: 122, endPoint x: 305, endPoint y: 61, distance: 69.6
click at [305, 61] on div "**********" at bounding box center [326, 106] width 55 height 145
type textarea "**********"
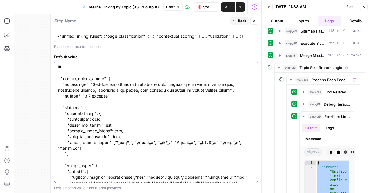
click at [208, 7] on span "Stop Run" at bounding box center [209, 7] width 12 height 6
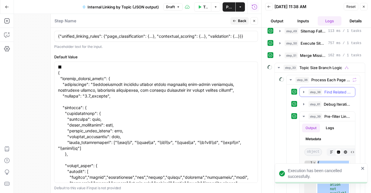
click at [306, 90] on button "step_38 Find Related Content (Large Clusters) 712 ms / 1 tasks" at bounding box center [326, 91] width 55 height 9
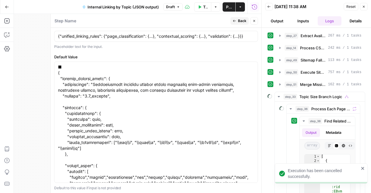
click at [251, 19] on button "Close" at bounding box center [254, 21] width 8 height 8
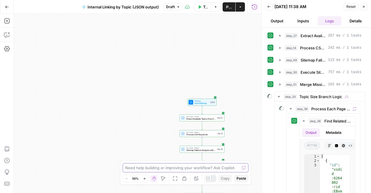
click at [151, 167] on textarea at bounding box center [182, 167] width 114 height 6
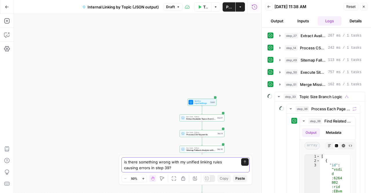
paste textarea "■ { "unified_linking_rules": { "description": "Comprehensive internal linking s…"
type textarea "is there something wrong with my unified linking rules causing errors in step 3…"
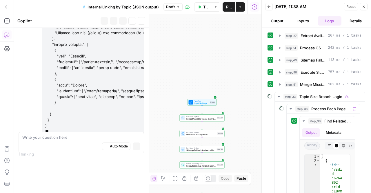
scroll to position [2907, 0]
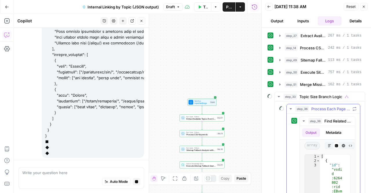
click at [291, 107] on icon "button" at bounding box center [290, 108] width 5 height 5
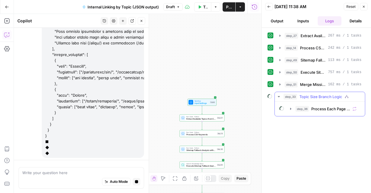
click at [277, 97] on icon "button" at bounding box center [278, 96] width 5 height 5
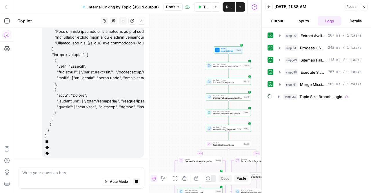
drag, startPoint x: 161, startPoint y: 105, endPoint x: 187, endPoint y: 52, distance: 58.4
click at [187, 52] on div "true false Workflow Input Settings Inputs Run Code · Python Extract Available T…" at bounding box center [137, 103] width 247 height 179
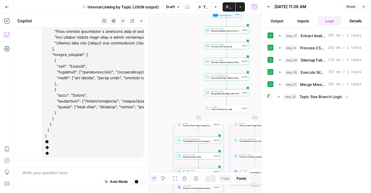
drag, startPoint x: 157, startPoint y: 83, endPoint x: 154, endPoint y: 36, distance: 47.6
click at [154, 39] on div "true false Workflow Input Settings Inputs Run Code · Python Extract Available T…" at bounding box center [137, 103] width 247 height 179
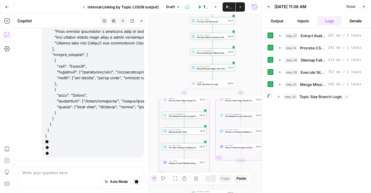
drag, startPoint x: 178, startPoint y: 74, endPoint x: 165, endPoint y: 57, distance: 21.9
click at [165, 57] on div "true false Workflow Input Settings Inputs Run Code · Python Extract Available T…" at bounding box center [137, 103] width 247 height 179
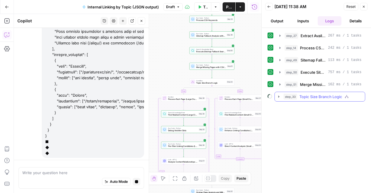
click at [278, 98] on button "step_33 Topic Size Branch Logic" at bounding box center [319, 96] width 90 height 9
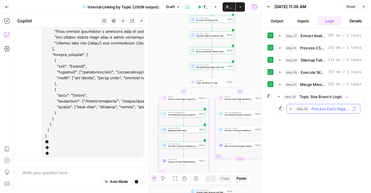
drag, startPoint x: 292, startPoint y: 109, endPoint x: 295, endPoint y: 108, distance: 3.1
click at [294, 108] on button "step_36 Process Each Page (Large Clusters)" at bounding box center [322, 108] width 73 height 9
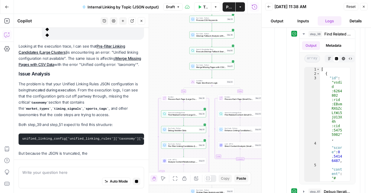
scroll to position [2938, 0]
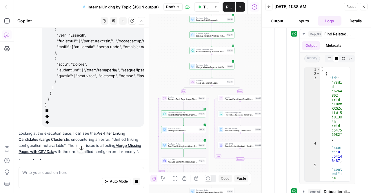
click at [81, 150] on icon "button" at bounding box center [81, 148] width 6 height 6
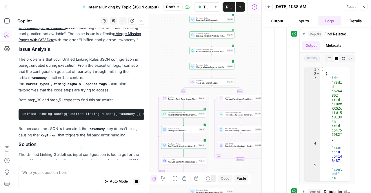
scroll to position [3009, 0]
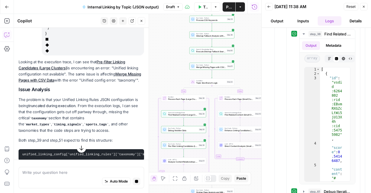
drag, startPoint x: 39, startPoint y: 97, endPoint x: 53, endPoint y: 121, distance: 27.1
click at [53, 121] on p "The problem is that your Unified Linking Rules JSON configuration is being trun…" at bounding box center [81, 114] width 125 height 37
drag, startPoint x: 51, startPoint y: 132, endPoint x: 46, endPoint y: 90, distance: 42.6
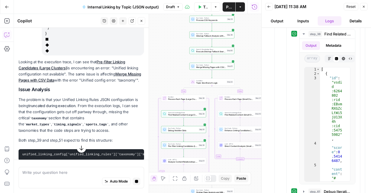
drag, startPoint x: 56, startPoint y: 114, endPoint x: 54, endPoint y: 90, distance: 23.8
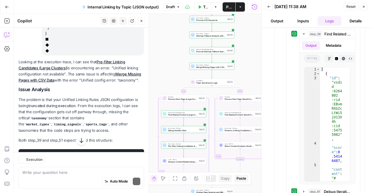
scroll to position [3038, 0]
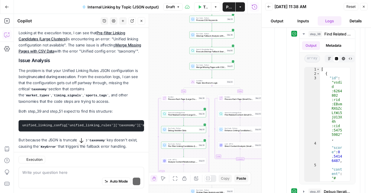
click at [43, 75] on p "The problem is that your Unified Linking Rules JSON configuration is being trun…" at bounding box center [81, 85] width 125 height 37
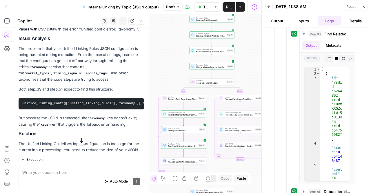
scroll to position [3067, 0]
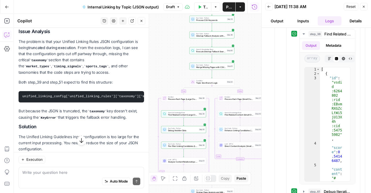
click at [35, 105] on div "Looking at the execution trace, I can see that Pre-filter Linking Candidates (L…" at bounding box center [81, 154] width 125 height 306
click at [39, 119] on div "Looking at the execution trace, I can see that Pre-filter Linking Candidates (L…" at bounding box center [81, 154] width 125 height 306
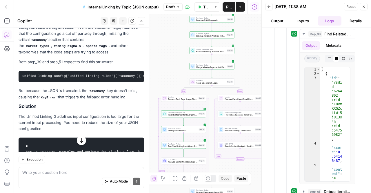
scroll to position [3096, 0]
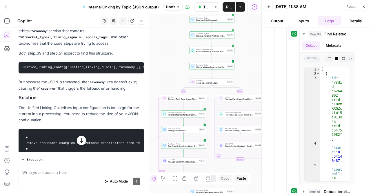
click at [39, 119] on p "The Unified Linking Guidelines input configuration is too large for the current…" at bounding box center [81, 114] width 125 height 18
drag, startPoint x: 39, startPoint y: 119, endPoint x: 43, endPoint y: 92, distance: 27.4
click at [43, 92] on div "Looking at the execution trace, I can see that Pre-filter Linking Candidates (L…" at bounding box center [81, 125] width 125 height 306
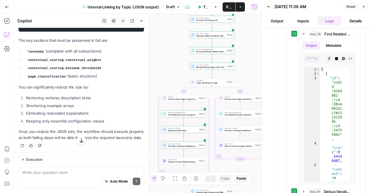
scroll to position [3243, 0]
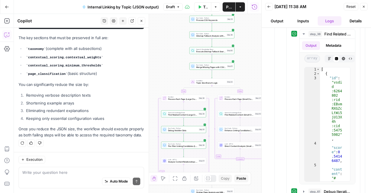
drag, startPoint x: 71, startPoint y: 147, endPoint x: 54, endPoint y: 112, distance: 39.1
click at [72, 152] on div "Execution Write your question here Auto Mode Send" at bounding box center [81, 172] width 135 height 41
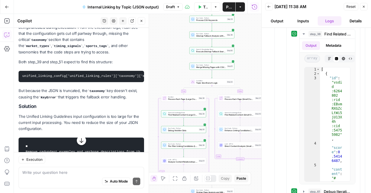
scroll to position [3040, 0]
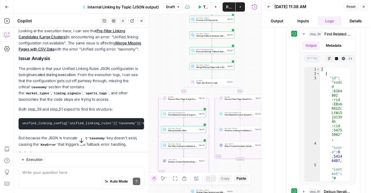
click at [77, 140] on button "button" at bounding box center [81, 139] width 9 height 9
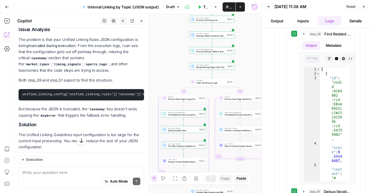
scroll to position [0, 22]
drag, startPoint x: 58, startPoint y: 90, endPoint x: 88, endPoint y: 95, distance: 30.3
click at [88, 95] on pre "unified_linking_config['unified_linking_rules']['taxonomy']['market_types']" at bounding box center [81, 94] width 125 height 11
click at [85, 89] on pre "unified_linking_config['unified_linking_rules']['taxonomy']['market_types']" at bounding box center [81, 94] width 125 height 11
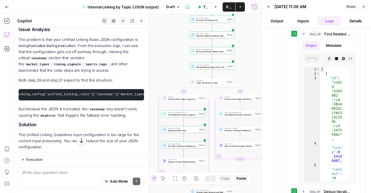
click at [111, 92] on code "unified_linking_config['unified_linking_rules']['taxonomy']['market_types']" at bounding box center [74, 93] width 148 height 3
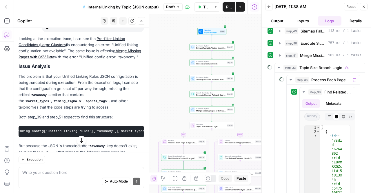
scroll to position [3040, 0]
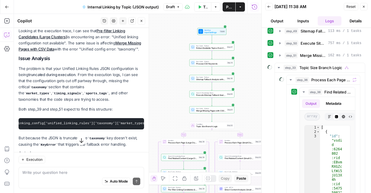
click at [46, 120] on pre "unified_linking_config['unified_linking_rules']['taxonomy']['market_types']" at bounding box center [81, 123] width 125 height 11
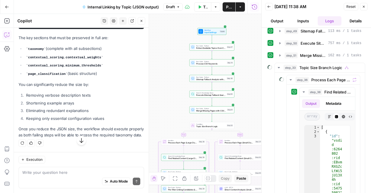
scroll to position [3243, 0]
click at [78, 165] on div "Execution Write your question here Auto Mode Send" at bounding box center [81, 172] width 135 height 41
click at [78, 175] on div "Auto Mode Send" at bounding box center [81, 181] width 118 height 13
type textarea "c"
click at [70, 173] on textarea at bounding box center [81, 172] width 118 height 6
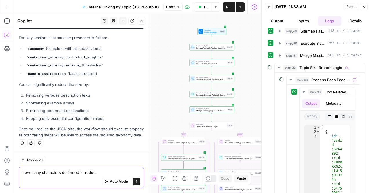
type textarea "how many characters do i need to reduce"
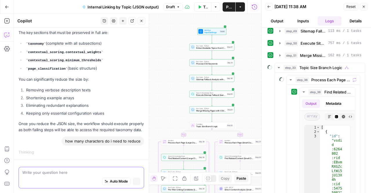
scroll to position [3249, 0]
click at [280, 68] on icon "button" at bounding box center [278, 67] width 5 height 5
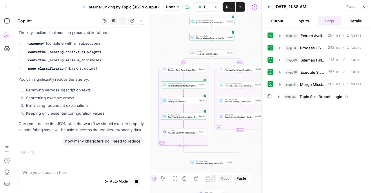
click at [85, 176] on div "Auto Mode Stop generating" at bounding box center [81, 181] width 118 height 13
type textarea "a"
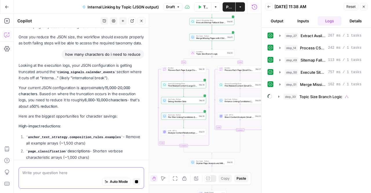
scroll to position [3304, 0]
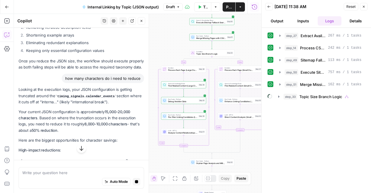
drag, startPoint x: 88, startPoint y: 112, endPoint x: 87, endPoint y: 133, distance: 20.6
click at [87, 133] on div "Looking at the execution logs, your JSON configuration is getting truncated aro…" at bounding box center [81, 173] width 125 height 174
click at [87, 126] on strong "8,000-10,000 characters" at bounding box center [105, 123] width 43 height 5
drag, startPoint x: 49, startPoint y: 124, endPoint x: 47, endPoint y: 119, distance: 4.8
click at [47, 119] on p "Your current JSON configuration is approximately 15,000-20,000 characters . Bas…" at bounding box center [81, 121] width 125 height 25
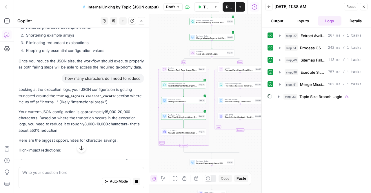
click at [47, 119] on p "Your current JSON configuration is approximately 15,000-20,000 characters . Bas…" at bounding box center [81, 121] width 125 height 25
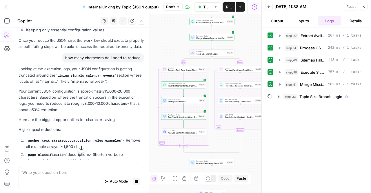
scroll to position [3333, 0]
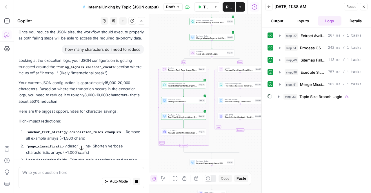
drag, startPoint x: 47, startPoint y: 119, endPoint x: 38, endPoint y: 105, distance: 16.9
click at [38, 105] on div "Looking at the execution logs, your JSON configuration is getting truncated aro…" at bounding box center [81, 185] width 125 height 257
click at [38, 104] on p "Your current JSON configuration is approximately 15,000-20,000 characters . Bas…" at bounding box center [81, 92] width 125 height 25
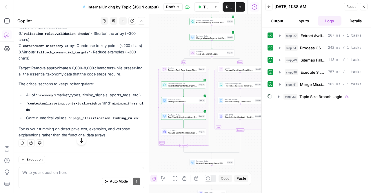
scroll to position [3525, 0]
click at [85, 177] on div "Auto Mode Send" at bounding box center [81, 181] width 118 height 13
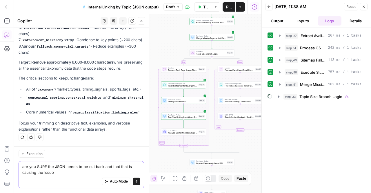
type textarea "are you SURE the JSON needs to be cut back and that that is causing the issue?"
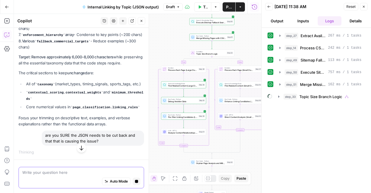
scroll to position [3536, 0]
click at [72, 177] on div "Auto Mode Stop generating" at bounding box center [81, 181] width 118 height 13
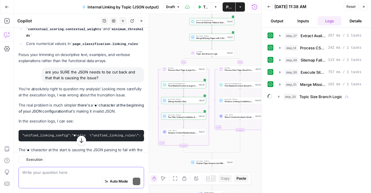
scroll to position [3671, 0]
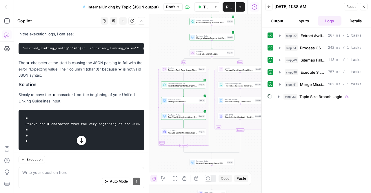
click at [78, 142] on icon "button" at bounding box center [81, 140] width 6 height 6
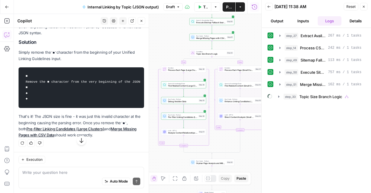
scroll to position [3738, 0]
click at [270, 6] on button "Back" at bounding box center [269, 7] width 8 height 8
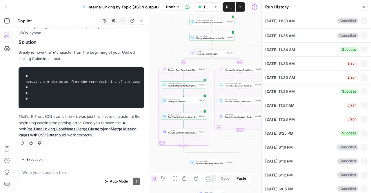
type input "TSG Scraped Site Map Only"
type input "Football"
type textarea "https://www.thesportsgeek.com/sportsbooks/nfl/ https://www.thesportsgeek.com/sp…"
type textarea "■ { "unified_linking_rules": { "description": "Comprehensive internal linking s…"
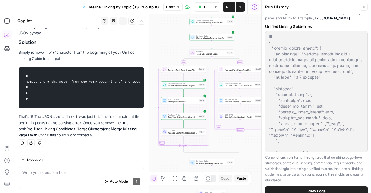
scroll to position [261, 0]
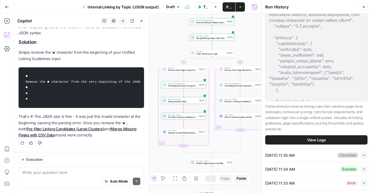
click at [305, 124] on p "Comprehensive internal linking rules that combine page-level strategies, contex…" at bounding box center [316, 117] width 102 height 28
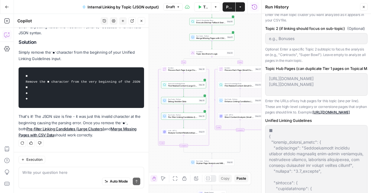
scroll to position [0, 0]
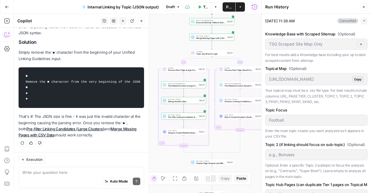
click at [208, 10] on button "Test Data" at bounding box center [202, 6] width 17 height 9
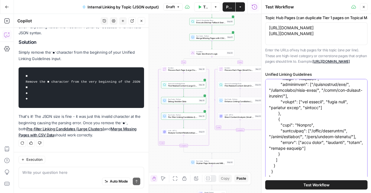
scroll to position [236, 0]
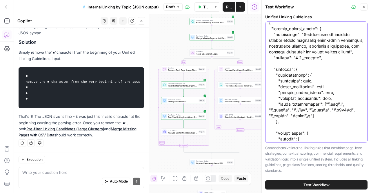
drag, startPoint x: 272, startPoint y: 138, endPoint x: 273, endPoint y: 130, distance: 7.9
click at [263, 133] on div "Test Workflow Close Knowledge Base with Scraped Sitemap (Optional) TSG Scraped …" at bounding box center [315, 96] width 109 height 193
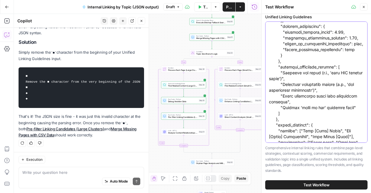
scroll to position [4336, 0]
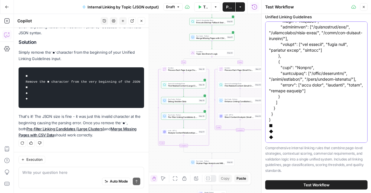
drag, startPoint x: 286, startPoint y: 136, endPoint x: 263, endPoint y: 128, distance: 24.8
click at [263, 128] on div "Test Workflow Close Knowledge Base with Scraped Sitemap (Optional) TSG Scraped …" at bounding box center [315, 96] width 109 height 193
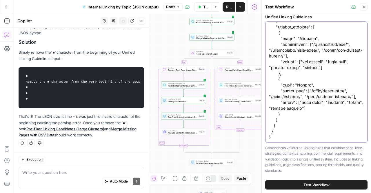
scroll to position [4319, 0]
type textarea "{ "unified_linking_rules": { "description": "Comprehensive internal linking sys…"
click at [308, 182] on span "Test Workflow" at bounding box center [316, 185] width 26 height 6
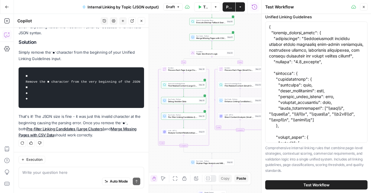
click at [299, 184] on button "Test Workflow" at bounding box center [316, 184] width 102 height 9
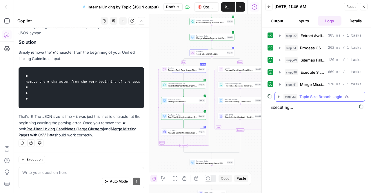
click at [277, 96] on icon "button" at bounding box center [278, 96] width 5 height 5
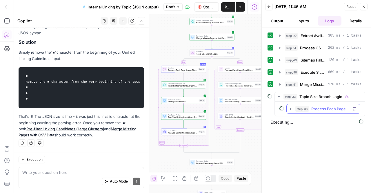
click at [289, 109] on icon "button" at bounding box center [290, 108] width 5 height 5
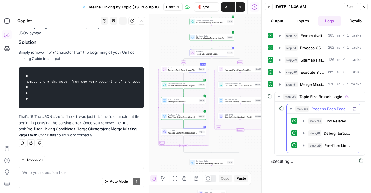
click at [297, 142] on div "step_39 Pre-filter Linking Candidates (Large Clusters) 112 ms / 1 tasks" at bounding box center [323, 145] width 64 height 10
click at [304, 145] on icon "button" at bounding box center [303, 145] width 5 height 5
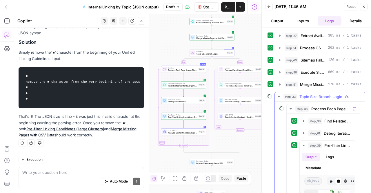
click at [279, 96] on icon "button" at bounding box center [278, 96] width 5 height 5
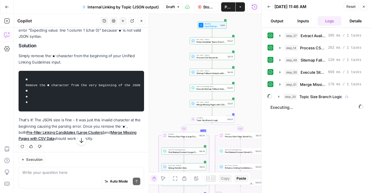
scroll to position [3738, 0]
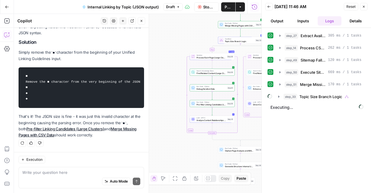
click at [56, 176] on div "Auto Mode Send" at bounding box center [81, 181] width 118 height 13
click at [66, 179] on div "Auto Mode Send" at bounding box center [81, 181] width 118 height 13
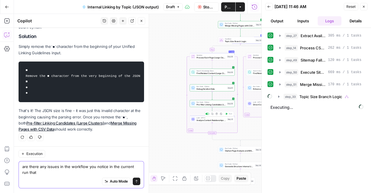
scroll to position [3744, 0]
type textarea "are there any issues in the workflow you notice in the current run that came ab…"
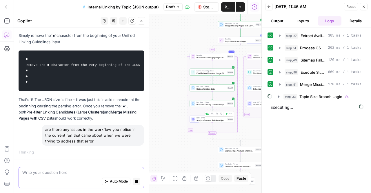
scroll to position [3755, 0]
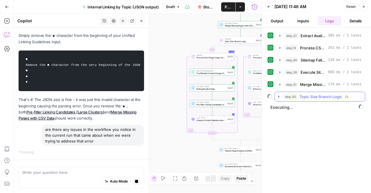
click at [278, 97] on icon "button" at bounding box center [278, 96] width 5 height 5
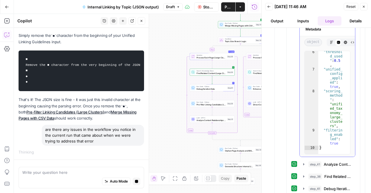
scroll to position [154, 0]
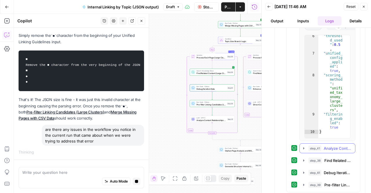
click at [302, 146] on icon "button" at bounding box center [303, 148] width 5 height 5
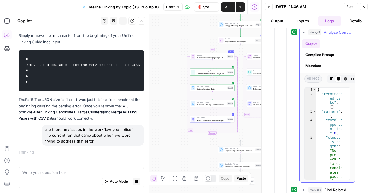
scroll to position [0, 0]
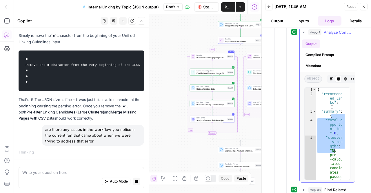
drag, startPoint x: 332, startPoint y: 113, endPoint x: 342, endPoint y: 152, distance: 40.2
click at [342, 152] on div "**********" at bounding box center [327, 133] width 46 height 92
click at [337, 153] on div "{ "recommend ed_lin ks" : [ ] , "summary" : { "total_o pportu nities " : 0 , "c…" at bounding box center [331, 133] width 30 height 92
type textarea "**********"
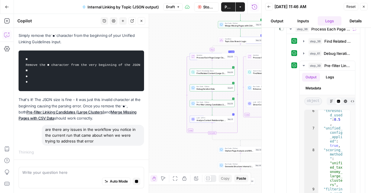
scroll to position [195, 0]
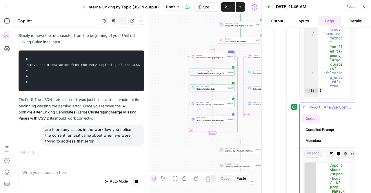
click at [306, 104] on button "step_41 Analyze Content Relationships (Large Clusters) 50 seconds / 12 tasks" at bounding box center [326, 106] width 55 height 9
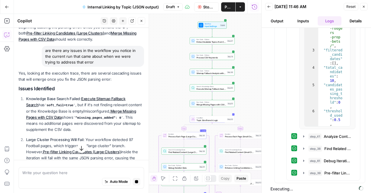
scroll to position [3842, 0]
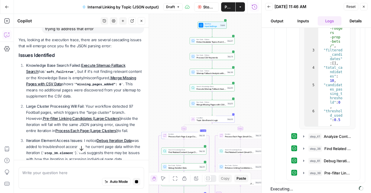
drag, startPoint x: 55, startPoint y: 73, endPoint x: 64, endPoint y: 80, distance: 11.7
click at [64, 80] on div "Yes, looking at the execution trace, there are several cascading issues that wi…" at bounding box center [81, 139] width 125 height 205
click at [64, 58] on h2 "Issues Identified" at bounding box center [81, 55] width 125 height 6
click at [73, 99] on p "Knowledge Base Search Failed : Execute Sitemap Fallback Search has soft_fail=tr…" at bounding box center [85, 80] width 118 height 37
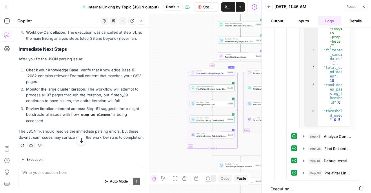
scroll to position [3986, 0]
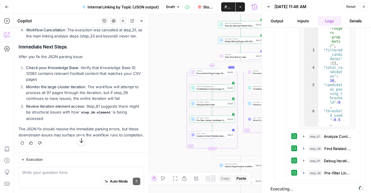
drag, startPoint x: 81, startPoint y: 70, endPoint x: 91, endPoint y: 89, distance: 21.4
click at [91, 89] on div "Yes, looking at the execution trace, there are several cascading issues that wi…" at bounding box center [81, 18] width 125 height 240
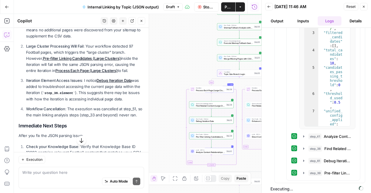
scroll to position [3873, 0]
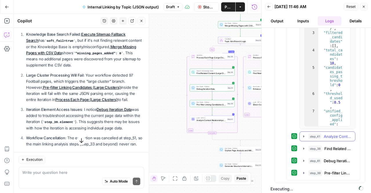
click at [302, 134] on icon "button" at bounding box center [303, 136] width 5 height 5
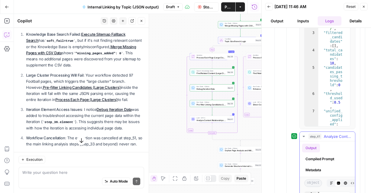
scroll to position [282, 0]
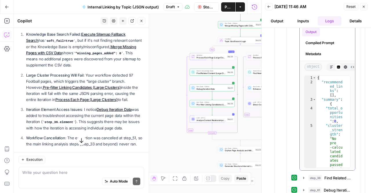
type textarea "**********"
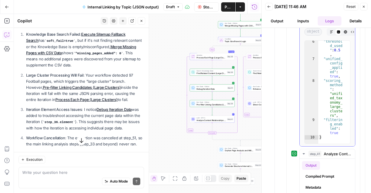
scroll to position [131, 0]
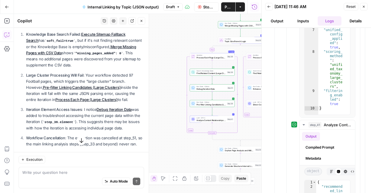
click at [41, 103] on p "Large Cluster Processing Will Fail : Your workflow detected 97 Football pages, …" at bounding box center [85, 87] width 118 height 31
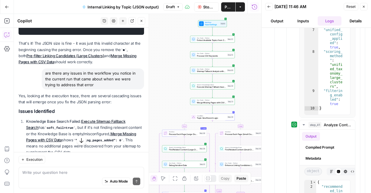
scroll to position [3873, 0]
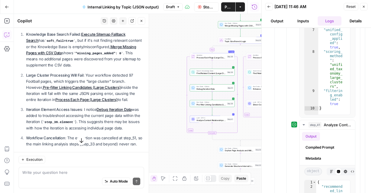
drag, startPoint x: 63, startPoint y: 67, endPoint x: 63, endPoint y: 81, distance: 14.8
click at [63, 68] on p "Knowledge Base Search Failed : Execute Sitemap Fallback Search has soft_fail=tr…" at bounding box center [85, 49] width 118 height 37
drag, startPoint x: 62, startPoint y: 92, endPoint x: 69, endPoint y: 87, distance: 8.4
click at [69, 68] on p "Knowledge Base Search Failed : Execute Sitemap Fallback Search has soft_fail=tr…" at bounding box center [85, 49] width 118 height 37
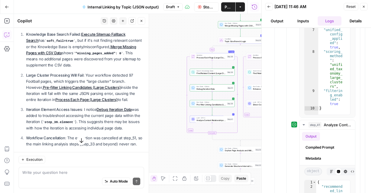
click at [69, 68] on p "Knowledge Base Search Failed : Execute Sitemap Fallback Search has soft_fail=tr…" at bounding box center [85, 49] width 118 height 37
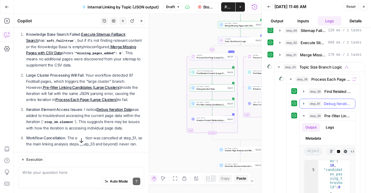
scroll to position [29, 0]
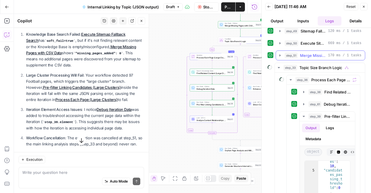
click at [280, 53] on icon "button" at bounding box center [279, 55] width 5 height 5
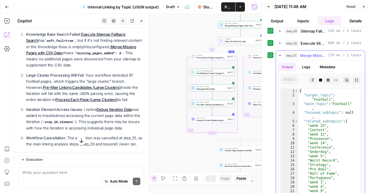
type textarea "**********"
click at [339, 113] on div "{ "target_topic" : "Football" , "main_topic" : "Football" , "focused_subtopic" …" at bounding box center [326, 150] width 57 height 123
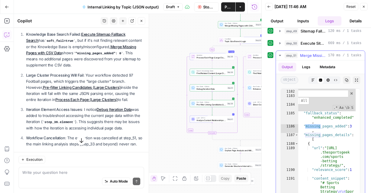
scroll to position [9153, 0]
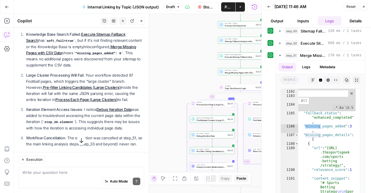
type input "********"
click at [77, 68] on p "Knowledge Base Search Failed : Execute Sitemap Fallback Search has soft_fail=tr…" at bounding box center [85, 49] width 118 height 37
click at [322, 114] on div "} , "focus_applied" : null , "topic_validation_passed " : true , "available_top…" at bounding box center [326, 174] width 57 height 179
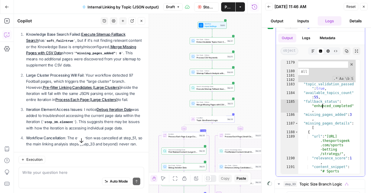
scroll to position [9110, 0]
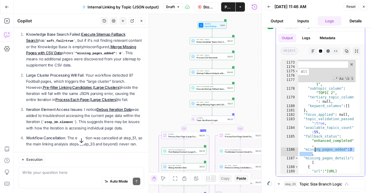
drag, startPoint x: 349, startPoint y: 150, endPoint x: 309, endPoint y: 146, distance: 39.6
click at [309, 146] on div ""discovery_method" : "enhanced_unifie d_taxonomy" } ] , "detected_columns" : { …" at bounding box center [326, 121] width 57 height 149
click at [208, 8] on span "Stop Run" at bounding box center [209, 7] width 12 height 6
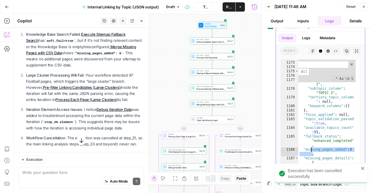
click at [312, 146] on div ""discovery_method" : "enhanced_unifie d_taxonomy" } ] , "detected_columns" : { …" at bounding box center [326, 117] width 57 height 114
click at [312, 147] on div ""discovery_method" : "enhanced_unifie d_taxonomy" } ] , "detected_columns" : { …" at bounding box center [326, 121] width 57 height 149
type textarea "**********"
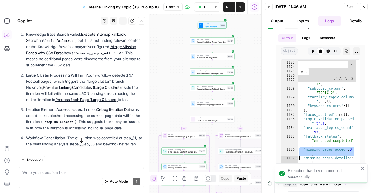
click at [60, 167] on div "Write your question here Auto Mode Send" at bounding box center [81, 176] width 125 height 21
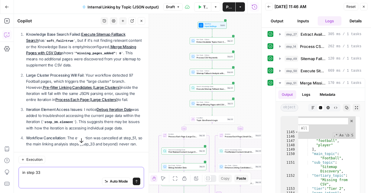
scroll to position [0, 0]
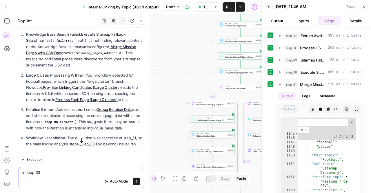
click at [41, 175] on textarea "in step 33" at bounding box center [81, 172] width 118 height 6
paste textarea ""missing_pages_added": 3,"
click at [43, 172] on textarea "in step 51 "missing_pages_added": 3," at bounding box center [81, 172] width 118 height 6
click at [119, 170] on textarea "in step 51 i see "missing_pages_added": 3," at bounding box center [81, 172] width 118 height 6
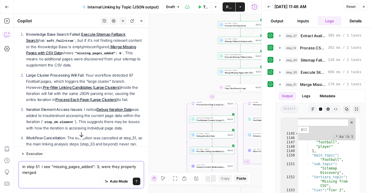
type textarea "in step 51 i see "missing_pages_added": 3; were they properly merged?"
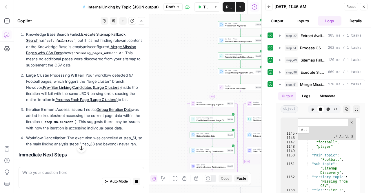
click at [77, 147] on button "button" at bounding box center [81, 147] width 9 height 9
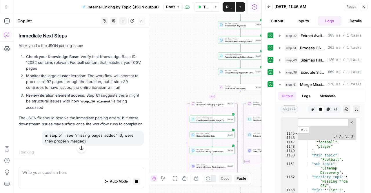
scroll to position [4028, 0]
click at [280, 82] on icon "button" at bounding box center [279, 84] width 5 height 5
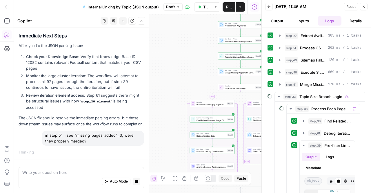
scroll to position [29, 0]
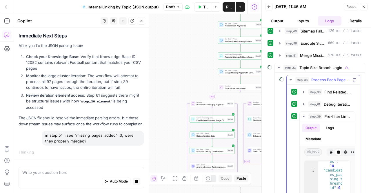
click at [289, 78] on icon "button" at bounding box center [290, 79] width 5 height 5
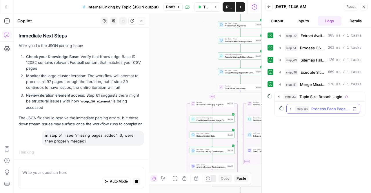
scroll to position [0, 0]
click at [276, 96] on icon "button" at bounding box center [278, 96] width 5 height 5
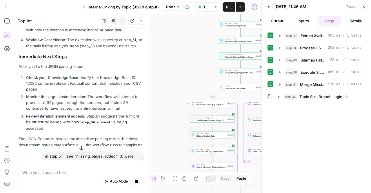
scroll to position [4028, 0]
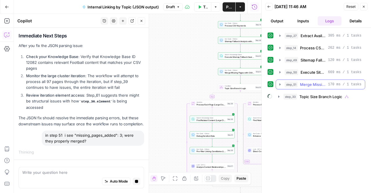
click at [277, 82] on icon "button" at bounding box center [279, 84] width 5 height 5
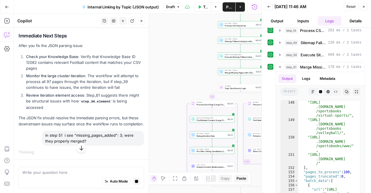
scroll to position [0, 0]
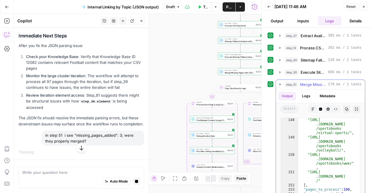
click at [278, 82] on icon "button" at bounding box center [279, 84] width 5 height 5
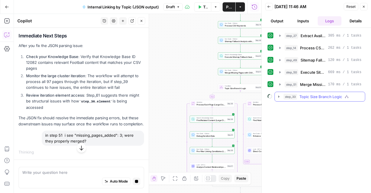
click at [281, 95] on button "step_33 Topic Size Branch Logic" at bounding box center [319, 96] width 90 height 9
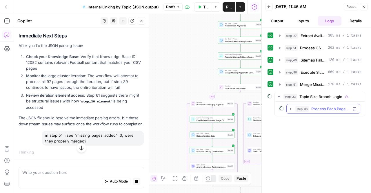
click at [292, 108] on button "step_36 Process Each Page (Large Clusters)" at bounding box center [322, 108] width 73 height 9
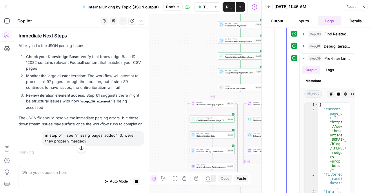
scroll to position [58, 0]
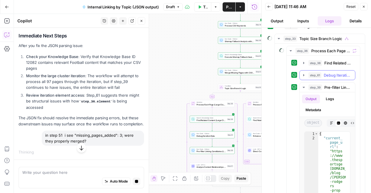
click at [302, 70] on button "step_61 Debug Iteration Data 110 ms / 1 tasks" at bounding box center [326, 74] width 55 height 9
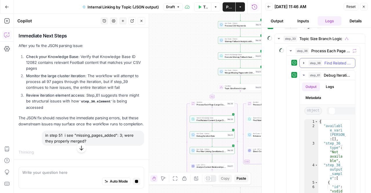
click at [302, 61] on icon "button" at bounding box center [303, 63] width 5 height 5
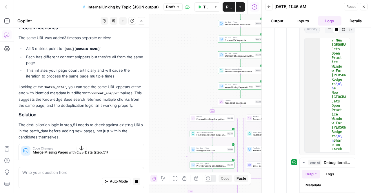
scroll to position [4160, 0]
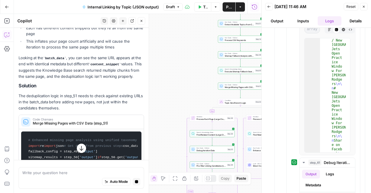
drag, startPoint x: 63, startPoint y: 114, endPoint x: 38, endPoint y: 79, distance: 43.2
click at [38, 79] on div "Looking at the execution trace for Merge Missing Pages with CSV Data , there's …" at bounding box center [81, 77] width 125 height 194
click at [38, 36] on li "Each has different content snippets but they're all from the same page" at bounding box center [84, 31] width 119 height 12
drag, startPoint x: 43, startPoint y: 81, endPoint x: 79, endPoint y: 128, distance: 58.9
click at [79, 128] on div "Looking at the execution trace for Merge Missing Pages with CSV Data , there's …" at bounding box center [81, 85] width 125 height 211
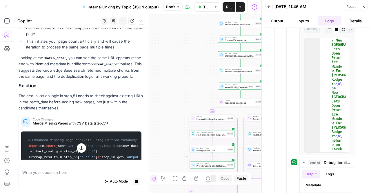
click at [79, 79] on p "Looking at the batch_data , you can see the same URL appears at the end with id…" at bounding box center [81, 67] width 125 height 25
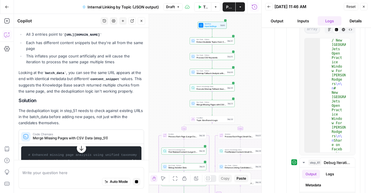
scroll to position [4131, 0]
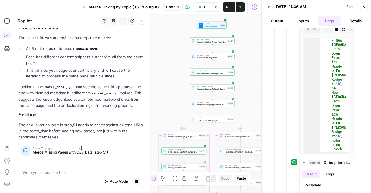
drag, startPoint x: 44, startPoint y: 103, endPoint x: 54, endPoint y: 112, distance: 13.2
click at [54, 65] on li "Each has different content snippets but they're all from the same page" at bounding box center [84, 60] width 119 height 12
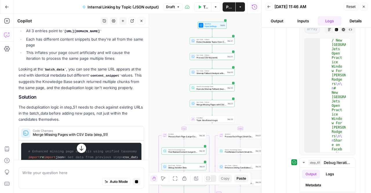
scroll to position [4160, 0]
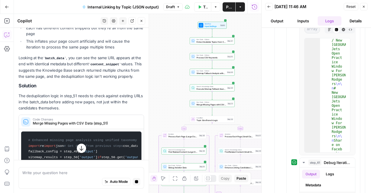
drag, startPoint x: 27, startPoint y: 97, endPoint x: 27, endPoint y: 85, distance: 11.6
click at [27, 50] on ul "All 3 entries point to https://www.thesportsgeek.com/sports-betting/strategy/ E…" at bounding box center [81, 33] width 125 height 33
click at [36, 99] on div "Looking at the execution trace for Merge Missing Pages with CSV Data , there's …" at bounding box center [81, 144] width 125 height 329
drag, startPoint x: 44, startPoint y: 119, endPoint x: 34, endPoint y: 113, distance: 11.2
click at [34, 79] on p "Looking at the batch_data , you can see the same URL appears at the end with id…" at bounding box center [81, 67] width 125 height 25
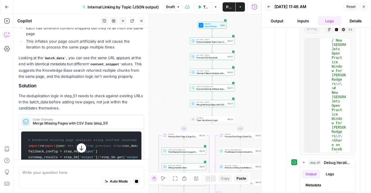
click at [34, 79] on p "Looking at the batch_data , you can see the same URL appears at the end with id…" at bounding box center [81, 67] width 125 height 25
drag, startPoint x: 42, startPoint y: 104, endPoint x: 55, endPoint y: 128, distance: 26.9
click at [55, 79] on p "Looking at the batch_data , you can see the same URL appears at the end with id…" at bounding box center [81, 67] width 125 height 25
click at [44, 79] on p "Looking at the batch_data , you can see the same URL appears at the end with id…" at bounding box center [81, 67] width 125 height 25
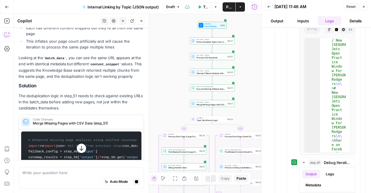
scroll to position [4189, 0]
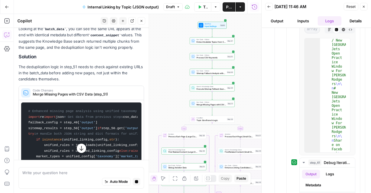
click at [35, 82] on p "The deduplication logic in step_51 needs to check against existing URLs in the …" at bounding box center [81, 73] width 125 height 18
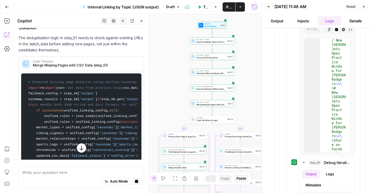
click at [77, 149] on button "button" at bounding box center [81, 147] width 9 height 9
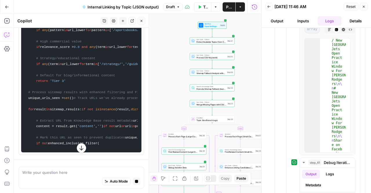
scroll to position [5271, 0]
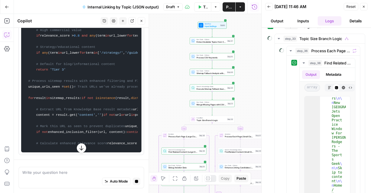
scroll to position [29, 0]
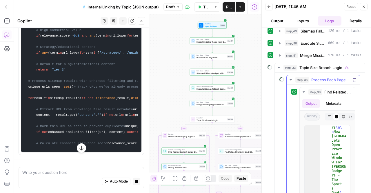
click at [287, 78] on button "step_36 Process Each Page (Large Clusters)" at bounding box center [322, 79] width 73 height 9
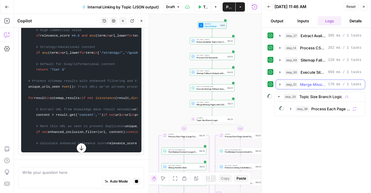
scroll to position [0, 0]
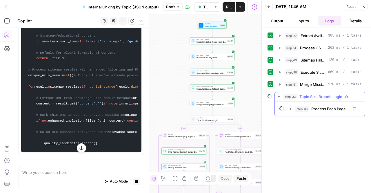
click at [278, 96] on icon "button" at bounding box center [278, 96] width 2 height 1
click at [278, 95] on icon "button" at bounding box center [278, 96] width 1 height 2
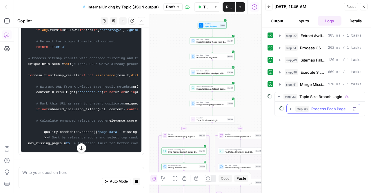
click at [291, 111] on button "step_36 Process Each Page (Large Clusters)" at bounding box center [322, 108] width 73 height 9
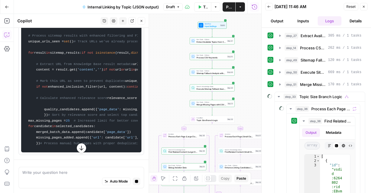
scroll to position [29, 0]
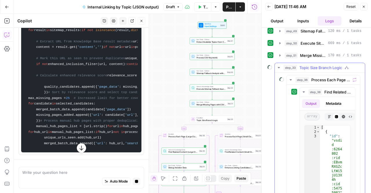
click at [278, 65] on icon "button" at bounding box center [278, 67] width 5 height 5
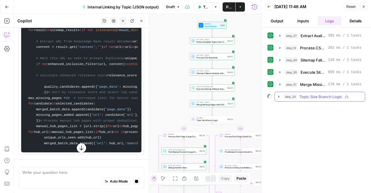
scroll to position [0, 0]
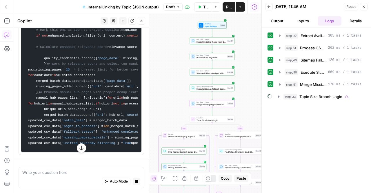
click at [80, 150] on icon "button" at bounding box center [81, 148] width 6 height 6
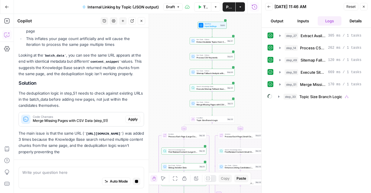
scroll to position [4229, 0]
drag, startPoint x: 66, startPoint y: 127, endPoint x: 76, endPoint y: 144, distance: 19.5
click at [76, 144] on p "The main issue is that the same URL ( [URL][DOMAIN_NAME] ) was added 3 times be…" at bounding box center [81, 142] width 125 height 25
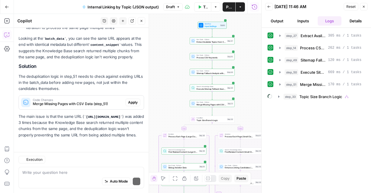
scroll to position [4246, 0]
click at [73, 177] on div "Auto Mode Send" at bounding box center [81, 181] width 118 height 13
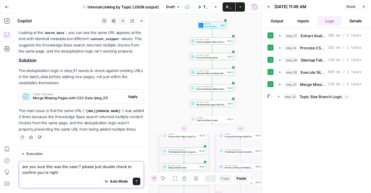
type textarea "are you sure this was the case:? please just double check to confirm you're rig…"
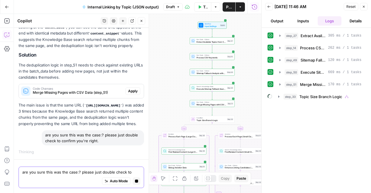
scroll to position [4257, 0]
click at [281, 86] on button "step_51 Merge Missing Pages with CSV Data 170 ms / 1 tasks" at bounding box center [320, 84] width 89 height 9
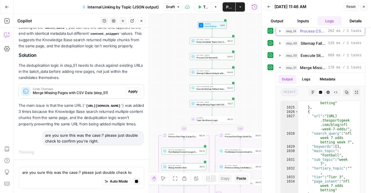
scroll to position [0, 0]
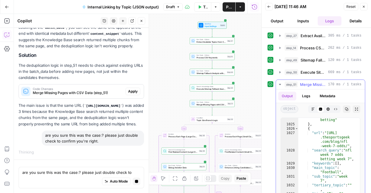
click at [278, 83] on icon "button" at bounding box center [279, 84] width 5 height 5
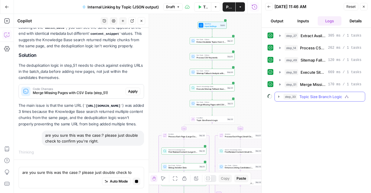
click at [278, 94] on icon "button" at bounding box center [278, 96] width 5 height 5
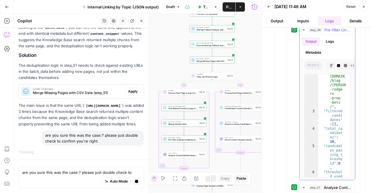
scroll to position [69, 0]
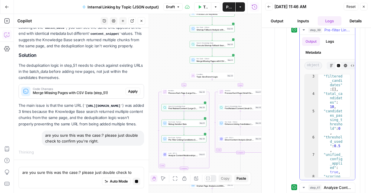
type textarea "**********"
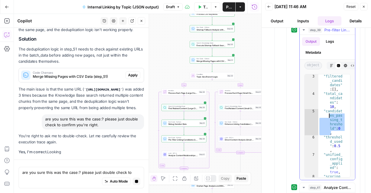
drag, startPoint x: 336, startPoint y: 128, endPoint x: 322, endPoint y: 109, distance: 23.6
click at [322, 109] on div ""filtered _candi dates" : [ ] , "total_ca ndidat es" : 10 , "candidat es_pas si…" at bounding box center [332, 151] width 28 height 155
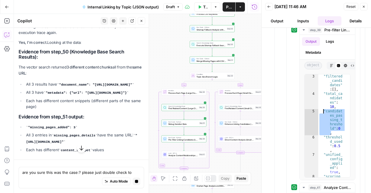
scroll to position [4378, 0]
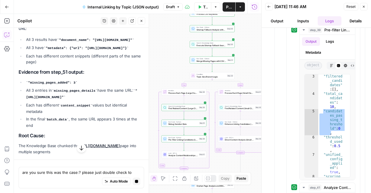
click at [78, 149] on icon "button" at bounding box center [81, 148] width 6 height 6
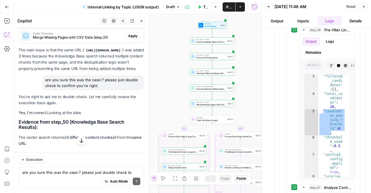
scroll to position [4274, 0]
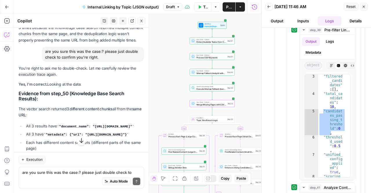
click at [65, 6] on span "Code Changes" at bounding box center [78, 4] width 90 height 3
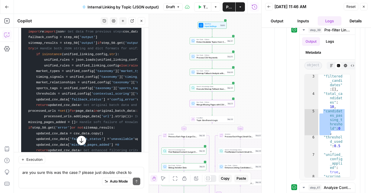
click at [128, 10] on span "Apply" at bounding box center [133, 7] width 10 height 5
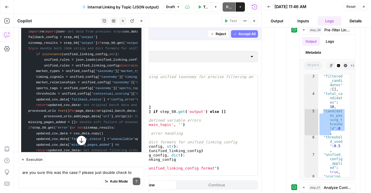
click at [127, 10] on span "Accept" at bounding box center [132, 7] width 12 height 5
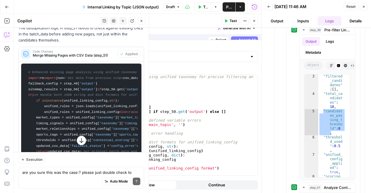
scroll to position [4320, 0]
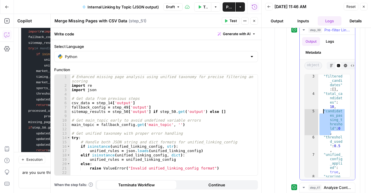
click at [335, 116] on div ""filtered _candi dates" : [ ] , "total_ca ndidat es" : 10 , "candidat es_pas si…" at bounding box center [332, 125] width 28 height 103
drag, startPoint x: 335, startPoint y: 129, endPoint x: 323, endPoint y: 106, distance: 25.4
click at [323, 106] on div ""filtered _candi dates" : [ ] , "total_ca ndidat es" : 10 , "candidat es_pas si…" at bounding box center [332, 151] width 28 height 155
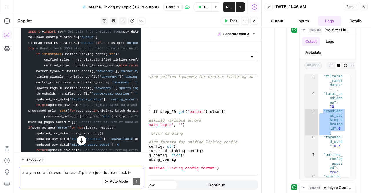
click at [38, 175] on textarea "are you sure this was the case:? please just double check to confirm you're rig…" at bounding box center [81, 172] width 118 height 6
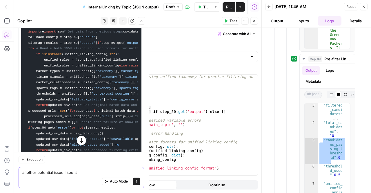
scroll to position [4407, 0]
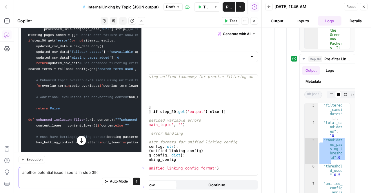
paste textarea ""candidates_passing_threshold": 0,"
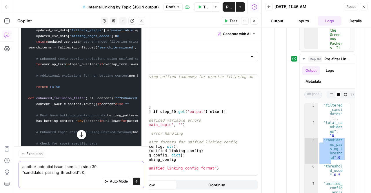
scroll to position [4436, 0]
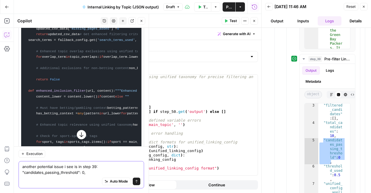
type textarea "another potential issue i see is in step 39: "candidates_passing_threshold": 0,"
click at [135, 182] on icon "submit" at bounding box center [136, 180] width 3 height 3
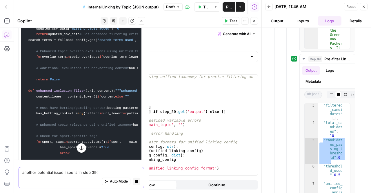
click at [78, 146] on icon "button" at bounding box center [81, 148] width 6 height 6
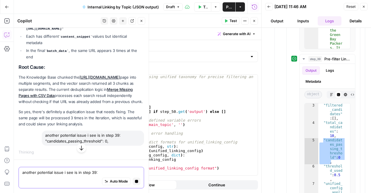
scroll to position [6113, 0]
click at [300, 57] on button "step_39 Pre-filter Linking Candidates (Large Clusters) 112 ms / 1 tasks" at bounding box center [326, 58] width 55 height 9
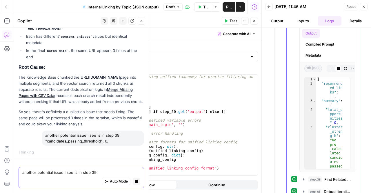
scroll to position [446, 0]
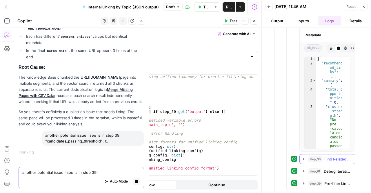
click at [307, 157] on button "step_38 Find Related Content (Large Clusters) 719 ms / 1 tasks" at bounding box center [326, 158] width 55 height 9
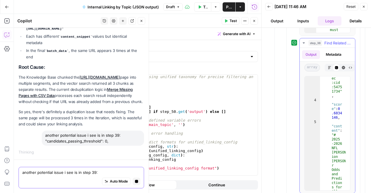
scroll to position [1, 0]
click at [302, 42] on icon "button" at bounding box center [303, 43] width 5 height 5
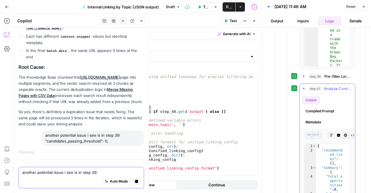
scroll to position [446, 0]
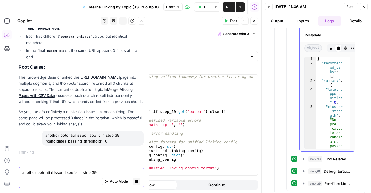
type textarea "**********"
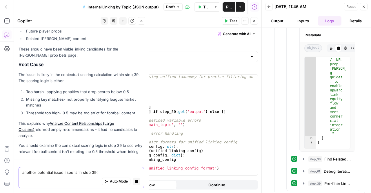
scroll to position [6372, 0]
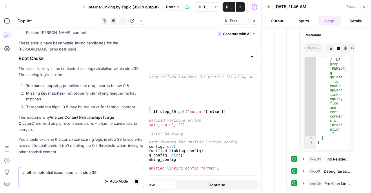
click at [43, 88] on strong "Too harsh" at bounding box center [35, 85] width 18 height 5
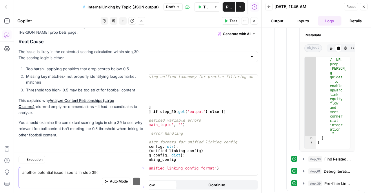
drag, startPoint x: 43, startPoint y: 92, endPoint x: 71, endPoint y: 111, distance: 33.9
click at [76, 113] on div "You're absolutely right! This is a critical issue . Looking at Pre-filter Linki…" at bounding box center [81, 5] width 125 height 265
click at [36, 78] on strong "Missing key matches" at bounding box center [45, 76] width 38 height 5
click at [69, 128] on p "You should examine the contextual scoring logic in step_39 to see why relevant …" at bounding box center [81, 128] width 125 height 18
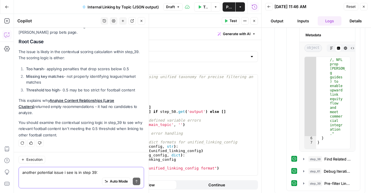
click at [81, 143] on div "Regenerate Helpful Not helpful" at bounding box center [81, 143] width 125 height 8
drag, startPoint x: 81, startPoint y: 132, endPoint x: 81, endPoint y: 124, distance: 7.8
click at [81, 124] on p "You should examine the contextual scoring logic in step_39 to see why relevant …" at bounding box center [81, 128] width 125 height 18
drag, startPoint x: 47, startPoint y: 118, endPoint x: 92, endPoint y: 135, distance: 47.9
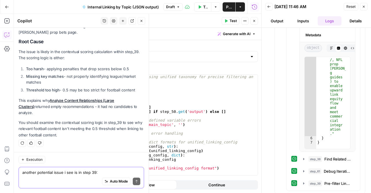
click at [92, 135] on div "You're absolutely right! This is a critical issue . Looking at Pre-filter Linki…" at bounding box center [81, 5] width 125 height 265
click at [92, 135] on p "You should examine the contextual scoring logic in step_39 to see why relevant …" at bounding box center [81, 128] width 125 height 18
click at [78, 124] on p "You should examine the contextual scoring logic in step_39 to see why relevant …" at bounding box center [81, 128] width 125 height 18
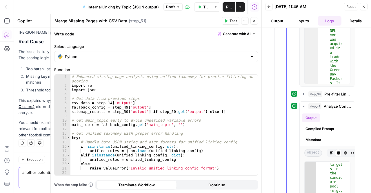
scroll to position [359, 0]
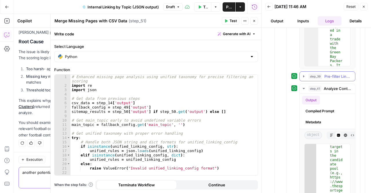
click at [306, 76] on button "step_39 Pre-filter Linking Candidates (Large Clusters) 112 ms / 1 tasks" at bounding box center [326, 76] width 55 height 9
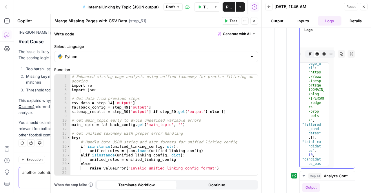
scroll to position [10, 0]
click at [340, 52] on icon "button" at bounding box center [341, 53] width 3 height 3
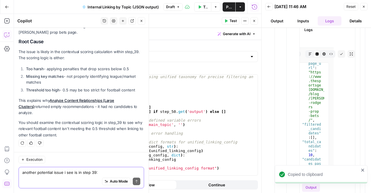
click at [17, 184] on div "Execution another potential issue i see is in step 39: "candidates_passing_thre…" at bounding box center [81, 172] width 135 height 41
click at [24, 175] on textarea "another potential issue i see is in step 39: "candidates_passing_threshold": 0," at bounding box center [81, 172] width 118 height 6
paste textarea "{ "current_page_url": "[URL][DOMAIN_NAME][PERSON_NAME]", "filtered_candidates":…"
type textarea "{ "current_page_url": "[URL][DOMAIN_NAME][PERSON_NAME]", "filtered_candidates":…"
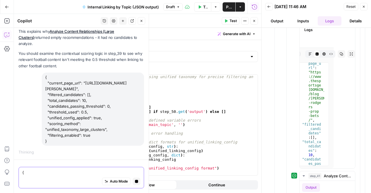
scroll to position [6406, 0]
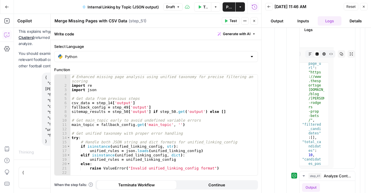
click at [258, 17] on header "Merge Missing Pages with CSV Data Merge Missing Pages with CSV Data ( step_51 )…" at bounding box center [156, 21] width 210 height 14
click at [253, 22] on icon "button" at bounding box center [253, 20] width 3 height 3
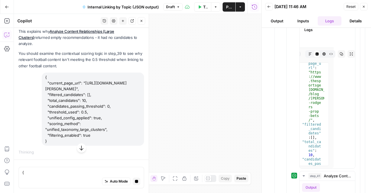
click at [79, 145] on button "button" at bounding box center [81, 147] width 9 height 9
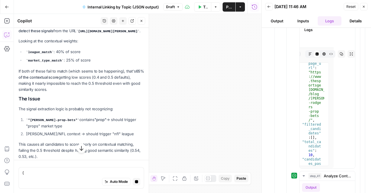
scroll to position [4940, 0]
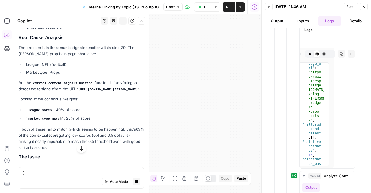
drag, startPoint x: 43, startPoint y: 74, endPoint x: 50, endPoint y: 93, distance: 20.8
drag, startPoint x: 50, startPoint y: 93, endPoint x: 66, endPoint y: 121, distance: 31.6
click at [66, 121] on div "You're absolutely right - this confirms the core issue . Looking at that output…" at bounding box center [81, 107] width 125 height 251
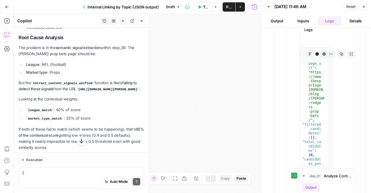
click at [66, 30] on li "Threshold used: 0.5" at bounding box center [84, 27] width 119 height 6
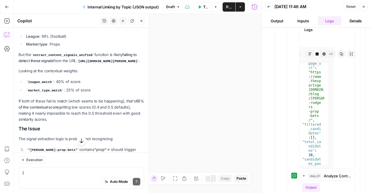
scroll to position [5054, 0]
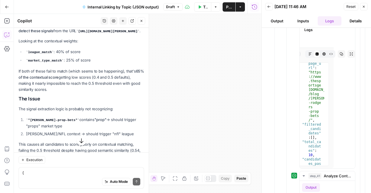
drag, startPoint x: 35, startPoint y: 75, endPoint x: 79, endPoint y: 87, distance: 45.7
click at [71, 92] on div "You're absolutely right - this confirms the core issue . Looking at that output…" at bounding box center [81, 49] width 125 height 251
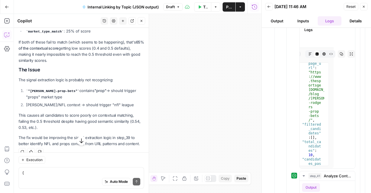
drag, startPoint x: 33, startPoint y: 86, endPoint x: 70, endPoint y: 107, distance: 42.4
click at [70, 107] on div "You're absolutely right - this confirms the core issue . Looking at that output…" at bounding box center [81, 20] width 125 height 251
drag, startPoint x: 39, startPoint y: 89, endPoint x: 96, endPoint y: 102, distance: 58.0
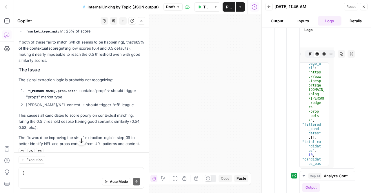
click at [93, 4] on code "[URL][DOMAIN_NAME][PERSON_NAME]" at bounding box center [107, 2] width 63 height 3
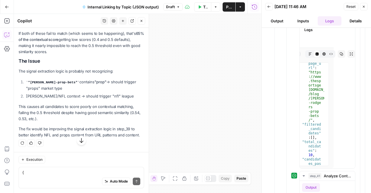
scroll to position [5112, 0]
drag, startPoint x: 23, startPoint y: 84, endPoint x: 81, endPoint y: 122, distance: 69.5
click at [81, 122] on div "You're absolutely right - this confirms the core issue . Looking at that output…" at bounding box center [81, 12] width 125 height 251
click at [81, 55] on p "If both of these fail to match (which seems to be happening), that's 65% of the…" at bounding box center [81, 42] width 125 height 25
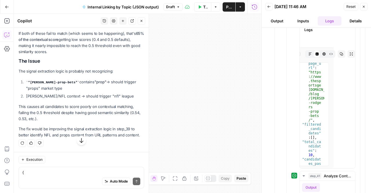
drag, startPoint x: 52, startPoint y: 95, endPoint x: 28, endPoint y: 80, distance: 27.8
click at [28, 55] on p "If both of these fail to match (which seems to be happening), that's 65% of the…" at bounding box center [81, 42] width 125 height 25
drag, startPoint x: 30, startPoint y: 64, endPoint x: 65, endPoint y: 116, distance: 62.8
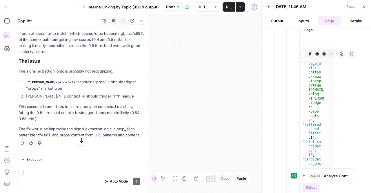
click at [65, 116] on div "You're absolutely right - this confirms the core issue . Looking at that output…" at bounding box center [81, 12] width 125 height 251
click at [65, 99] on li "[PERSON_NAME]/NFL context → should trigger "nfl" league" at bounding box center [84, 96] width 119 height 6
drag, startPoint x: 30, startPoint y: 103, endPoint x: 102, endPoint y: 123, distance: 75.4
click at [102, 123] on div "You're absolutely right - this confirms the core issue . Looking at that output…" at bounding box center [81, 12] width 125 height 251
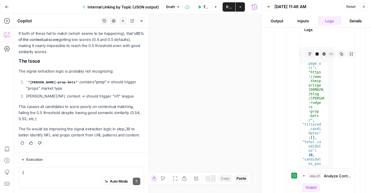
click at [41, 98] on li "[PERSON_NAME]/NFL context → should trigger "nfl" league" at bounding box center [84, 96] width 119 height 6
drag, startPoint x: 38, startPoint y: 117, endPoint x: 58, endPoint y: 136, distance: 28.1
click at [58, 136] on div "You're absolutely right - this confirms the core issue . Looking at that output…" at bounding box center [81, 12] width 125 height 251
click at [58, 136] on p "The fix would be improving the signal extraction logic in step_39 to better ide…" at bounding box center [81, 132] width 125 height 12
drag, startPoint x: 58, startPoint y: 136, endPoint x: 60, endPoint y: 120, distance: 16.0
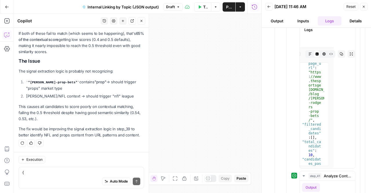
click at [60, 120] on div "You're absolutely right - this confirms the core issue . Looking at that output…" at bounding box center [81, 12] width 125 height 251
click at [60, 120] on p "This causes all candidates to score poorly on contextual matching, failing the …" at bounding box center [81, 112] width 125 height 18
click at [67, 180] on div "Auto Mode Send" at bounding box center [81, 181] width 118 height 13
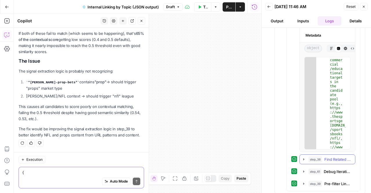
scroll to position [591, 0]
click at [302, 182] on icon "button" at bounding box center [303, 183] width 5 height 5
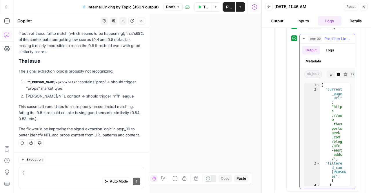
type textarea "**********"
click at [338, 84] on div "{ "current _page _url" : "http s ://[PERSON_NAME]thes ports geek .com /blog /af…" at bounding box center [333, 136] width 26 height 107
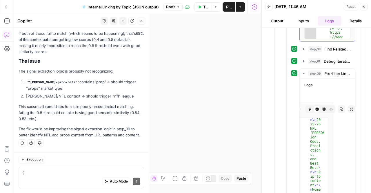
scroll to position [706, 0]
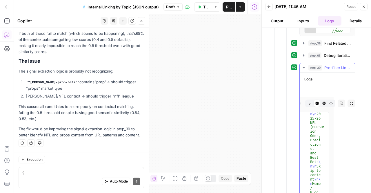
click at [339, 101] on icon "button" at bounding box center [340, 102] width 3 height 3
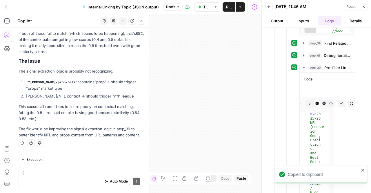
click at [64, 176] on div "Auto Mode Send" at bounding box center [81, 181] width 118 height 13
paste textarea "{ "loremip_dolo_sit": "ametc://adi.elitseddoeius.tem/inci/utl-etdo-magn/", "ali…"
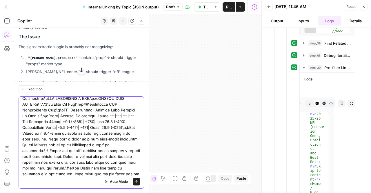
scroll to position [0, 0]
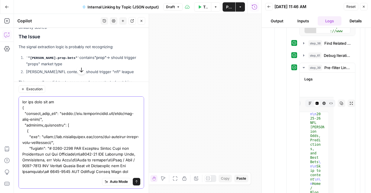
type textarea "lor ips dolo sit am? { "consect_adip_eli": "seddo://eiu.temporincidid.utl/etdo/…"
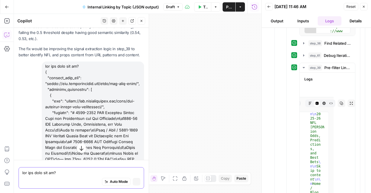
scroll to position [5060, 0]
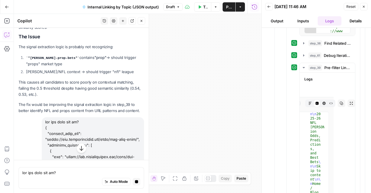
click at [73, 50] on p "The signal extraction logic is probably not recognizing:" at bounding box center [81, 47] width 125 height 6
click at [81, 147] on icon "button" at bounding box center [81, 148] width 6 height 6
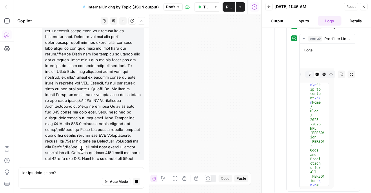
scroll to position [6772, 0]
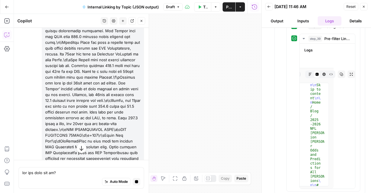
click at [79, 148] on icon "button" at bounding box center [81, 148] width 6 height 6
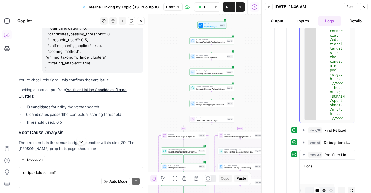
scroll to position [468, 0]
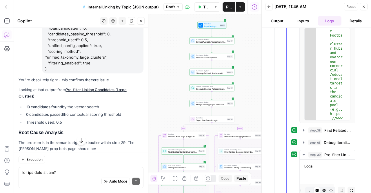
click at [301, 128] on icon "button" at bounding box center [303, 130] width 5 height 5
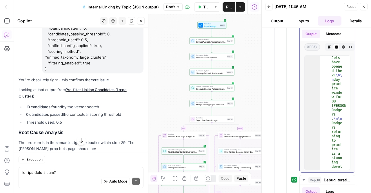
scroll to position [30, 0]
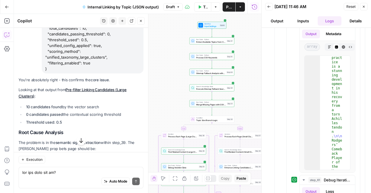
click at [78, 141] on icon "button" at bounding box center [81, 140] width 6 height 6
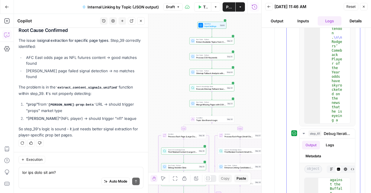
scroll to position [0, 0]
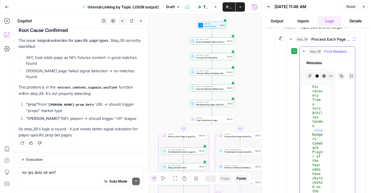
click at [337, 74] on button "Copy" at bounding box center [341, 76] width 8 height 8
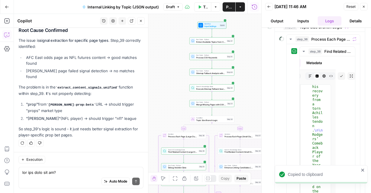
click at [39, 176] on div "Auto Mode Send" at bounding box center [80, 181] width 117 height 13
paste textarea "[ { "id": "vsdid:6264802:rid:EBvmRXGZcLtWi5jU13X4h:cid:54755982", "score": 0.54…"
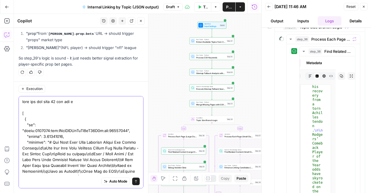
type textarea "this was the step 38 out put in [ { "id": "vsdid:6264802:rid:EBvmRXGZcLtWi5jU13…"
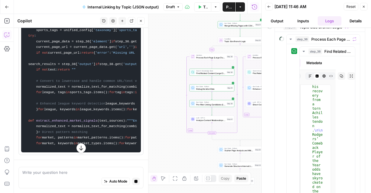
scroll to position [31377, 0]
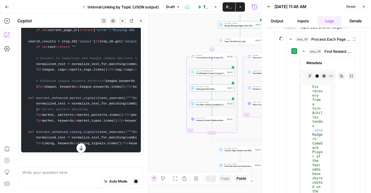
drag, startPoint x: 63, startPoint y: 87, endPoint x: 87, endPoint y: 95, distance: 25.3
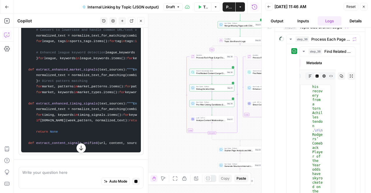
drag, startPoint x: 87, startPoint y: 107, endPoint x: 75, endPoint y: 67, distance: 42.4
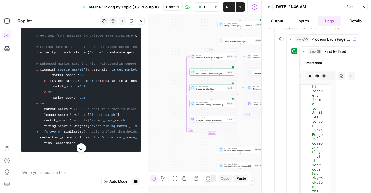
scroll to position [31406, 0]
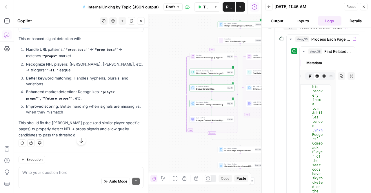
scroll to position [31524, 0]
click at [125, 28] on button "Apply" at bounding box center [132, 25] width 15 height 8
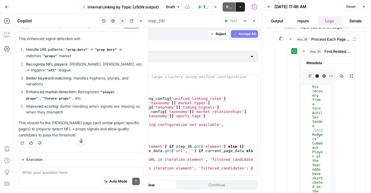
click at [129, 27] on span "Accept" at bounding box center [131, 24] width 12 height 5
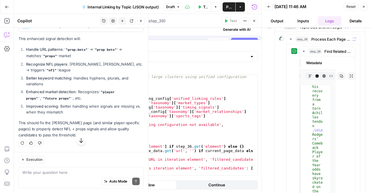
scroll to position [31571, 0]
click at [80, 141] on icon "button" at bounding box center [81, 140] width 4 height 5
click at [70, 175] on div "Auto Mode Send" at bounding box center [80, 181] width 117 height 13
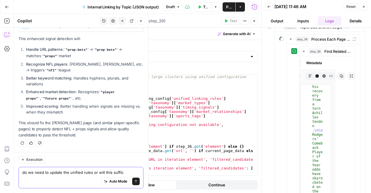
type textarea "do we need to update the unified rules or will this suffice"
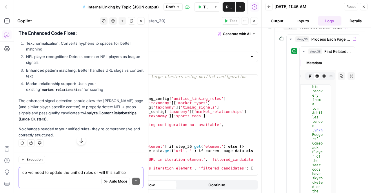
scroll to position [31696, 0]
click at [78, 144] on button "button" at bounding box center [80, 139] width 9 height 9
click at [139, 24] on button "Close" at bounding box center [141, 21] width 8 height 8
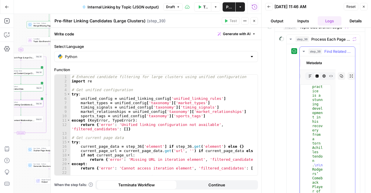
scroll to position [30, 0]
click at [203, 8] on span "Test Data" at bounding box center [205, 7] width 4 height 6
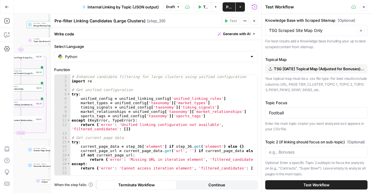
click at [309, 181] on button "Test Workflow" at bounding box center [316, 184] width 102 height 9
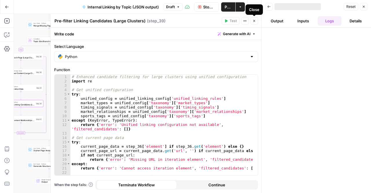
click at [255, 21] on icon "button" at bounding box center [254, 21] width 2 height 2
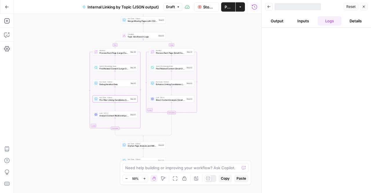
drag, startPoint x: 113, startPoint y: 127, endPoint x: 208, endPoint y: 122, distance: 94.5
click at [208, 122] on div "true false Workflow Input Settings Inputs Run Code · Python Extract Available T…" at bounding box center [137, 103] width 247 height 179
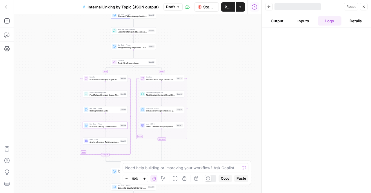
drag, startPoint x: 235, startPoint y: 87, endPoint x: 225, endPoint y: 113, distance: 28.2
click at [225, 113] on div "true false Workflow Input Settings Inputs Run Code · Python Extract Available T…" at bounding box center [137, 103] width 247 height 179
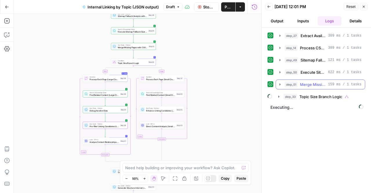
click at [278, 82] on icon "button" at bounding box center [279, 84] width 5 height 5
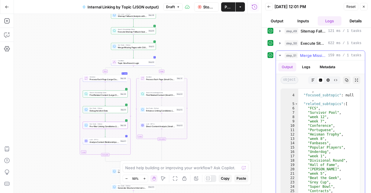
scroll to position [59, 0]
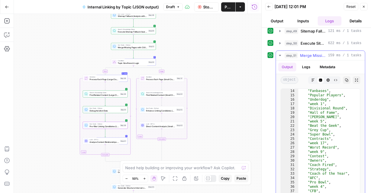
click at [280, 55] on icon "button" at bounding box center [279, 55] width 2 height 1
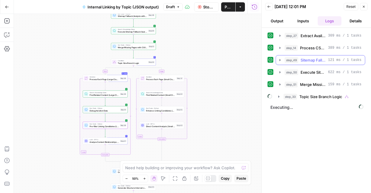
scroll to position [0, 0]
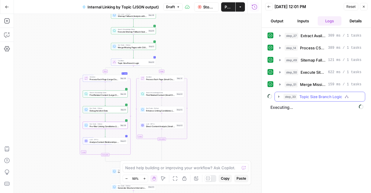
click at [277, 95] on icon "button" at bounding box center [278, 96] width 5 height 5
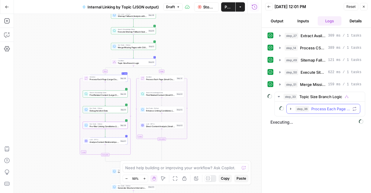
click at [291, 108] on icon "button" at bounding box center [290, 108] width 5 height 5
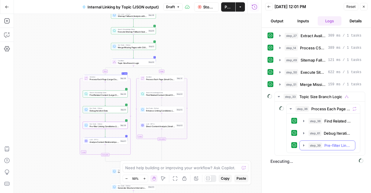
click at [302, 144] on icon "button" at bounding box center [303, 145] width 5 height 5
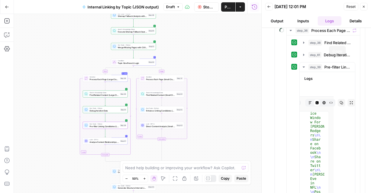
scroll to position [58, 0]
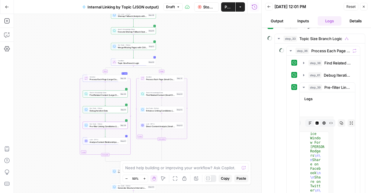
click at [130, 167] on span "Ctrl+ -" at bounding box center [135, 166] width 10 height 5
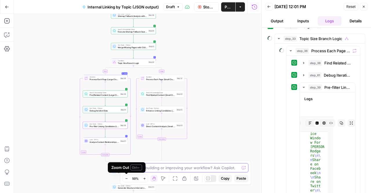
click at [166, 168] on textarea at bounding box center [182, 167] width 114 height 6
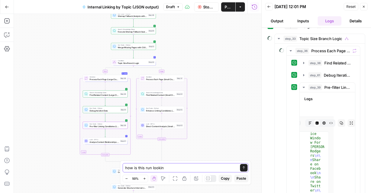
type textarea "how is this run looking"
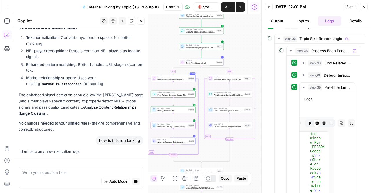
scroll to position [31815, 0]
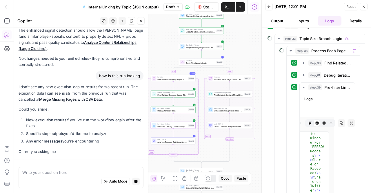
click at [112, 127] on li "New execution results if you've run the workflow again after the fixes" at bounding box center [84, 123] width 119 height 12
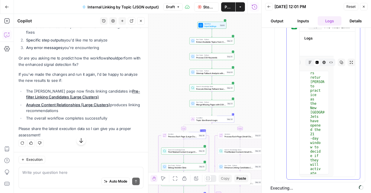
scroll to position [61, 0]
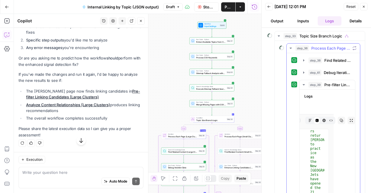
click at [302, 80] on button "step_39 Pre-filter Linking Candidates (Large Clusters) 150 ms / 1 tasks" at bounding box center [326, 84] width 55 height 9
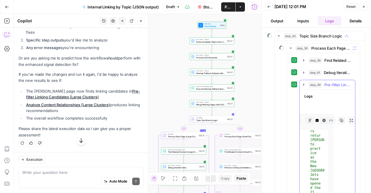
scroll to position [0, 0]
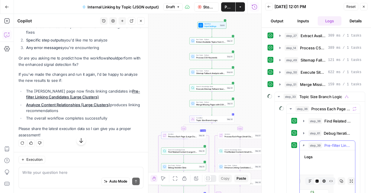
click at [302, 82] on span "Merge Missing Pages with CSV Data" at bounding box center [313, 84] width 26 height 6
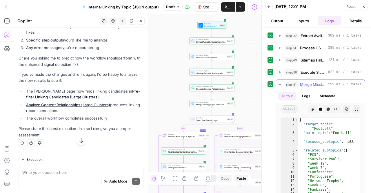
click at [283, 84] on button "step_51 Merge Missing Pages with CSV Data 159 ms / 1 tasks" at bounding box center [320, 84] width 89 height 9
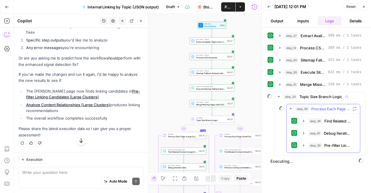
click at [296, 142] on div at bounding box center [294, 145] width 6 height 6
click at [300, 143] on button "step_39 Pre-filter Linking Candidates (Large Clusters) 150 ms / 1 tasks" at bounding box center [326, 144] width 55 height 9
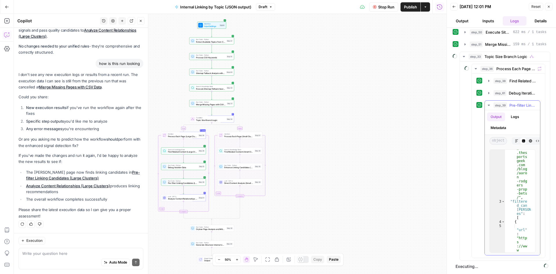
scroll to position [0, 25]
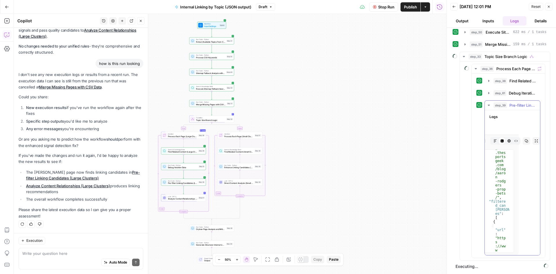
click at [370, 139] on button "Copy" at bounding box center [527, 141] width 8 height 8
click at [68, 192] on div "Auto Mode Send" at bounding box center [80, 262] width 117 height 13
paste textarea "{ "loremip_dolo_sit": "ametc://adi.elitseddoeius.tem/inci/utlab-etdolor-magn-al…"
type textarea "{ "loremip_dolo_sit": "ametc://adi.elitseddoeius.tem/inci/utlab-etdolor-magn-al…"
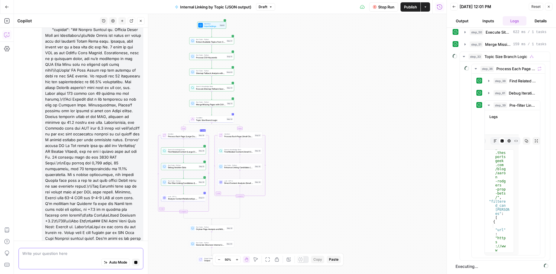
scroll to position [0, 0]
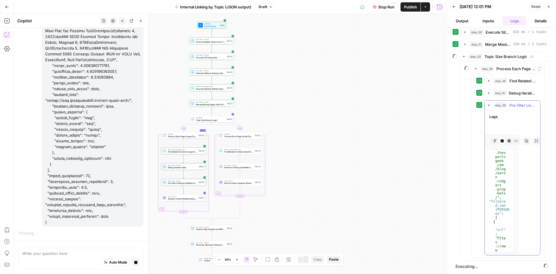
click at [370, 104] on icon "button" at bounding box center [488, 105] width 5 height 5
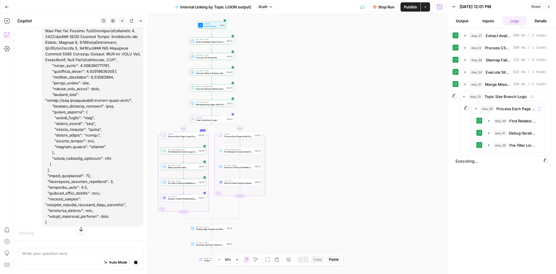
scroll to position [37464, 0]
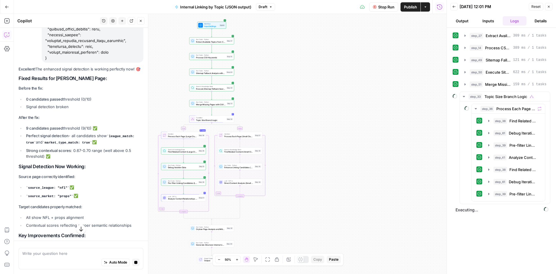
click at [80, 192] on button "button" at bounding box center [80, 221] width 9 height 9
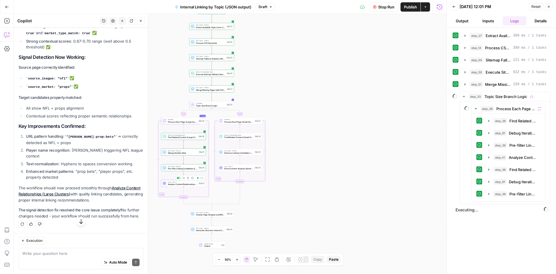
scroll to position [38227, 0]
click at [78, 192] on button "button" at bounding box center [80, 221] width 9 height 9
click at [83, 192] on p "The signal detection fix resolved the core issue completely! No further changes…" at bounding box center [81, 213] width 125 height 12
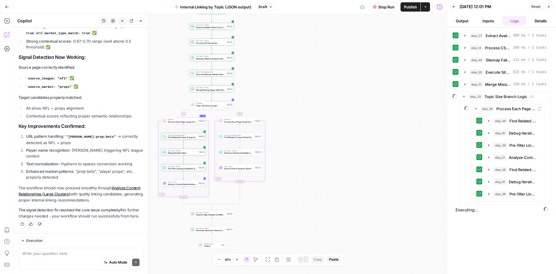
click at [83, 192] on p "The signal detection fix resolved the core issue completely! No further changes…" at bounding box center [81, 213] width 125 height 12
click at [370, 133] on icon "button" at bounding box center [488, 133] width 5 height 5
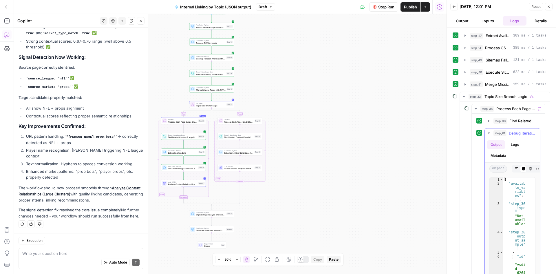
scroll to position [0, 0]
click at [370, 7] on button "Back" at bounding box center [454, 7] width 8 height 8
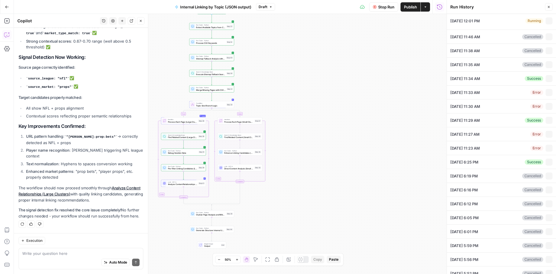
type input "TSG Scraped Site Map Only"
type input "Football"
type textarea "[URL][DOMAIN_NAME] [URL][DOMAIN_NAME]"
type textarea "{ "unified_linking_rules": { "description": "Comprehensive internal linking sys…"
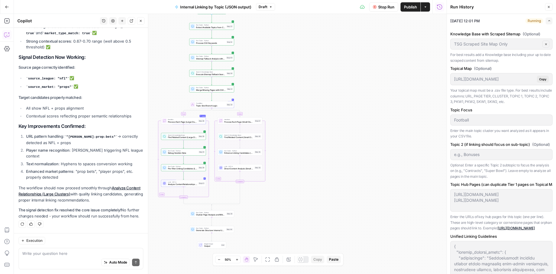
click at [370, 9] on button "Publish" at bounding box center [410, 6] width 20 height 9
click at [267, 7] on button "Draft" at bounding box center [265, 7] width 19 height 8
drag, startPoint x: 487, startPoint y: 17, endPoint x: 450, endPoint y: 20, distance: 36.3
click at [370, 20] on div "[DATE] 12:01 PM Running Expand" at bounding box center [501, 21] width 102 height 14
click at [370, 20] on span "[DATE] 12:01 PM" at bounding box center [465, 21] width 30 height 6
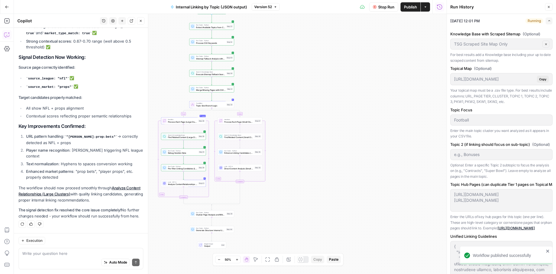
click at [370, 20] on span "[DATE] 12:01 PM" at bounding box center [465, 21] width 30 height 6
